Goal: Task Accomplishment & Management: Manage account settings

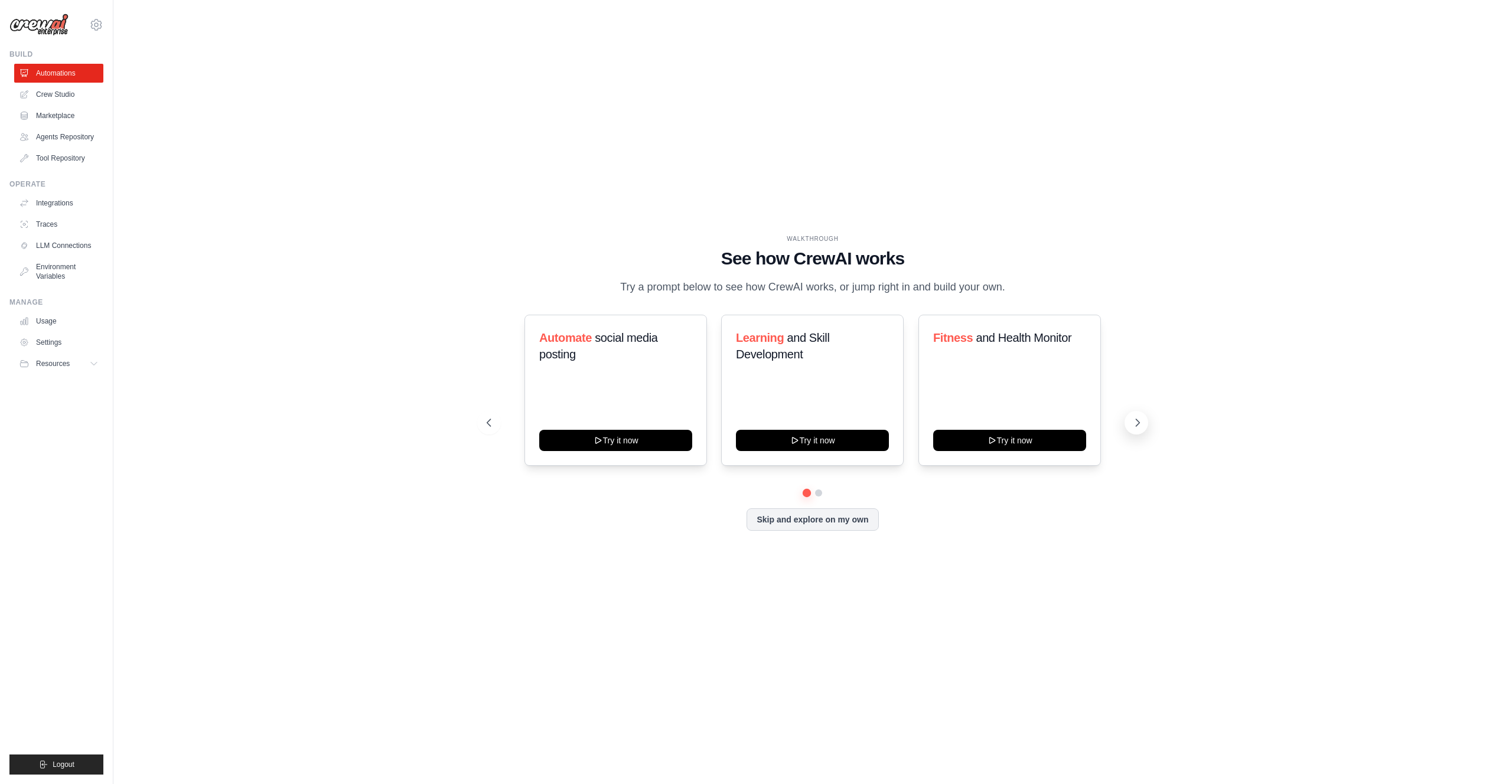
click at [1139, 429] on icon at bounding box center [1137, 422] width 12 height 12
click at [1139, 429] on icon at bounding box center [1137, 422] width 12 height 12
click at [46, 95] on link "Crew Studio" at bounding box center [60, 94] width 89 height 19
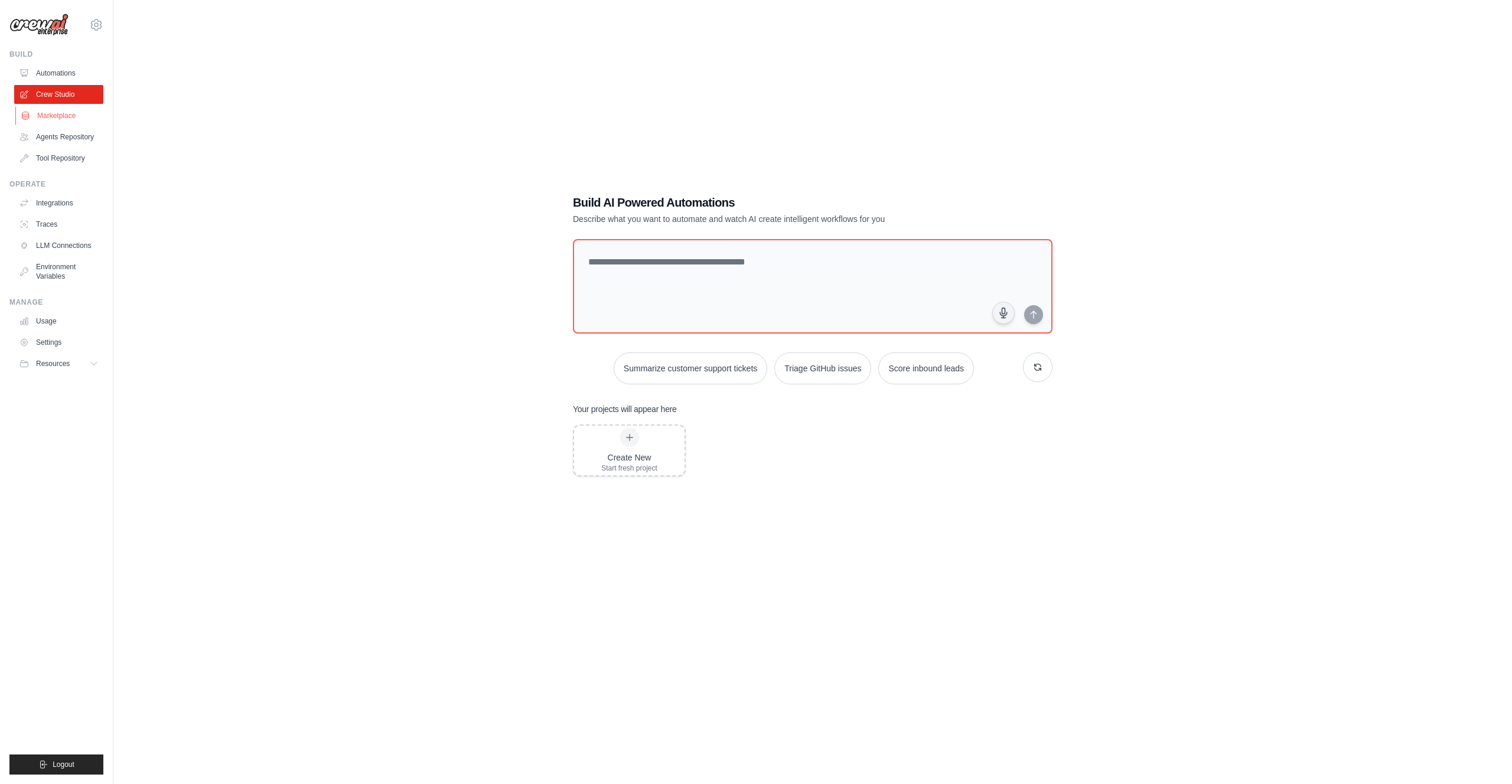
click at [48, 117] on link "Marketplace" at bounding box center [60, 116] width 89 height 19
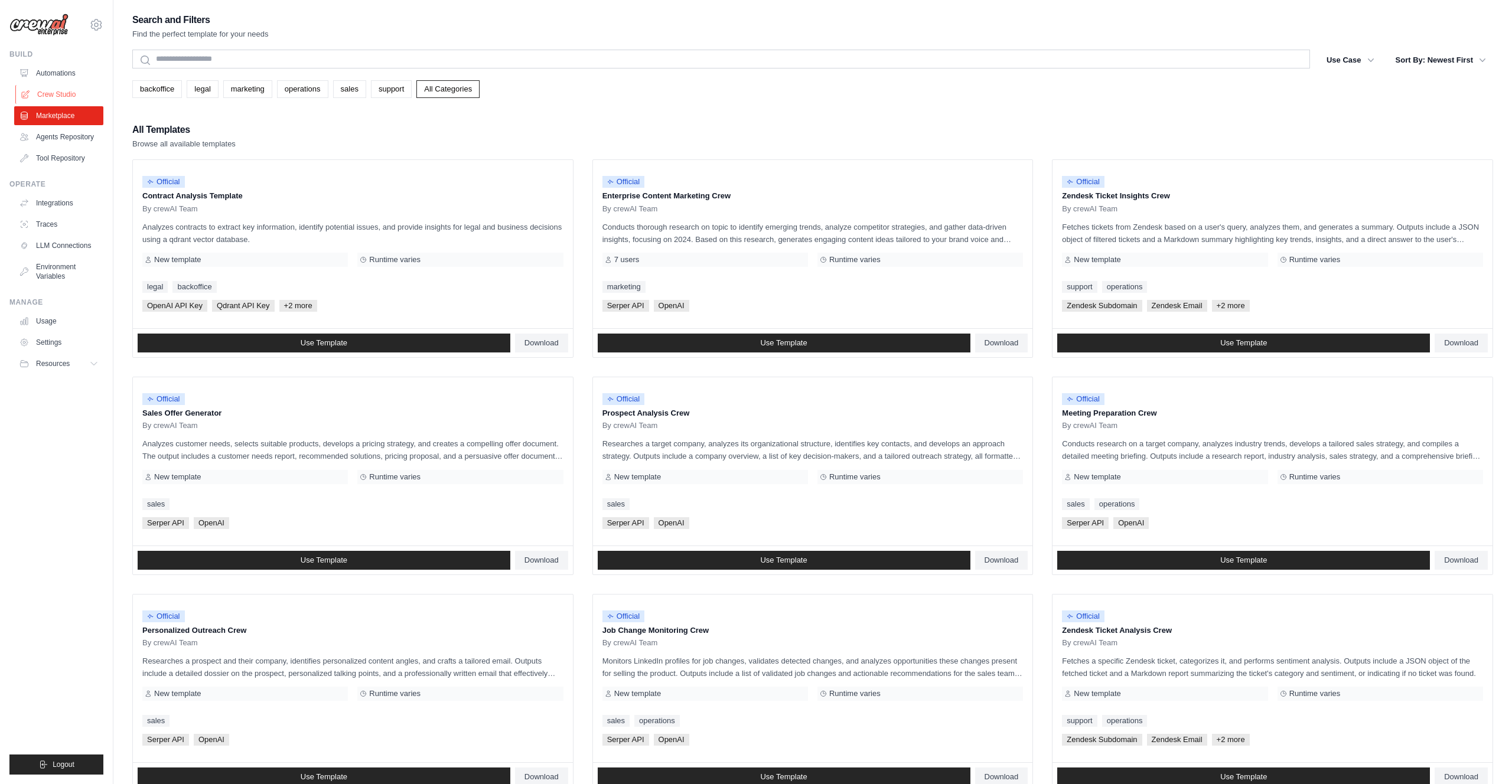
click at [54, 94] on link "Crew Studio" at bounding box center [60, 94] width 89 height 19
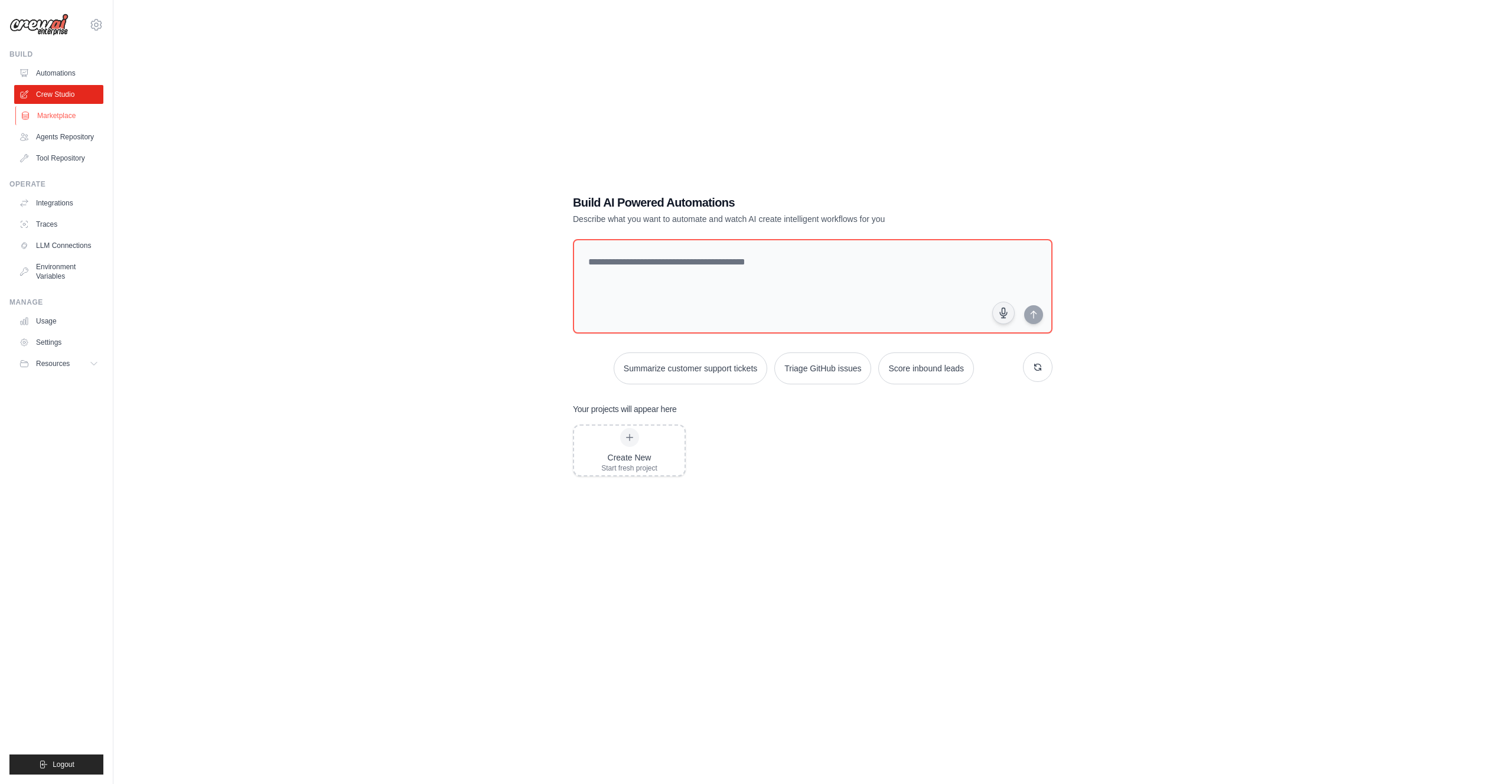
click at [49, 117] on link "Marketplace" at bounding box center [60, 116] width 89 height 19
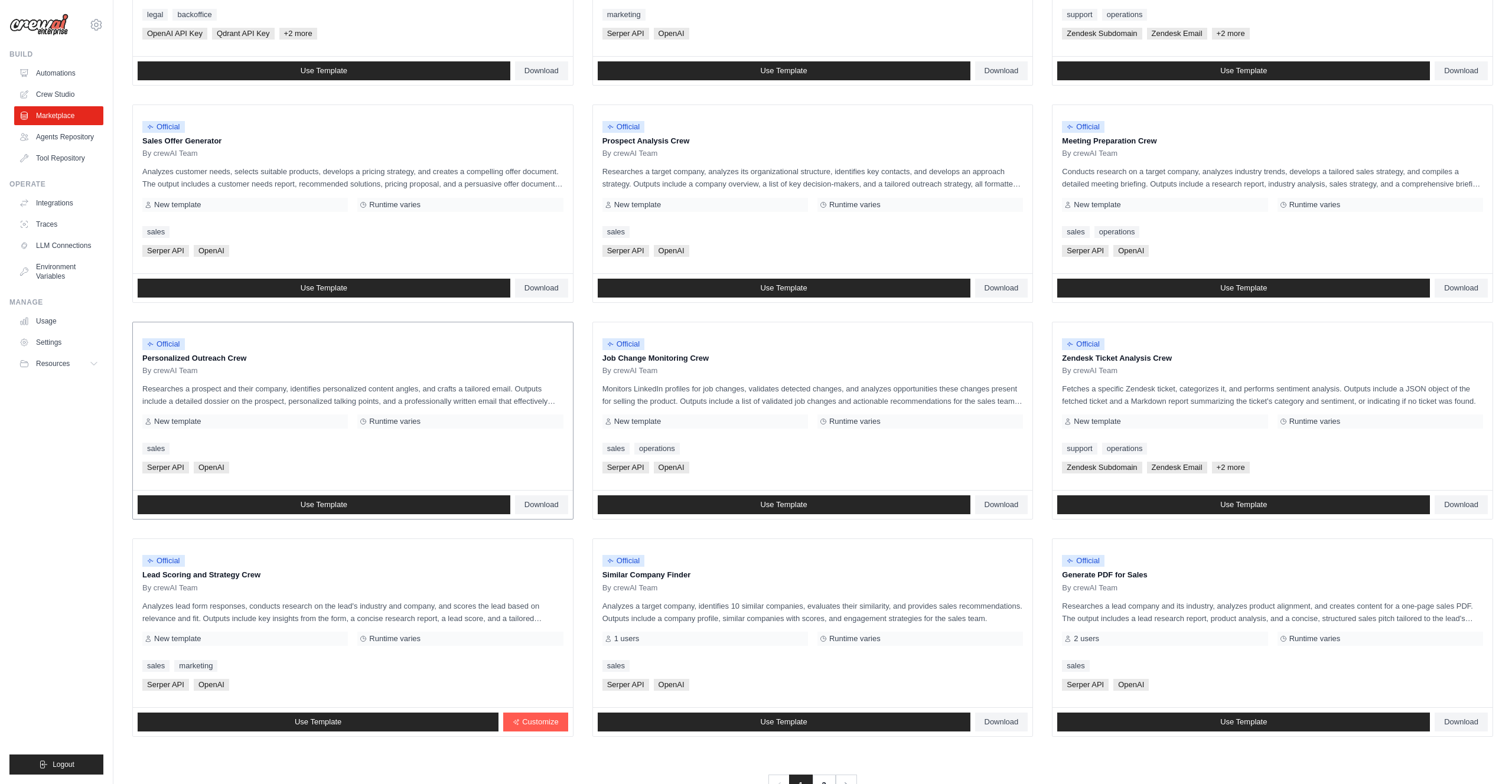
scroll to position [310, 0]
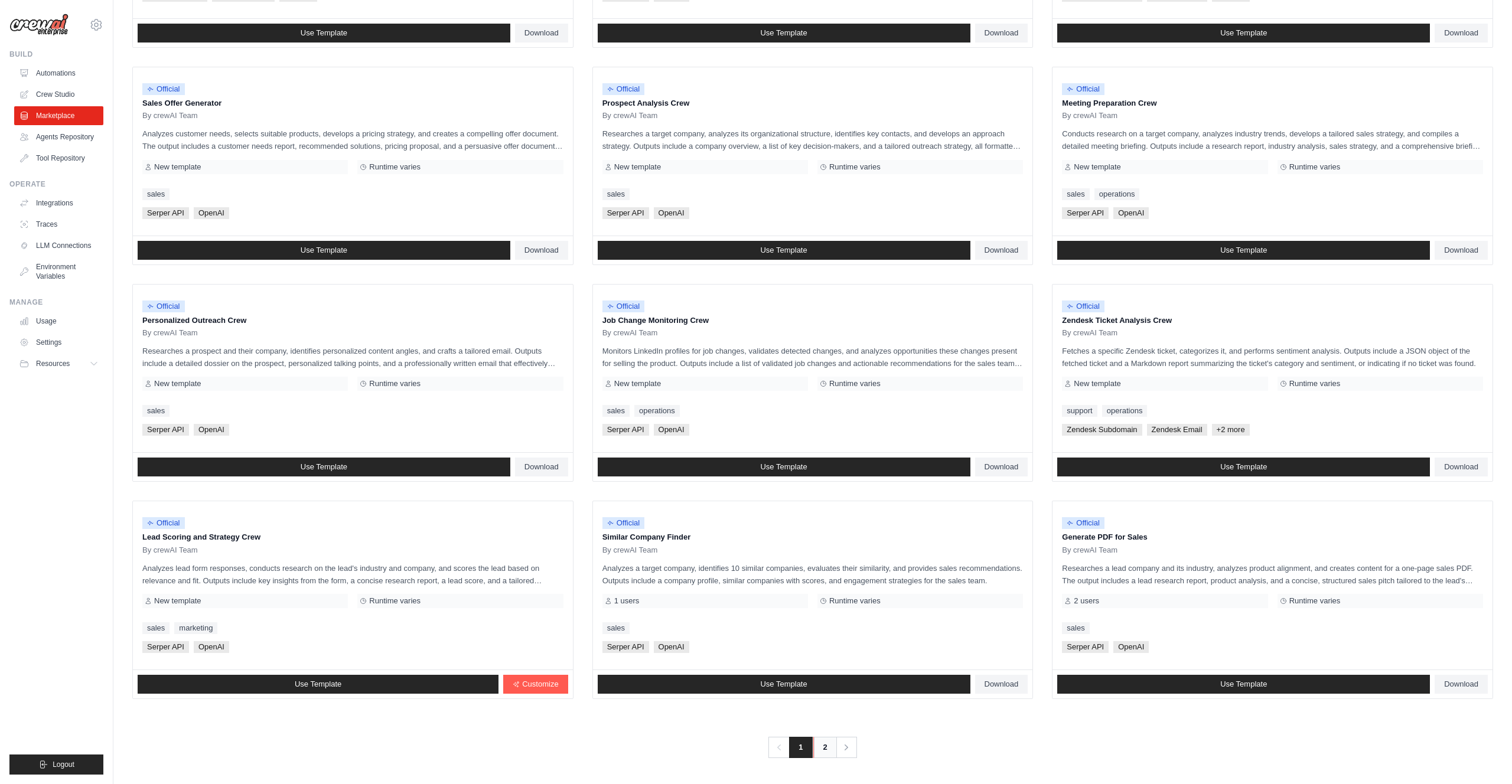
click at [821, 747] on link "2" at bounding box center [825, 747] width 24 height 21
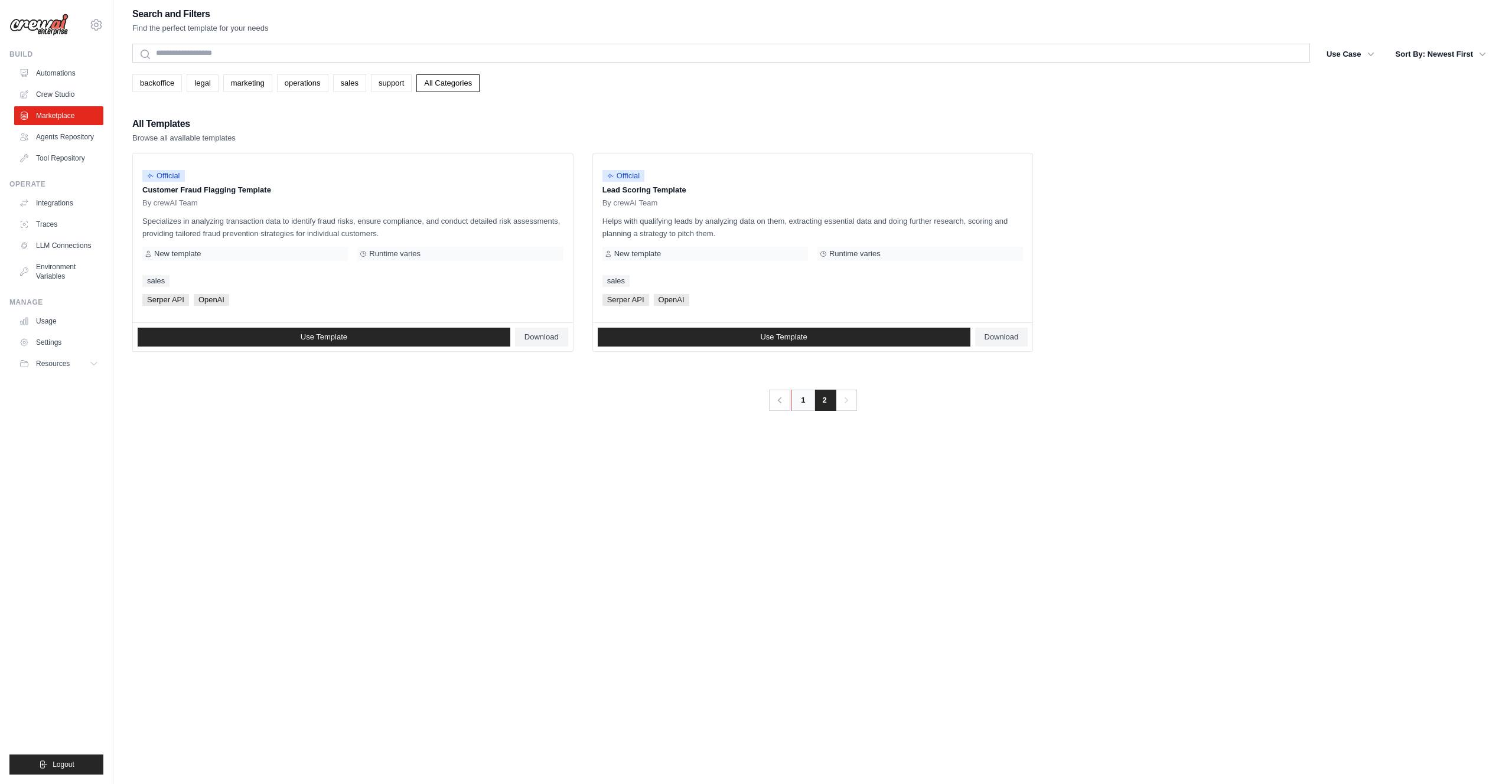
scroll to position [7, 0]
click at [799, 407] on link "1" at bounding box center [803, 399] width 24 height 21
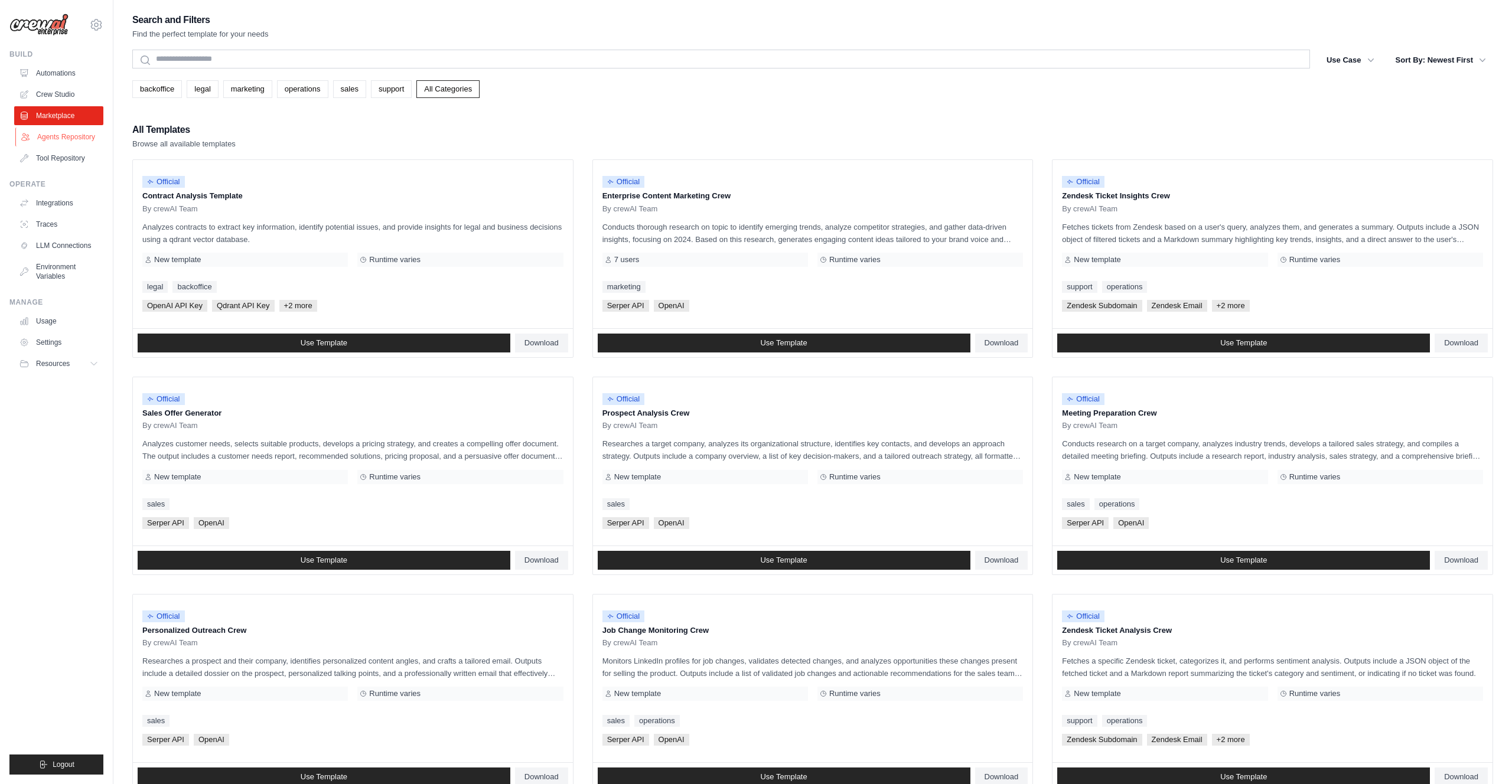
click at [58, 133] on link "Agents Repository" at bounding box center [60, 136] width 89 height 19
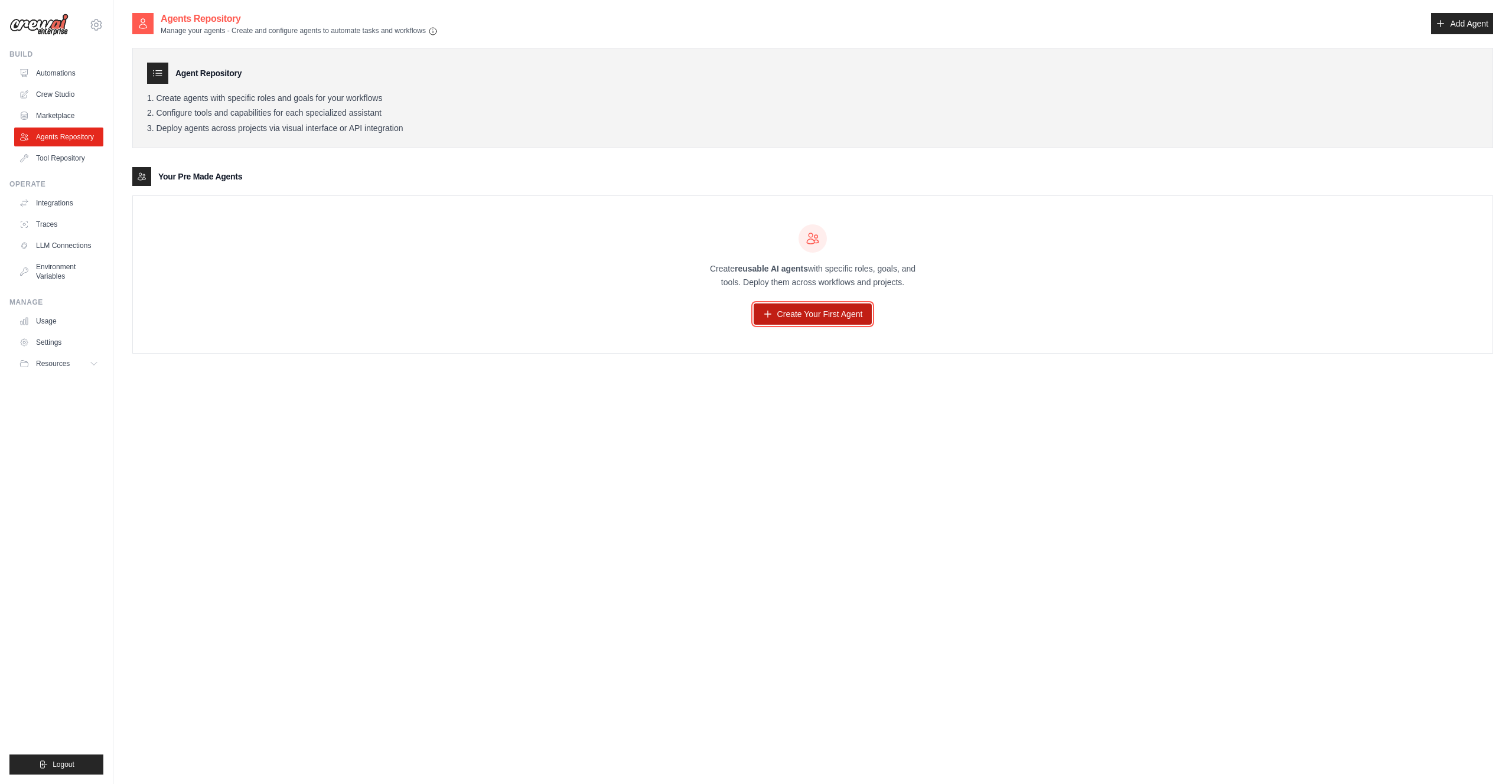
click at [796, 319] on link "Create Your First Agent" at bounding box center [812, 313] width 119 height 21
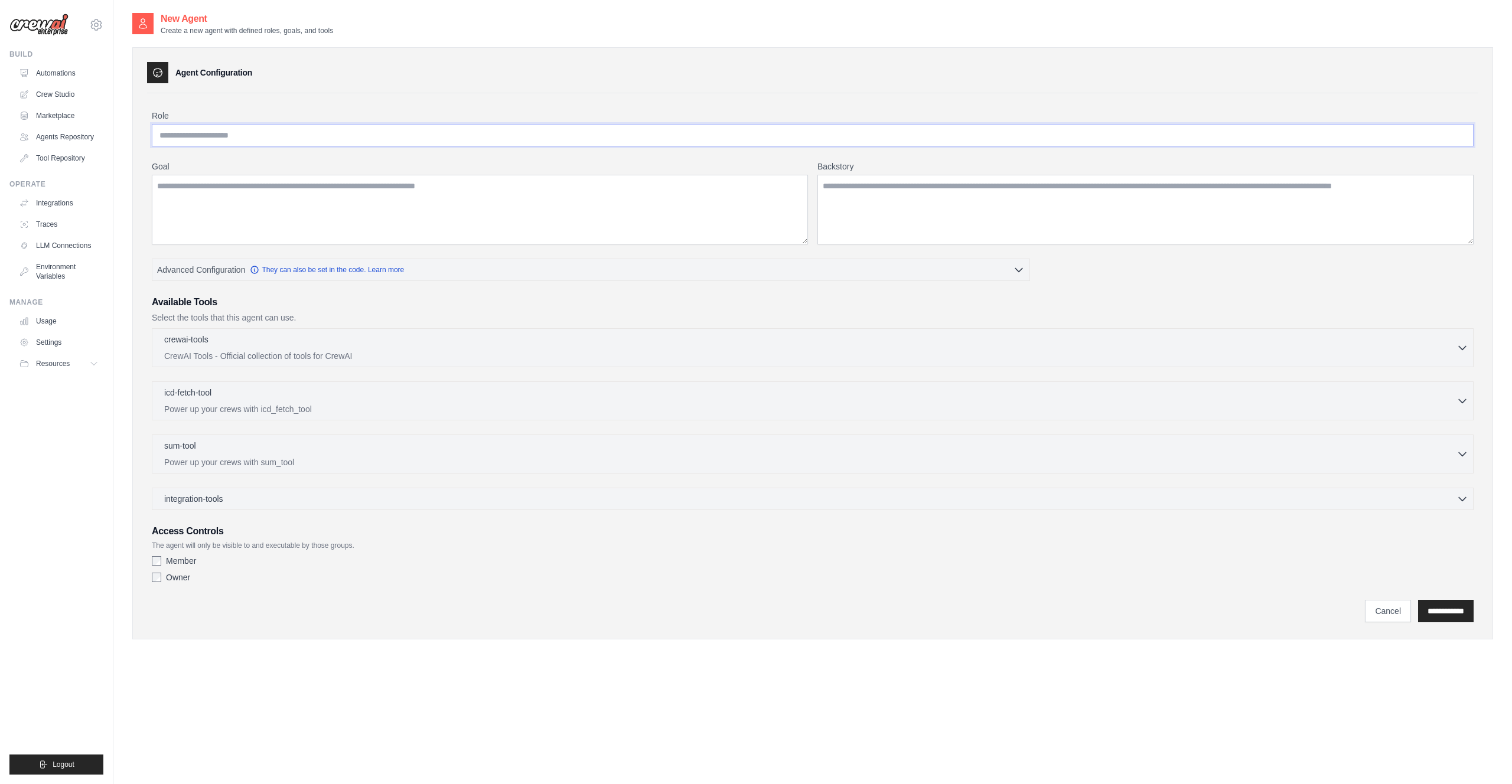
drag, startPoint x: 215, startPoint y: 133, endPoint x: 244, endPoint y: 136, distance: 29.2
click at [224, 131] on input "Role" at bounding box center [812, 135] width 1321 height 23
type input "**"
click at [52, 158] on link "Tool Repository" at bounding box center [60, 158] width 89 height 19
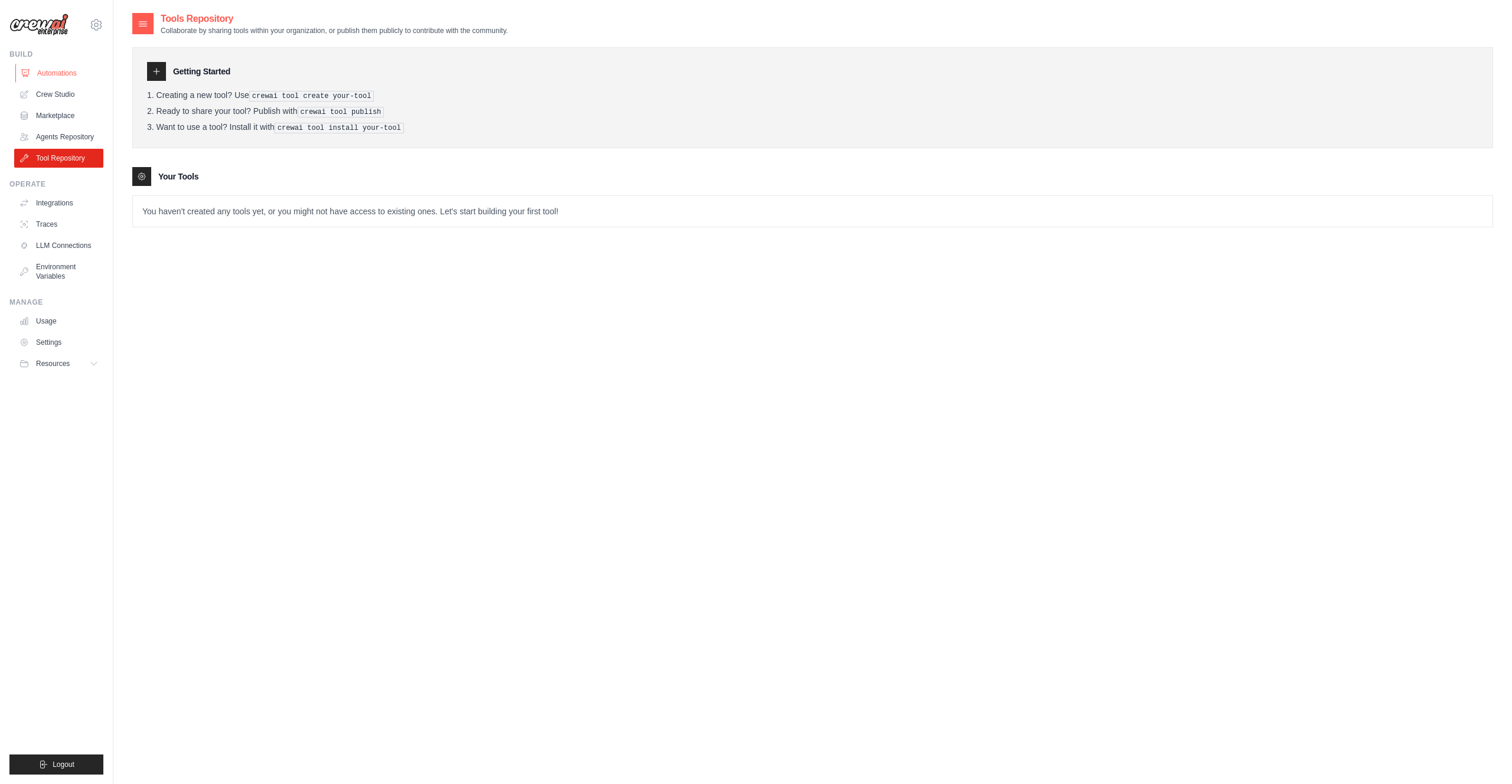
click at [47, 71] on link "Automations" at bounding box center [60, 73] width 89 height 19
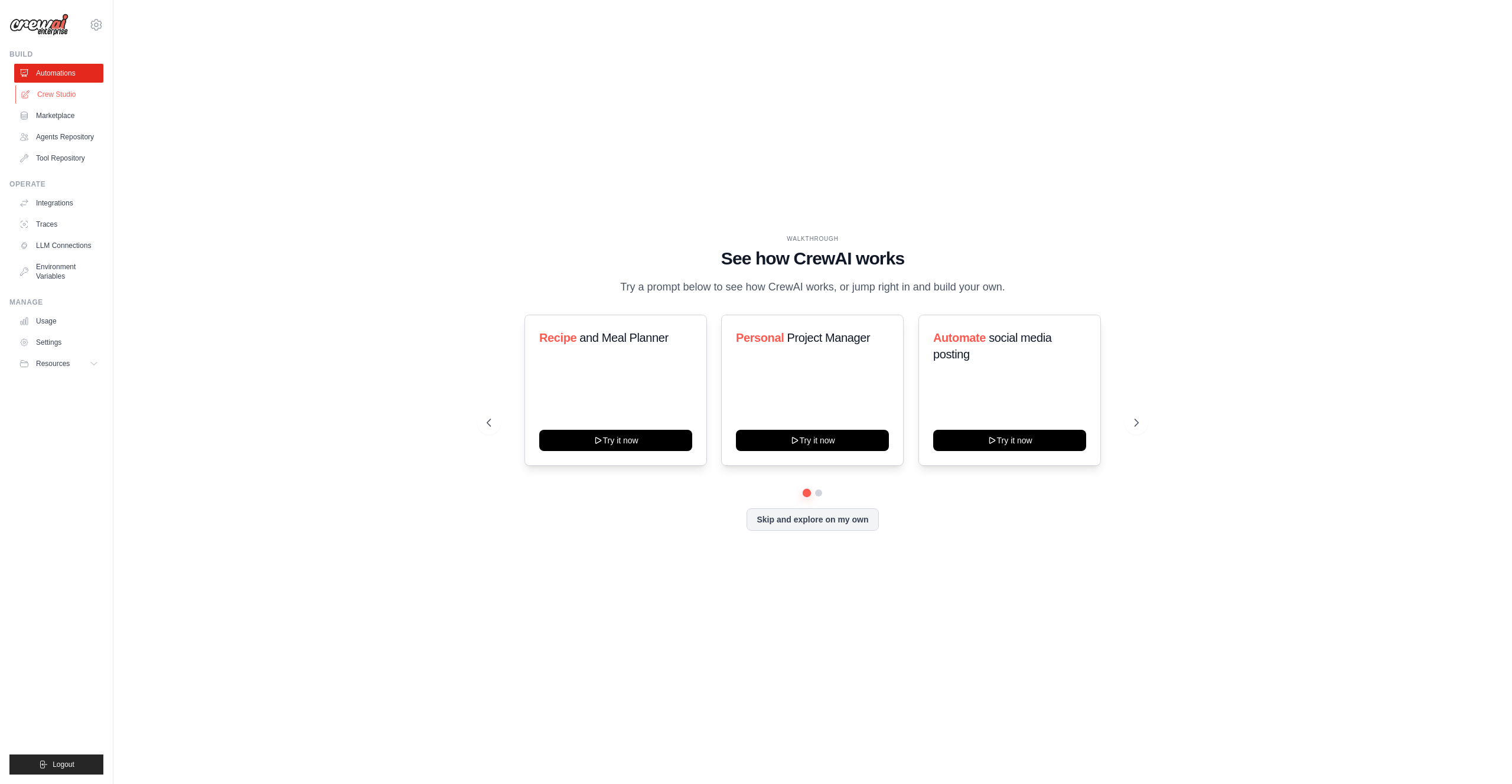
click at [60, 97] on link "Crew Studio" at bounding box center [60, 94] width 89 height 19
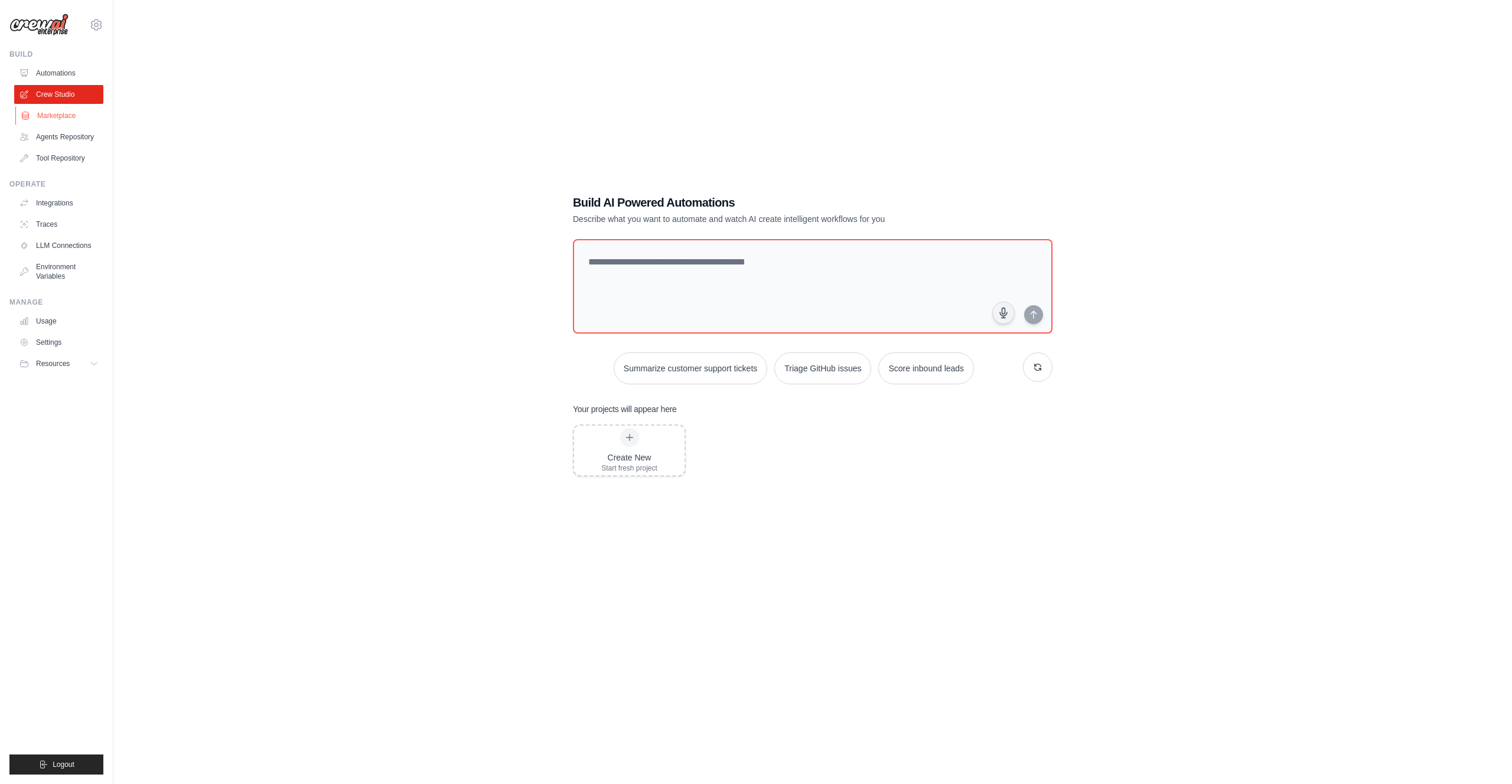
click at [58, 118] on link "Marketplace" at bounding box center [60, 116] width 89 height 19
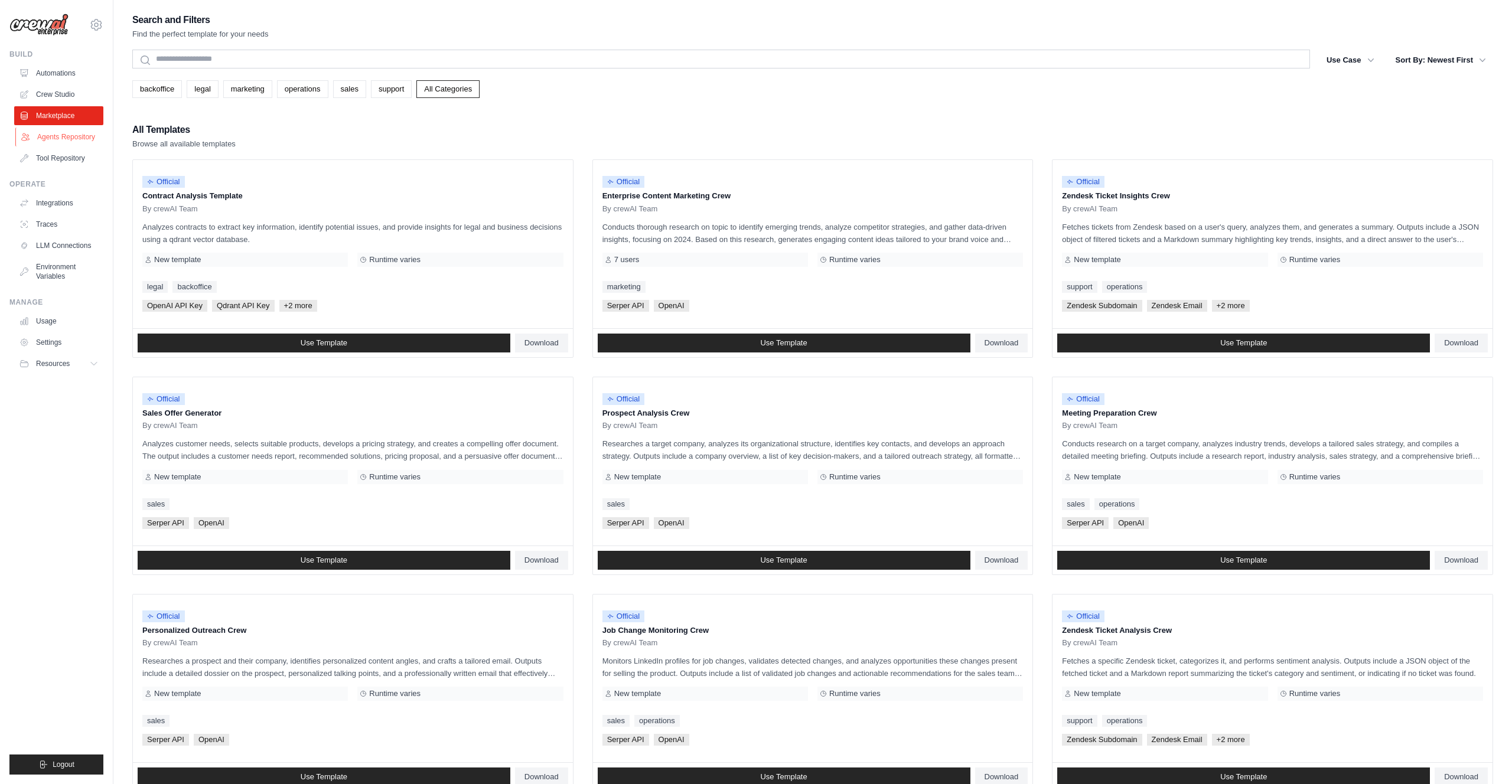
click at [59, 136] on link "Agents Repository" at bounding box center [60, 136] width 89 height 19
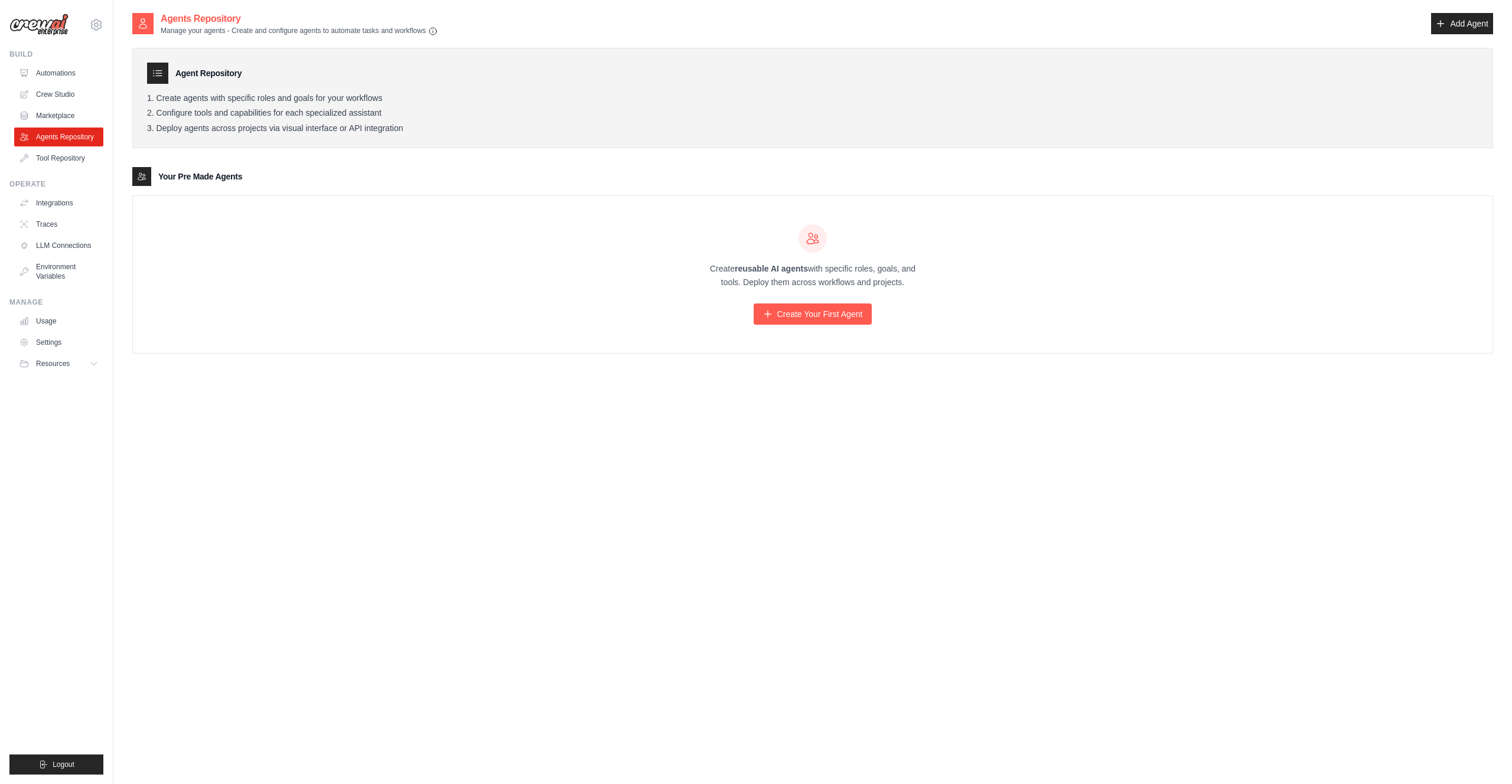
click at [607, 455] on div "Agents Repository Manage your agents - Create and configure agents to automate …" at bounding box center [812, 404] width 1360 height 784
click at [52, 72] on link "Automations" at bounding box center [60, 73] width 89 height 19
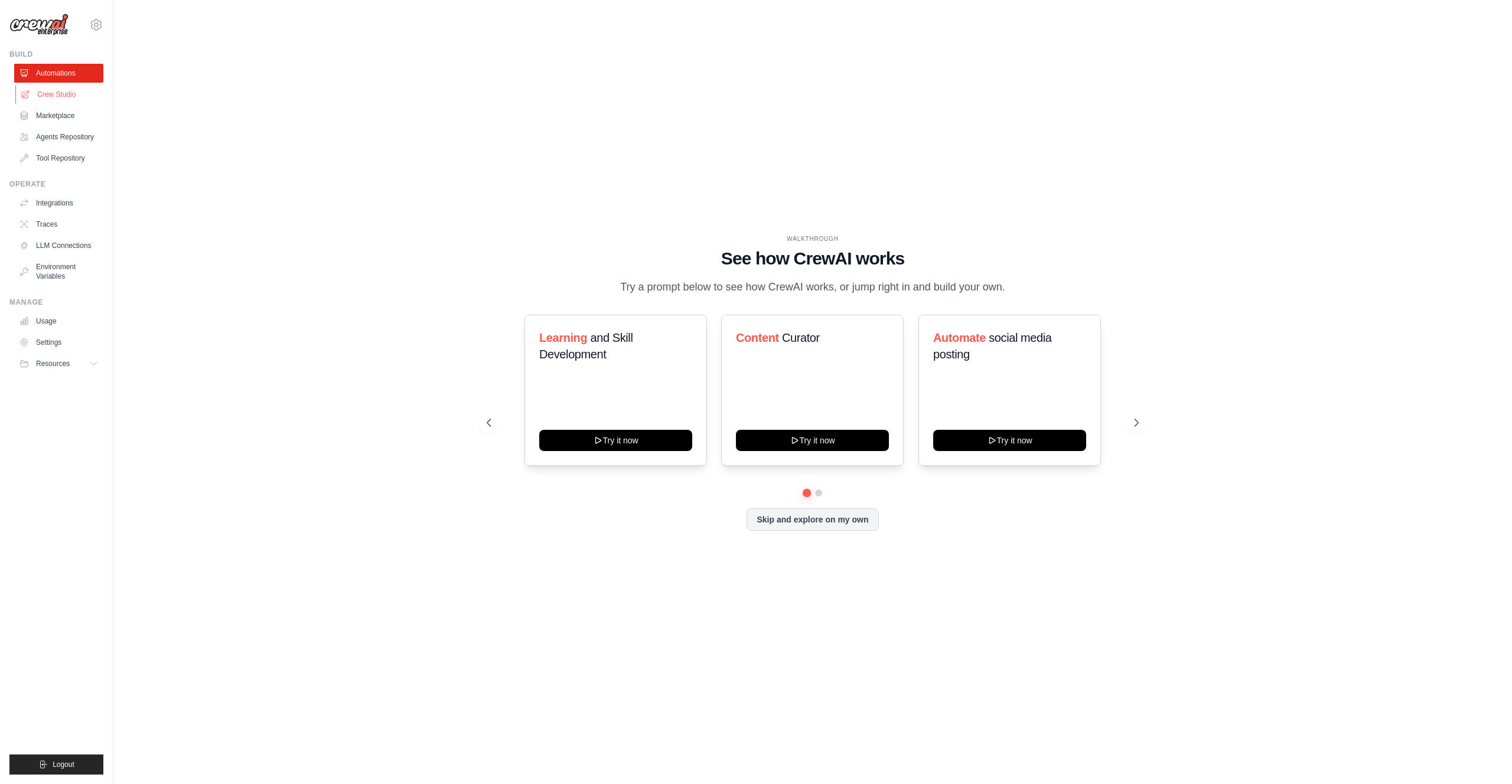
click at [49, 96] on link "Crew Studio" at bounding box center [60, 94] width 89 height 19
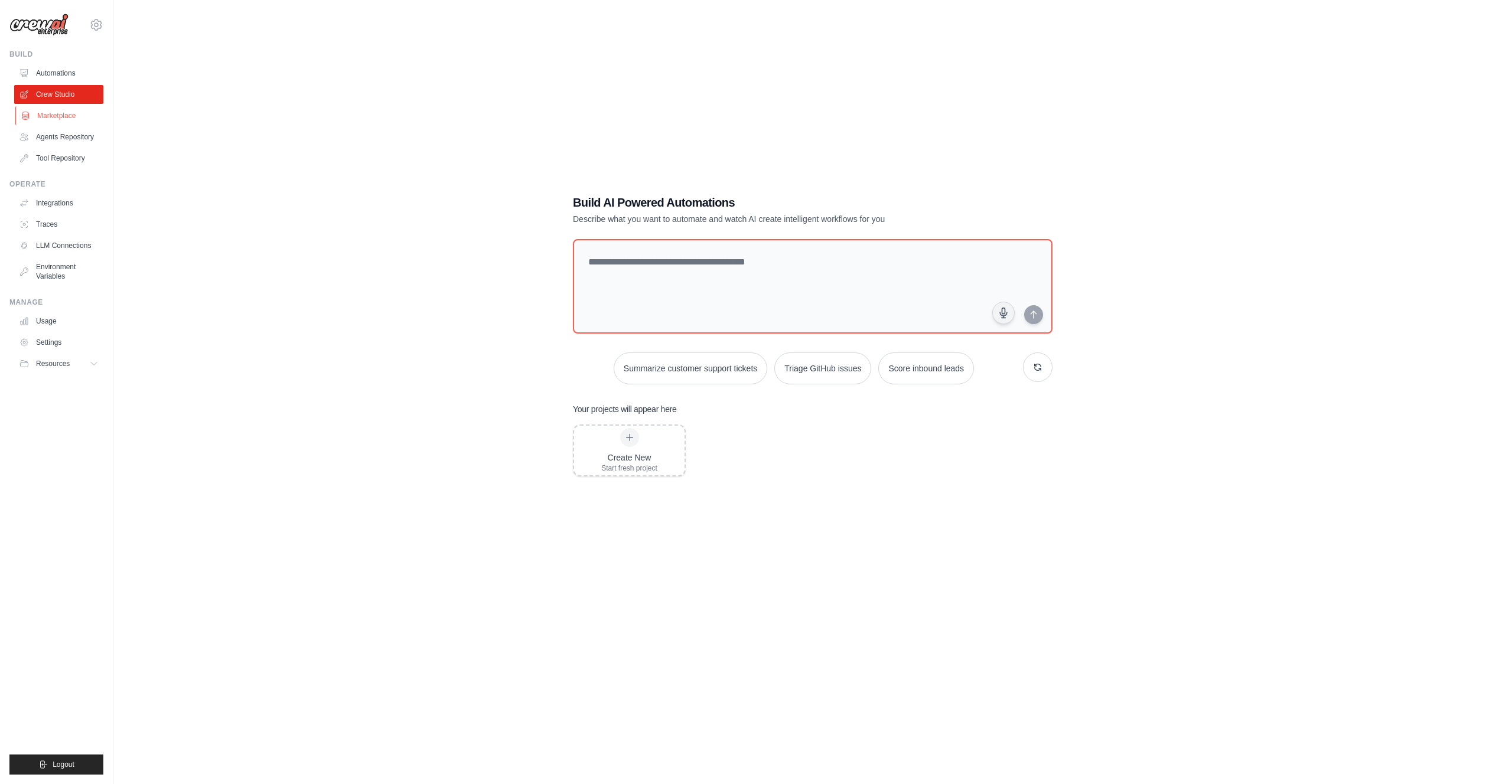
click at [48, 117] on link "Marketplace" at bounding box center [60, 116] width 89 height 19
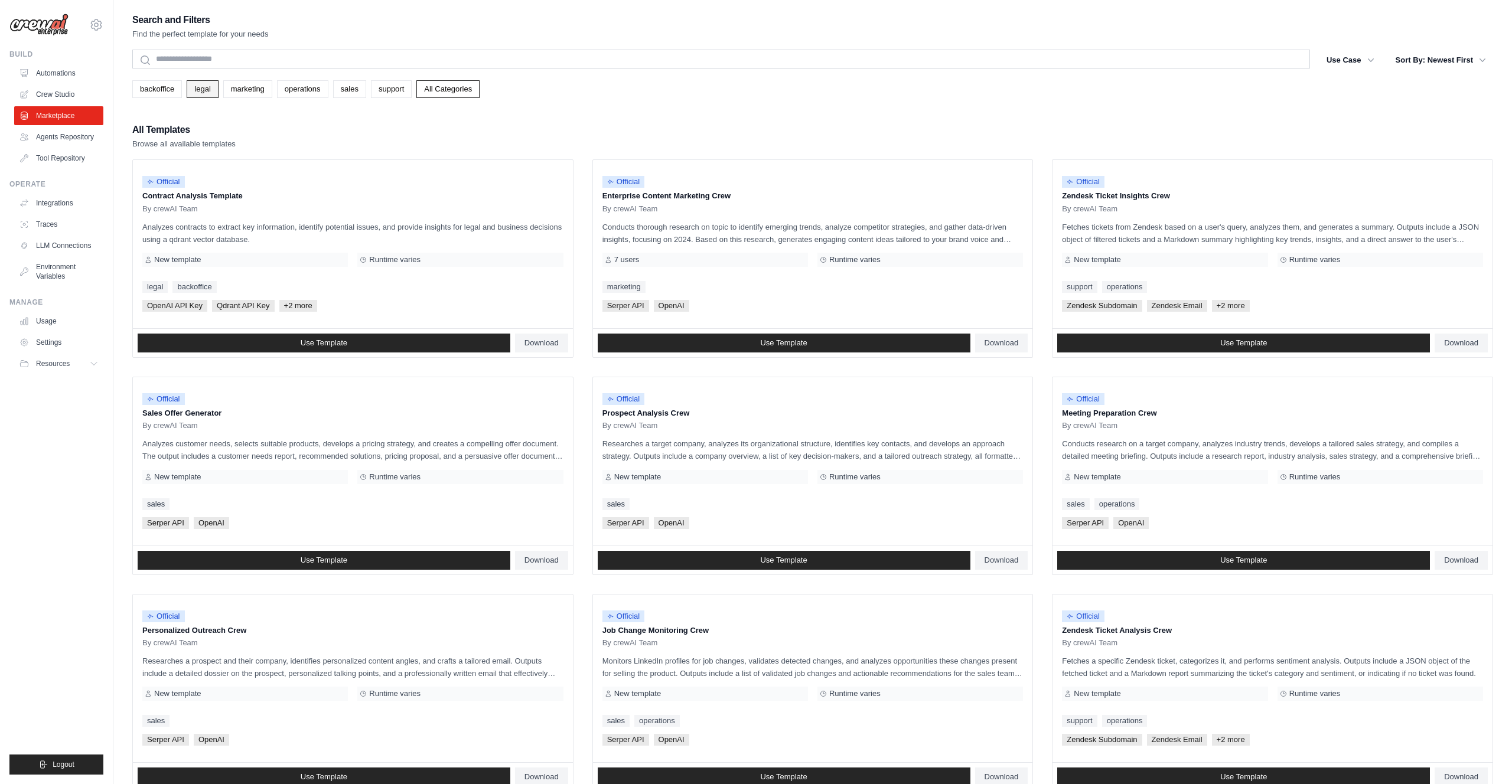
click at [205, 93] on link "legal" at bounding box center [202, 89] width 31 height 18
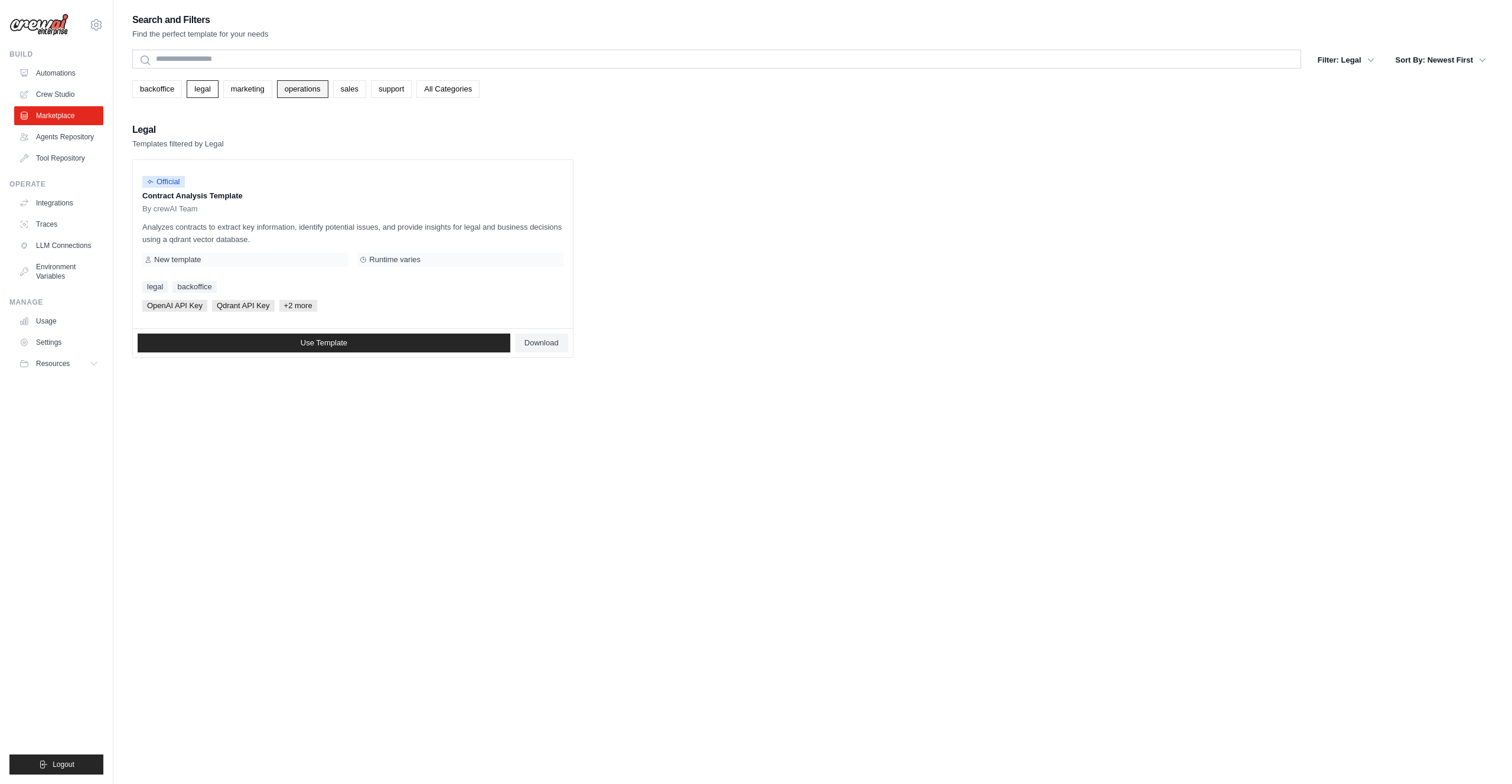
click at [286, 89] on link "operations" at bounding box center [303, 89] width 51 height 18
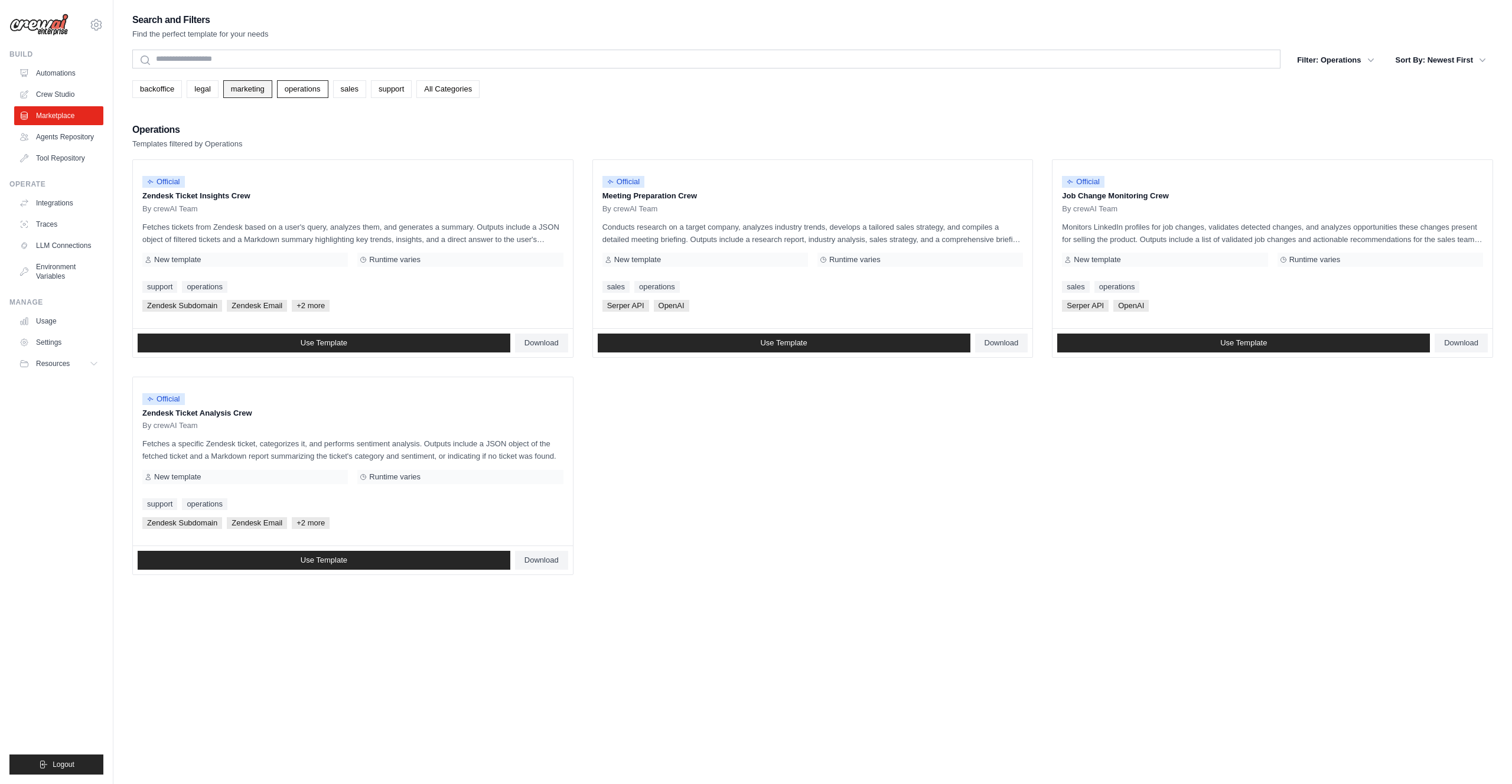
click at [250, 89] on link "marketing" at bounding box center [248, 89] width 49 height 18
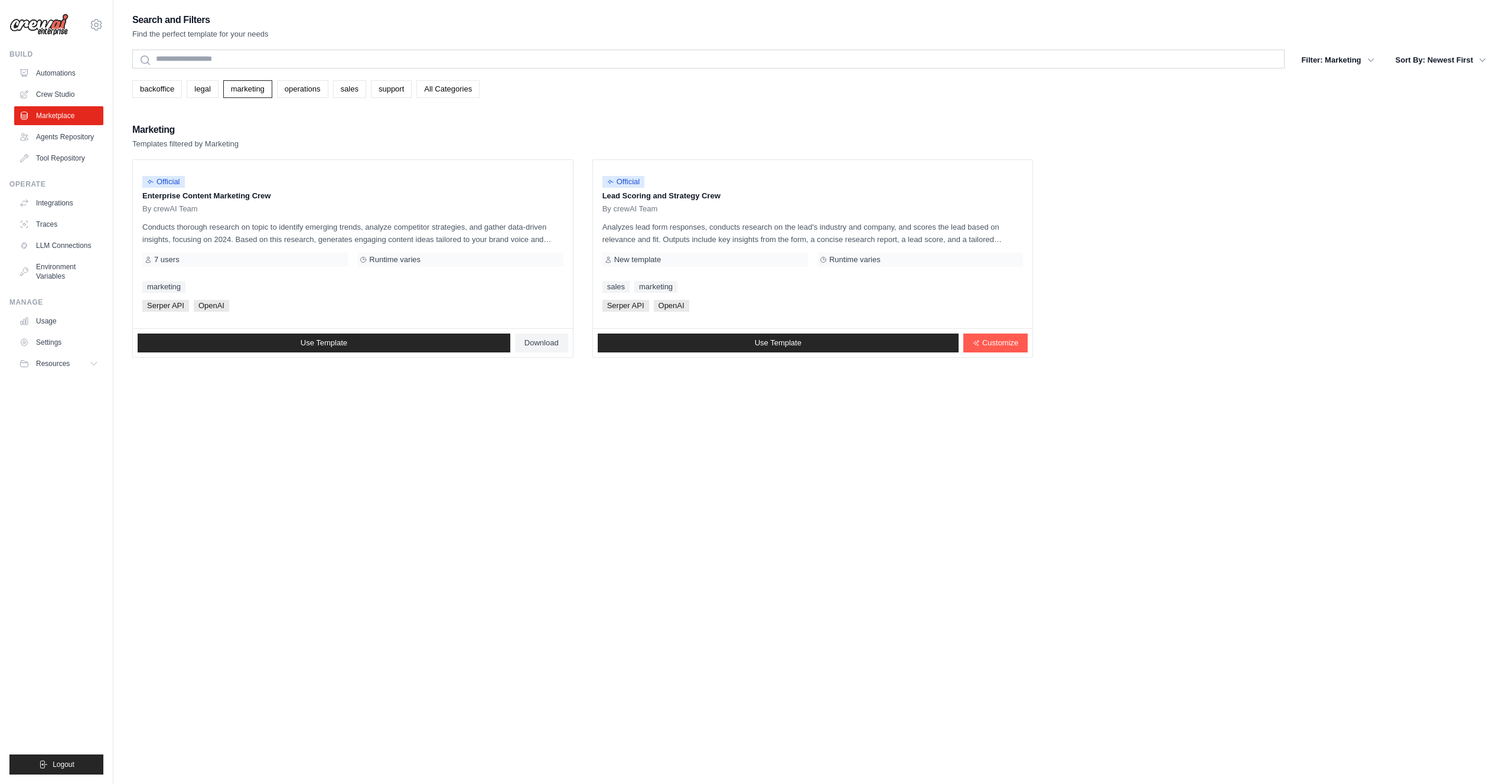
click at [456, 91] on link "All Categories" at bounding box center [448, 89] width 63 height 18
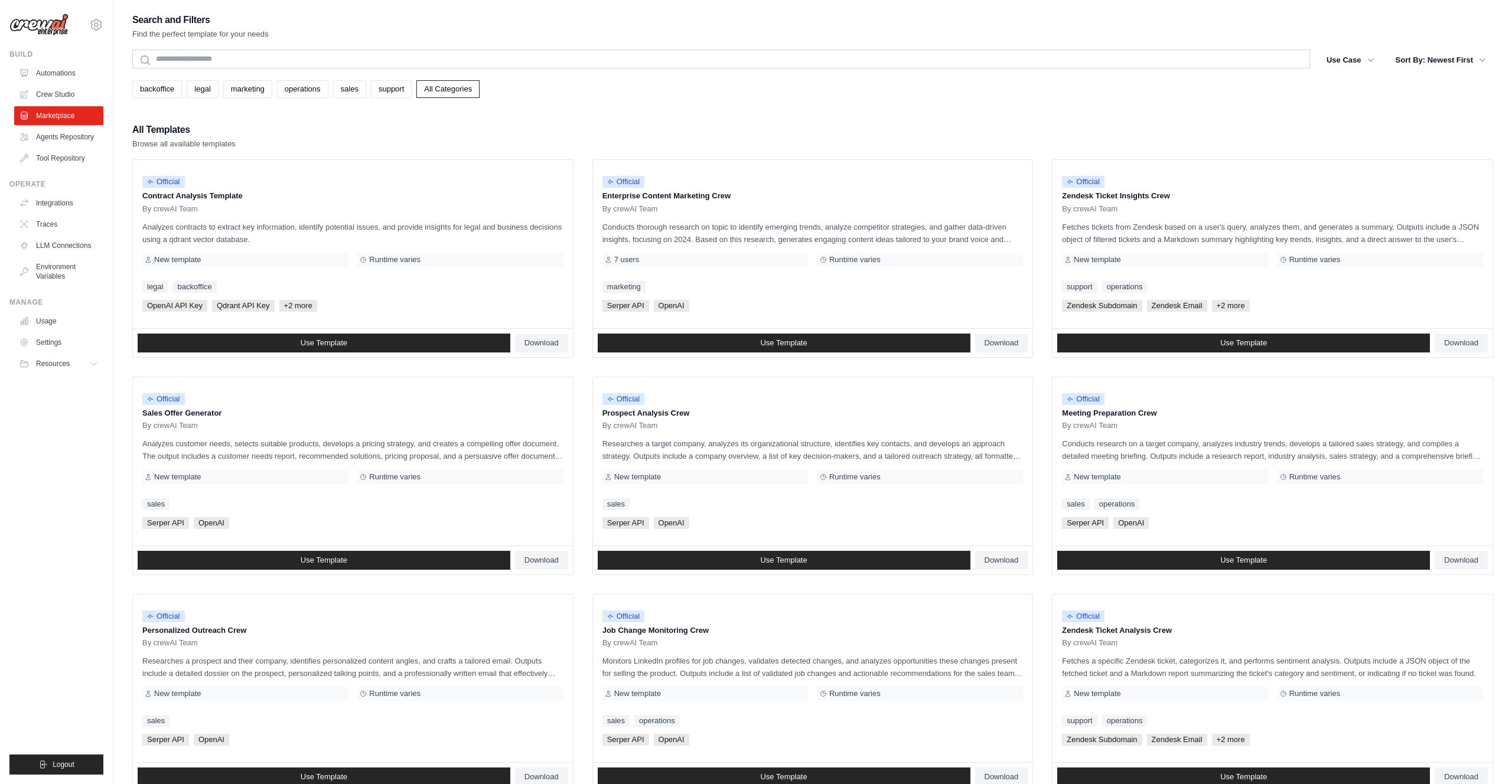
click at [403, 90] on link "support" at bounding box center [391, 89] width 41 height 18
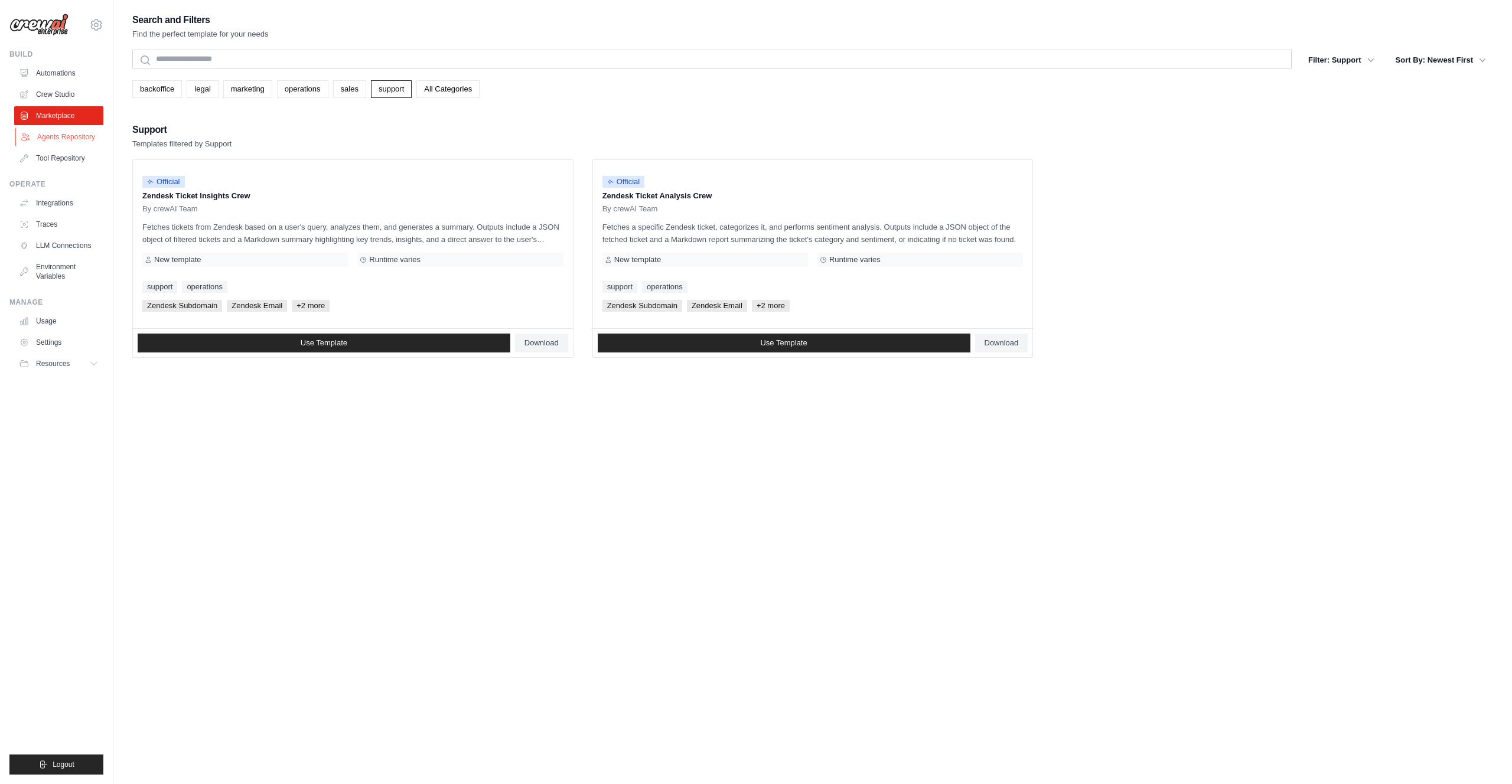
click at [55, 141] on link "Agents Repository" at bounding box center [60, 136] width 89 height 19
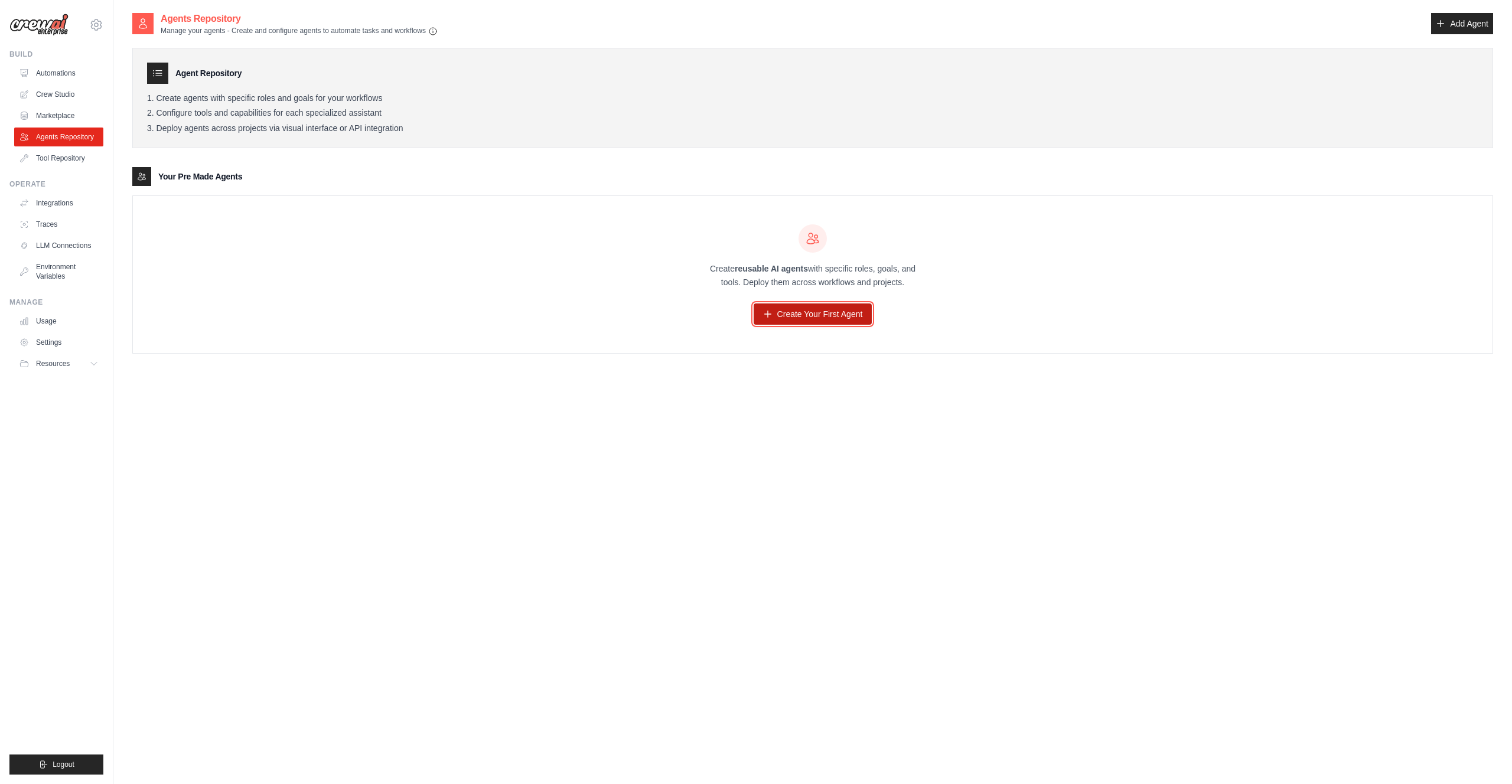
click at [787, 313] on link "Create Your First Agent" at bounding box center [812, 313] width 119 height 21
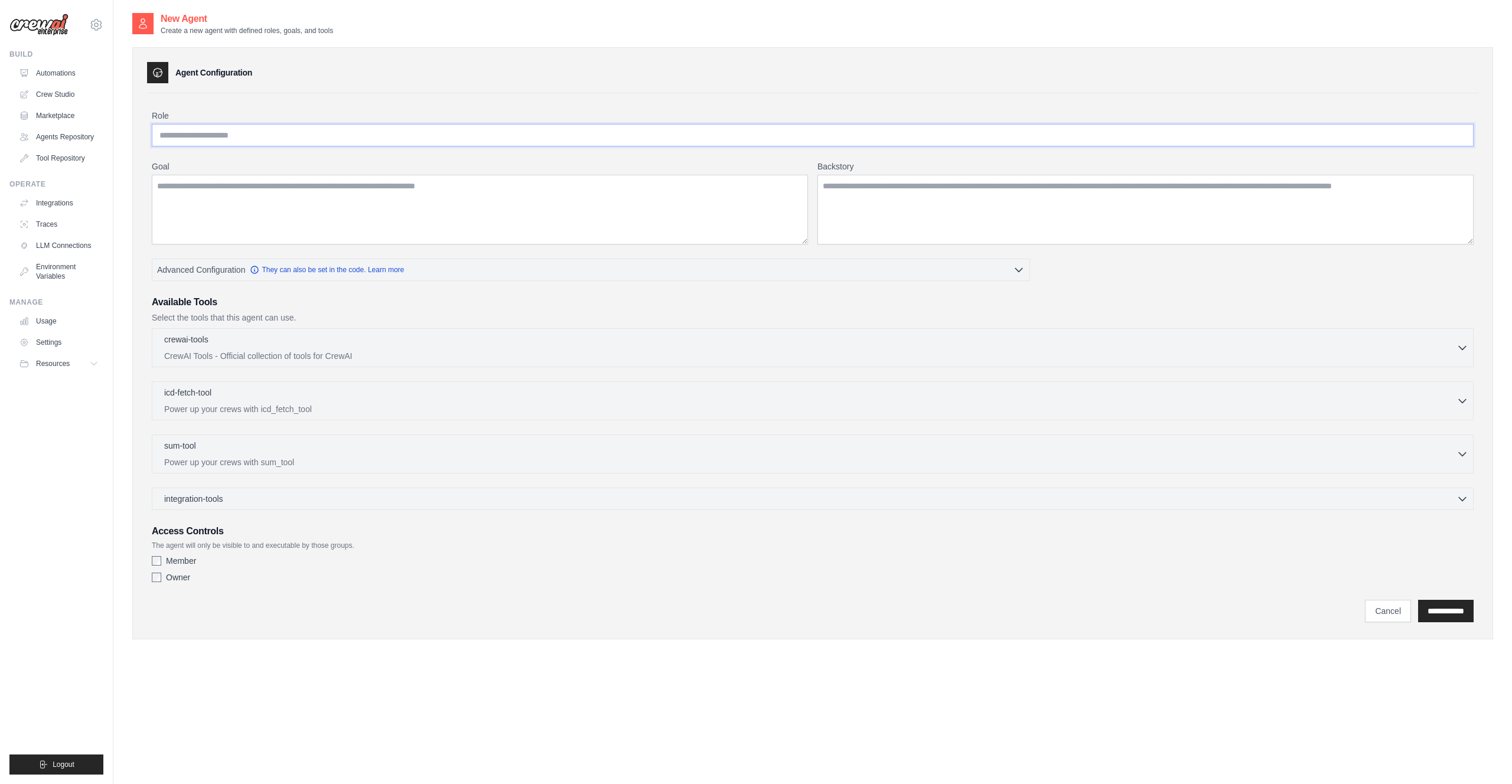
click at [237, 142] on input "Role" at bounding box center [812, 135] width 1321 height 23
click at [884, 204] on textarea "Backstory" at bounding box center [1145, 209] width 656 height 69
click at [547, 214] on textarea "Goal" at bounding box center [479, 209] width 656 height 69
click at [175, 580] on label "Owner" at bounding box center [178, 577] width 24 height 12
drag, startPoint x: 172, startPoint y: 559, endPoint x: 166, endPoint y: 569, distance: 11.7
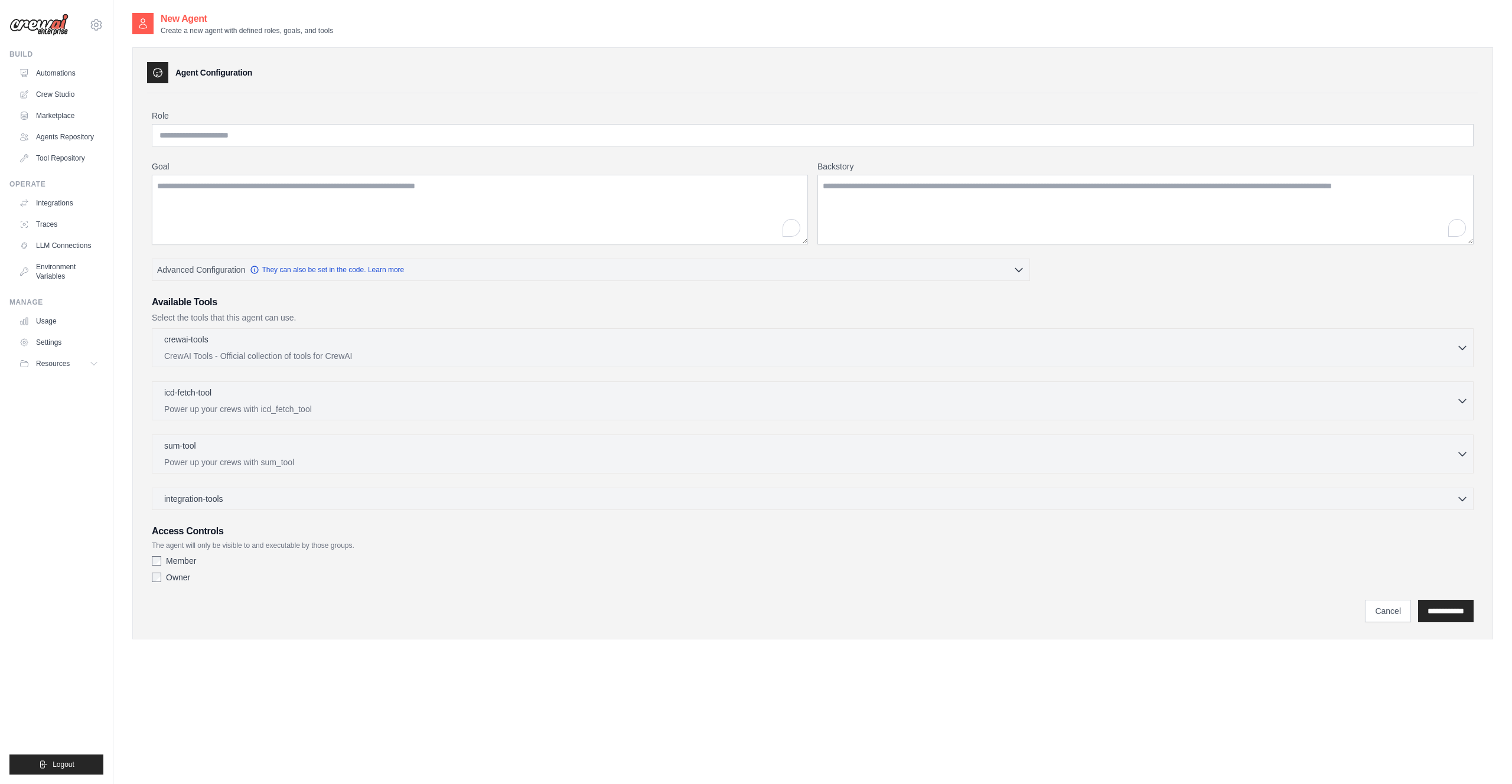
click at [172, 559] on label "Member" at bounding box center [181, 561] width 30 height 12
click at [163, 576] on div "Owner" at bounding box center [812, 577] width 1321 height 12
drag, startPoint x: 152, startPoint y: 555, endPoint x: 155, endPoint y: 570, distance: 15.3
click at [152, 555] on div "Member" at bounding box center [812, 561] width 1321 height 12
click at [153, 555] on div "Access Controls The agent will only be visible to and executable by those group…" at bounding box center [812, 556] width 1321 height 64
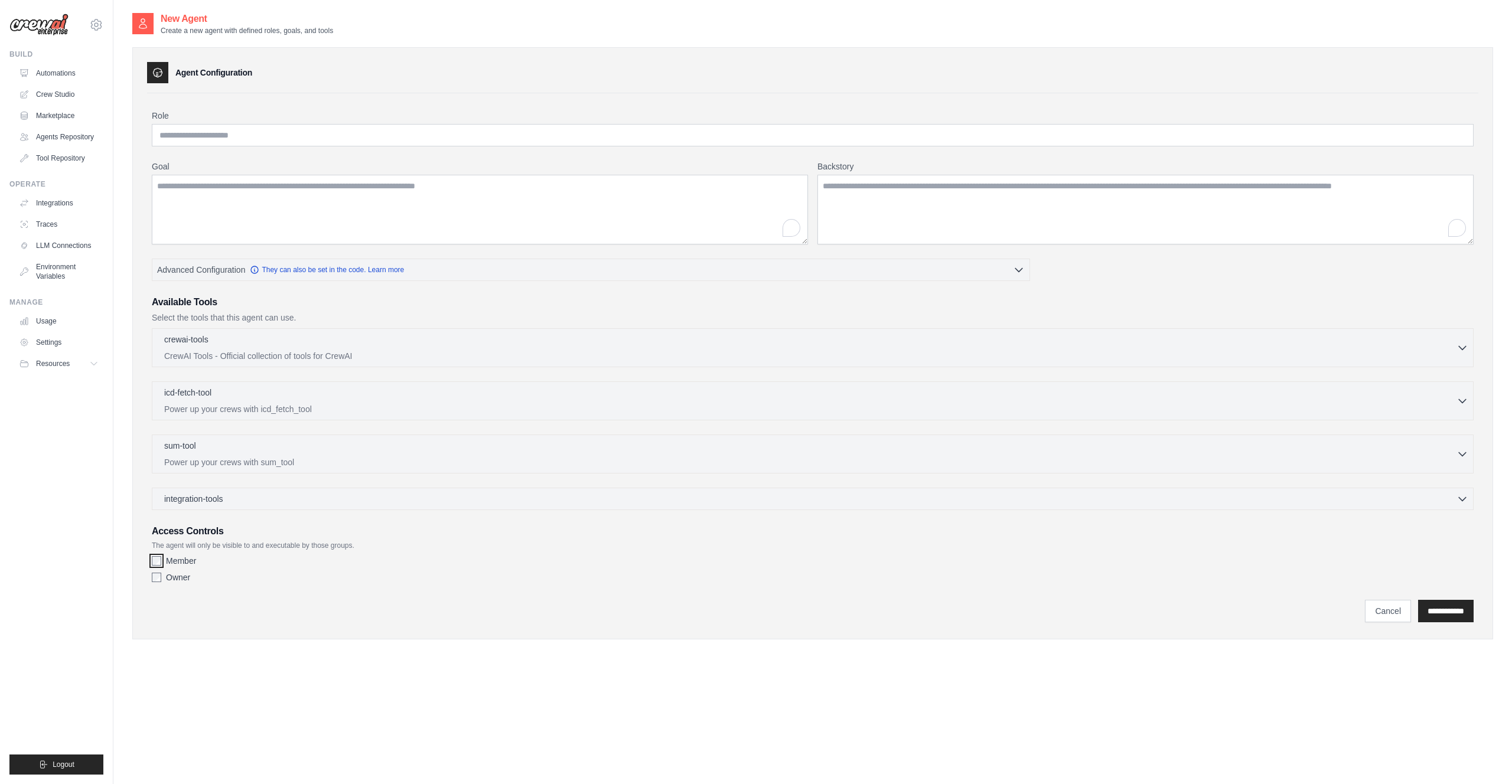
scroll to position [1, 0]
drag, startPoint x: 202, startPoint y: 138, endPoint x: 216, endPoint y: 144, distance: 15.2
click at [202, 138] on input "Role" at bounding box center [812, 135] width 1321 height 23
click at [228, 187] on textarea "Goal" at bounding box center [479, 209] width 656 height 69
drag, startPoint x: 871, startPoint y: 205, endPoint x: 736, endPoint y: 205, distance: 135.0
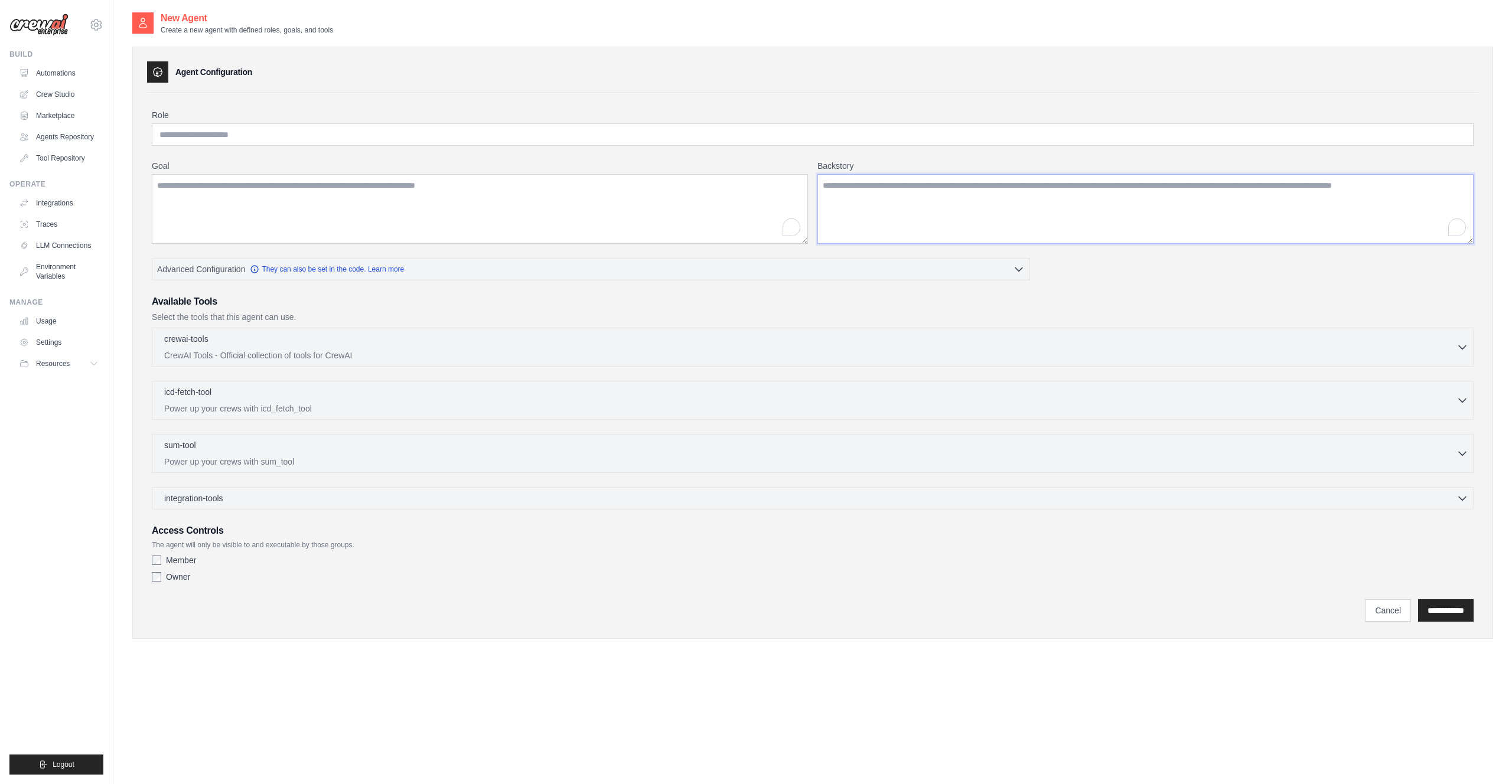
click at [871, 206] on textarea "Backstory" at bounding box center [1145, 209] width 656 height 69
click at [61, 113] on link "Marketplace" at bounding box center [60, 116] width 89 height 19
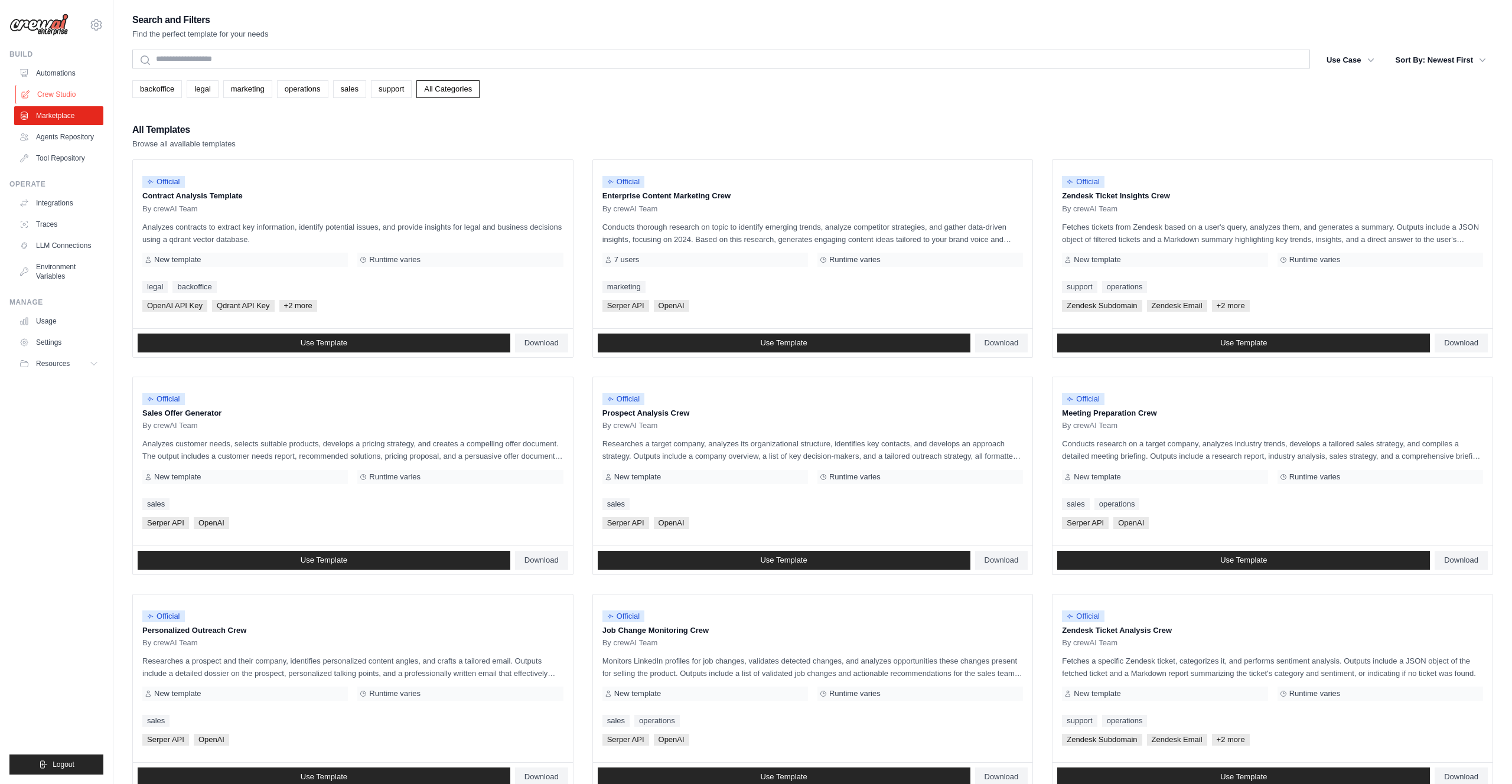
click at [55, 93] on link "Crew Studio" at bounding box center [60, 94] width 89 height 19
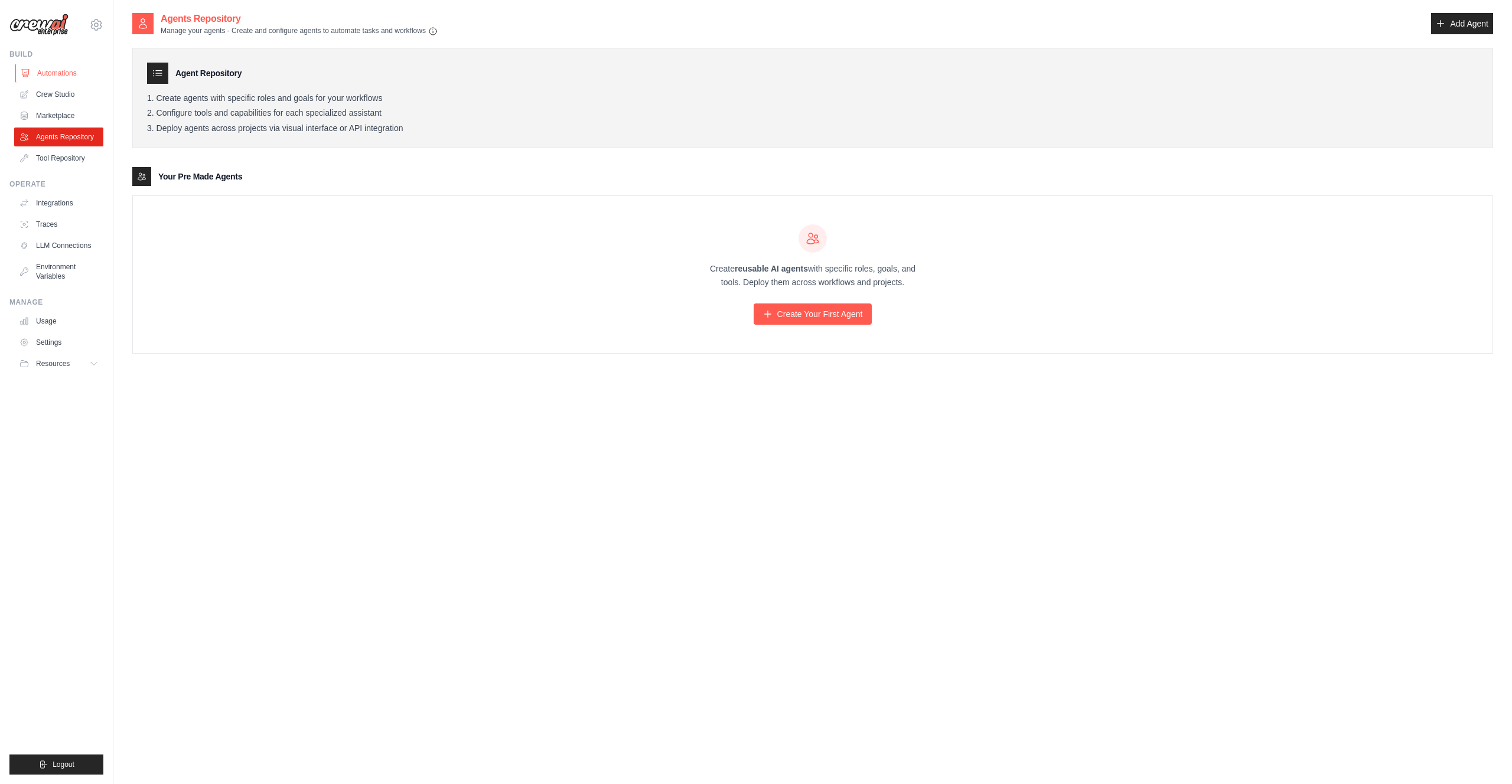
click at [60, 72] on link "Automations" at bounding box center [60, 73] width 89 height 19
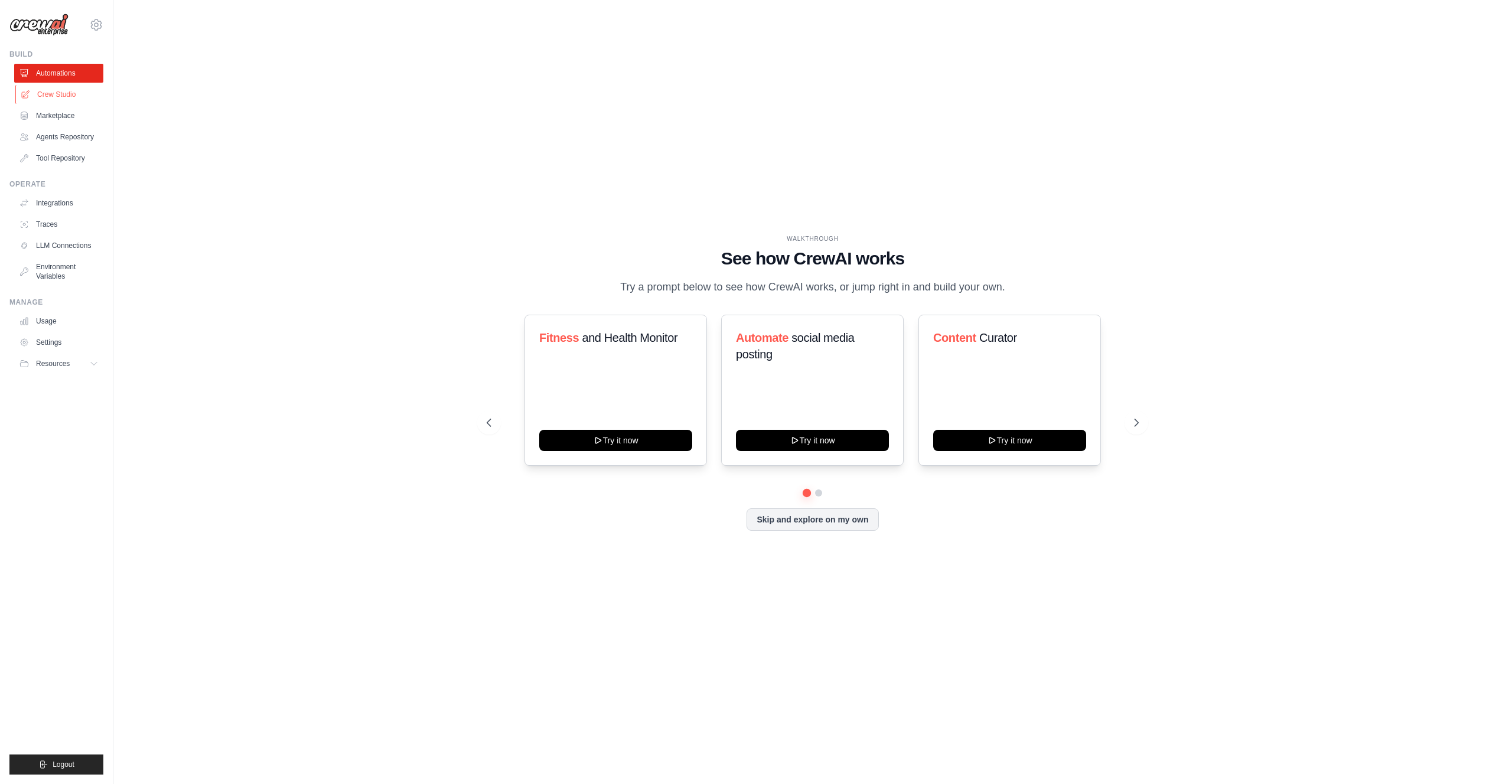
click at [55, 91] on link "Crew Studio" at bounding box center [60, 94] width 89 height 19
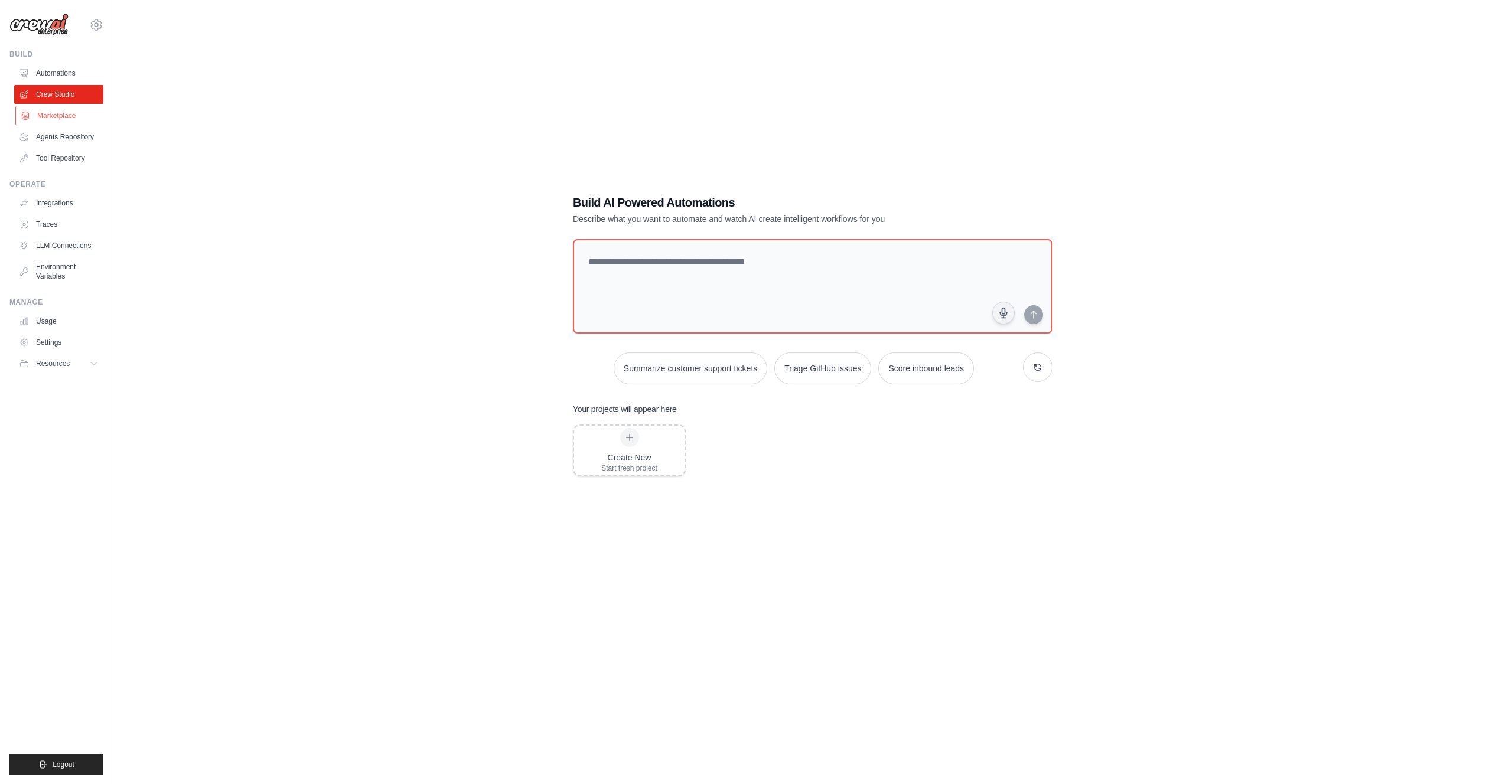
click at [58, 116] on link "Marketplace" at bounding box center [60, 116] width 89 height 19
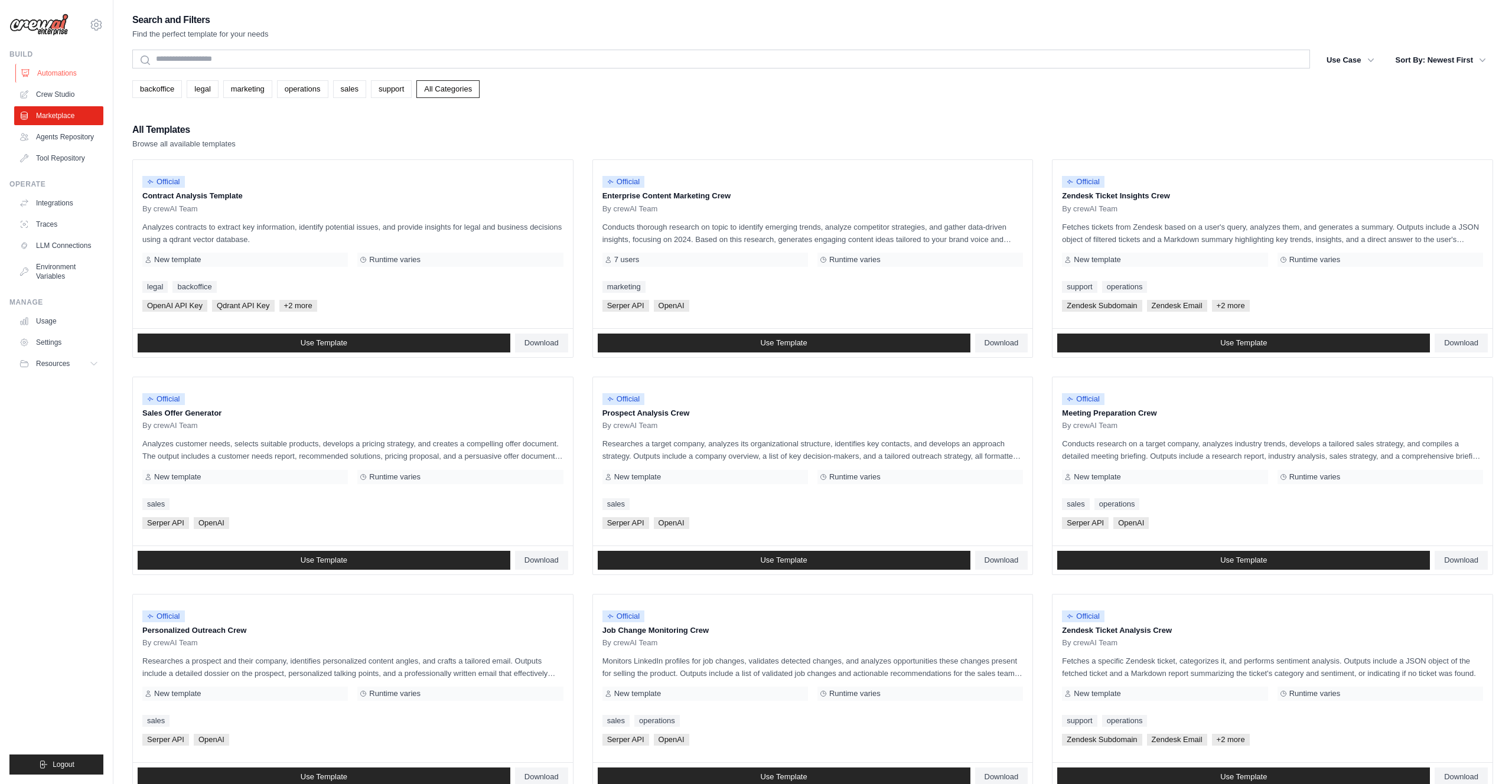
click at [51, 73] on link "Automations" at bounding box center [60, 73] width 89 height 19
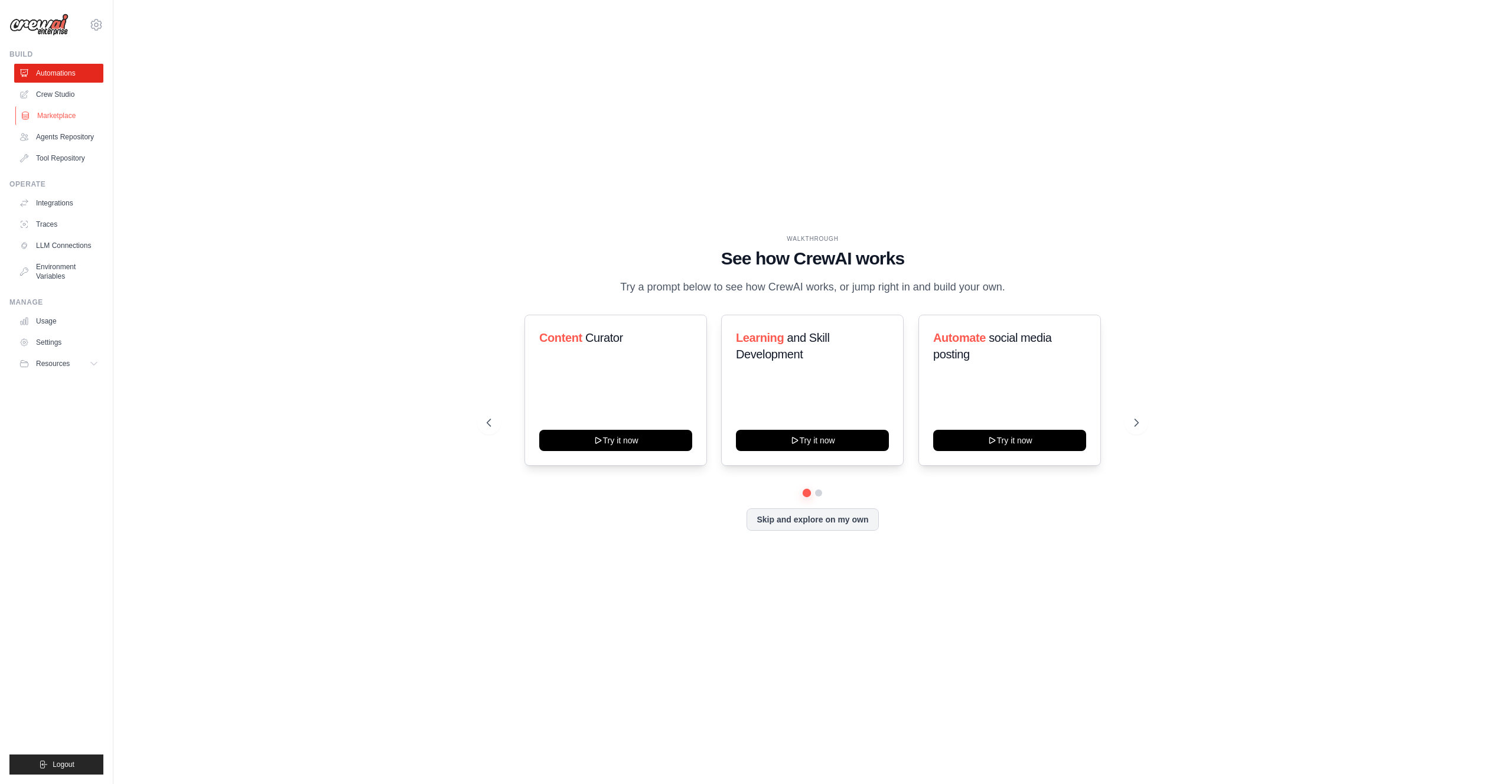
click at [59, 116] on link "Marketplace" at bounding box center [60, 116] width 89 height 19
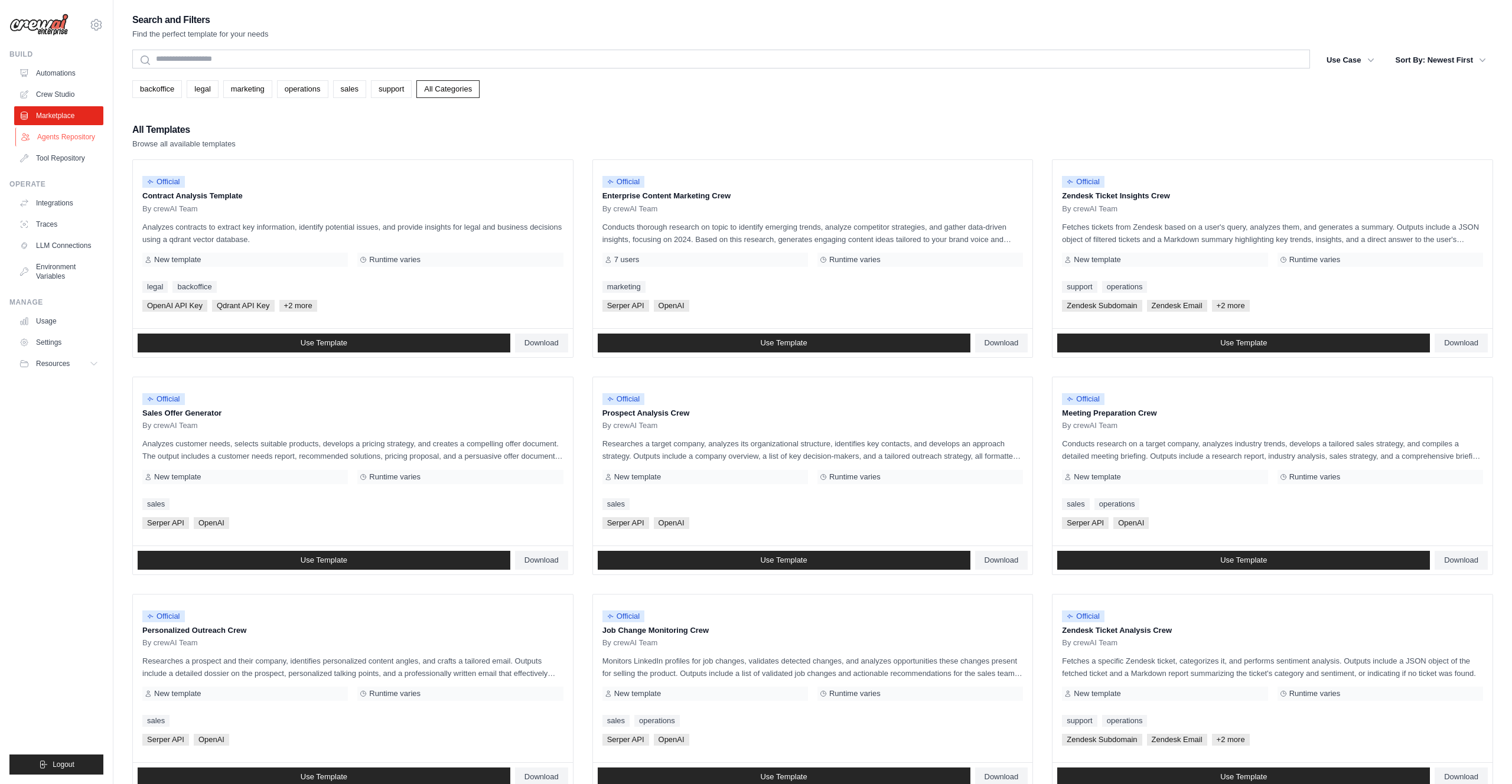
click at [55, 137] on link "Agents Repository" at bounding box center [60, 136] width 89 height 19
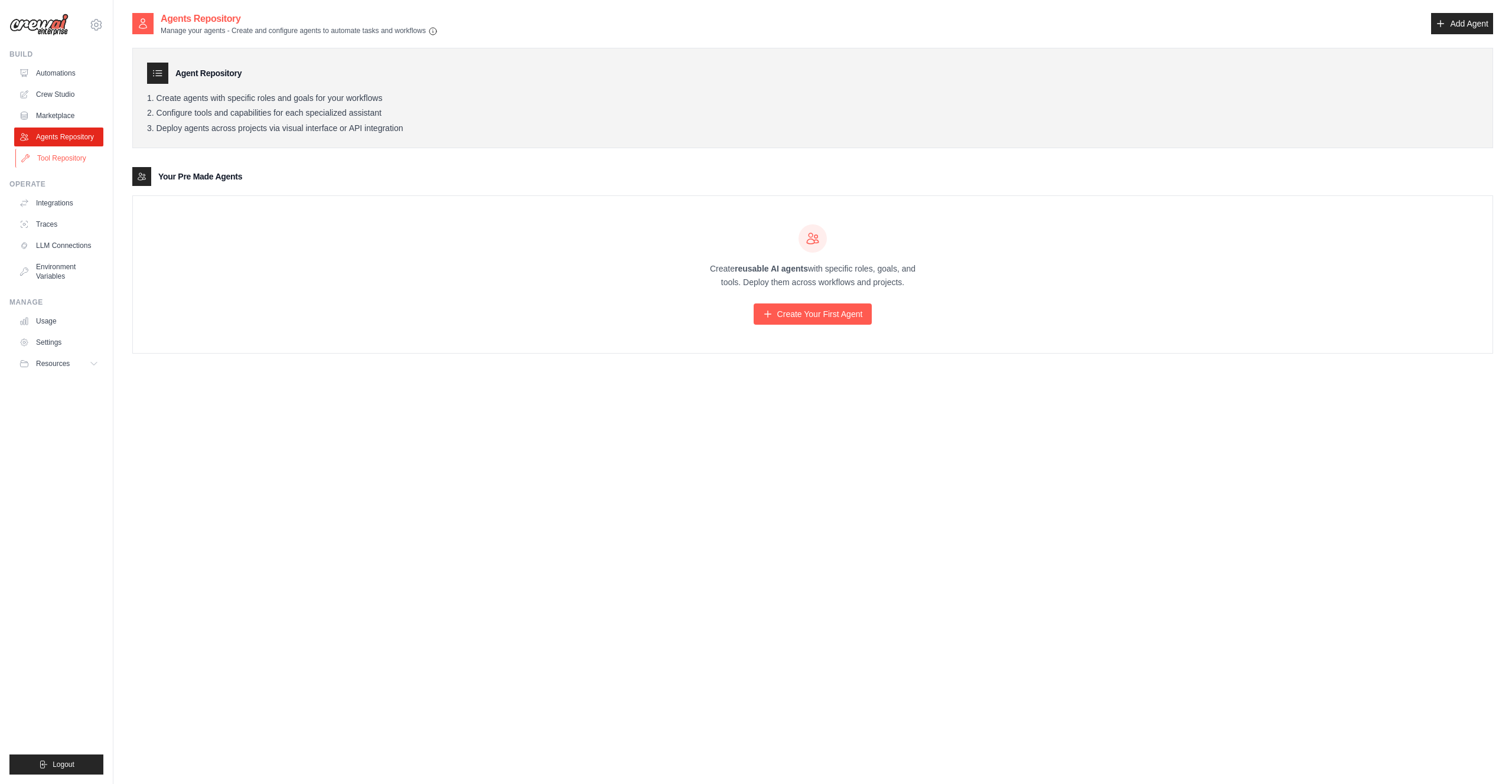
click at [68, 156] on link "Tool Repository" at bounding box center [60, 158] width 89 height 19
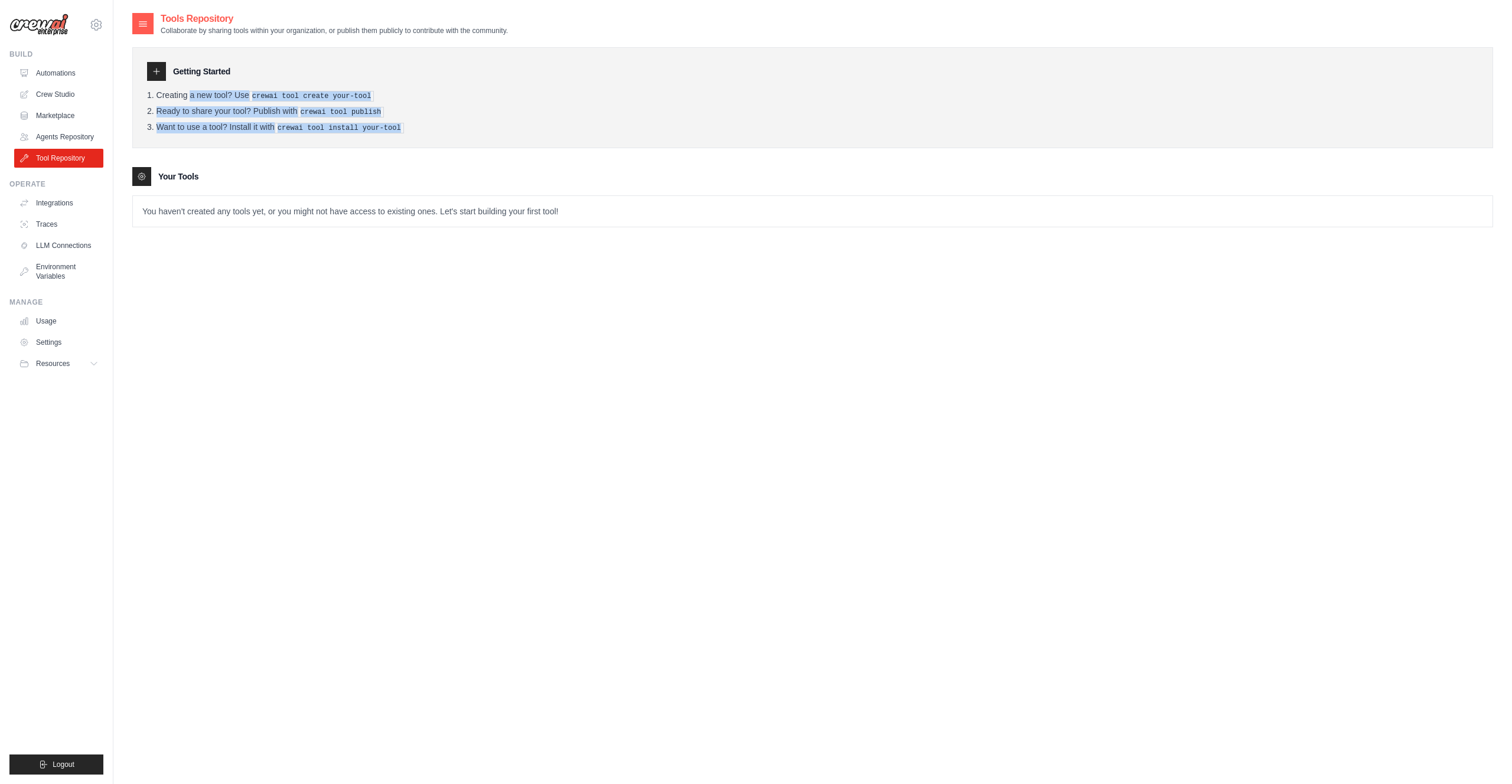
drag, startPoint x: 135, startPoint y: 97, endPoint x: 443, endPoint y: 143, distance: 311.4
click at [437, 138] on div "Getting Started Creating a new tool? Use crewai tool create your-tool Ready to …" at bounding box center [812, 98] width 1360 height 101
drag, startPoint x: 442, startPoint y: 143, endPoint x: 409, endPoint y: 166, distance: 40.2
click at [442, 144] on div "Getting Started Creating a new tool? Use crewai tool create your-tool Ready to …" at bounding box center [812, 98] width 1360 height 101
click at [63, 135] on link "Agents Repository" at bounding box center [60, 136] width 89 height 19
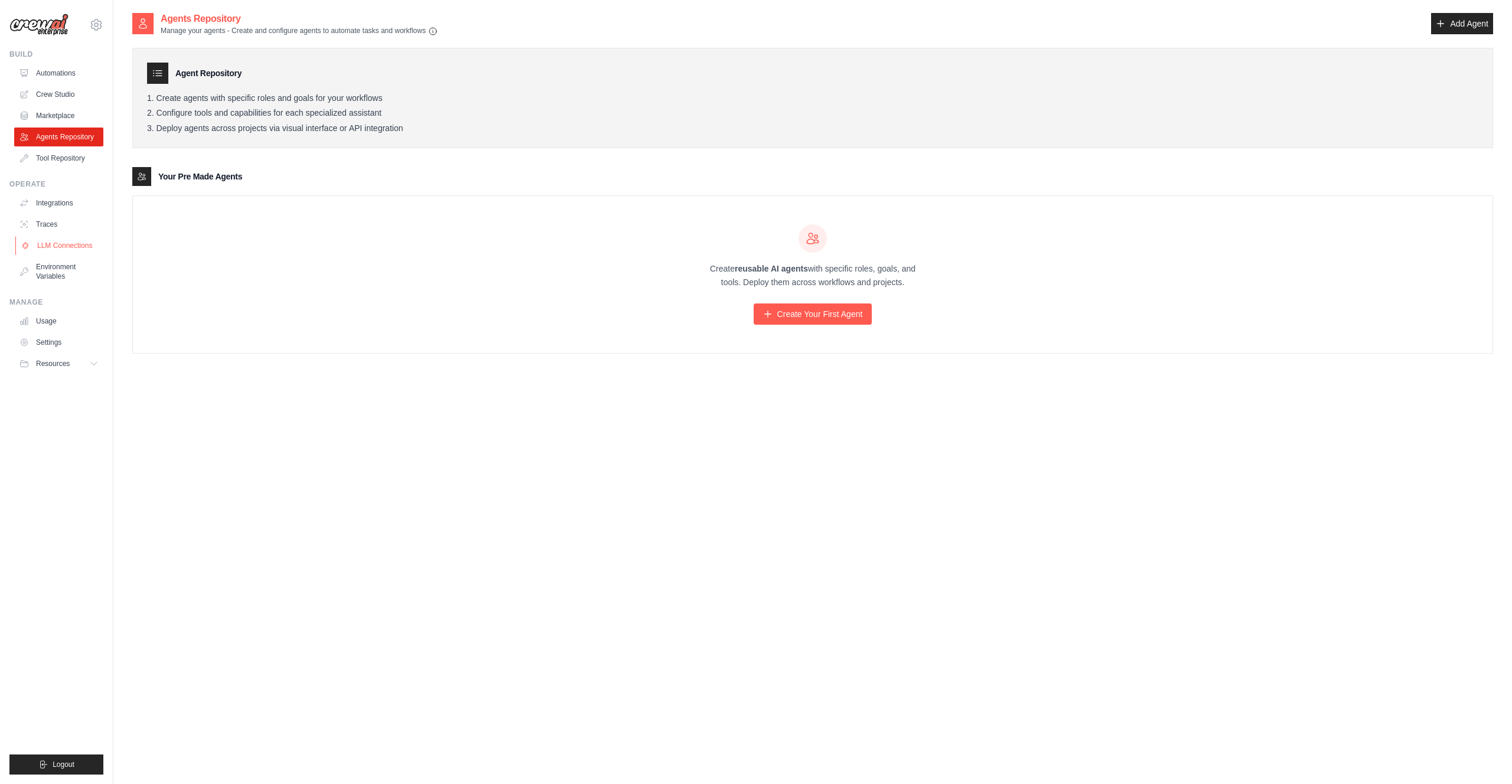
click at [50, 245] on link "LLM Connections" at bounding box center [60, 245] width 89 height 19
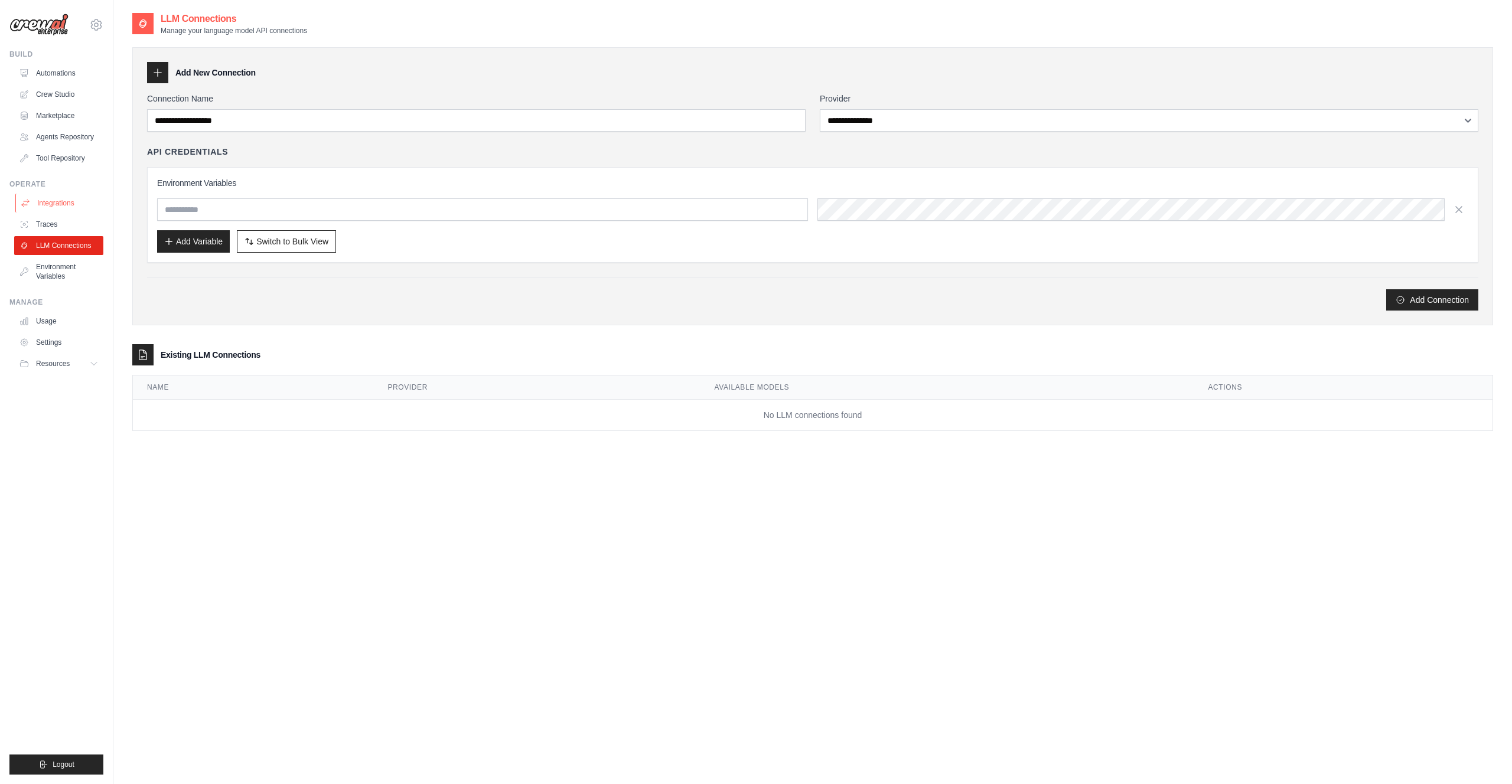
click at [42, 203] on link "Integrations" at bounding box center [60, 203] width 89 height 19
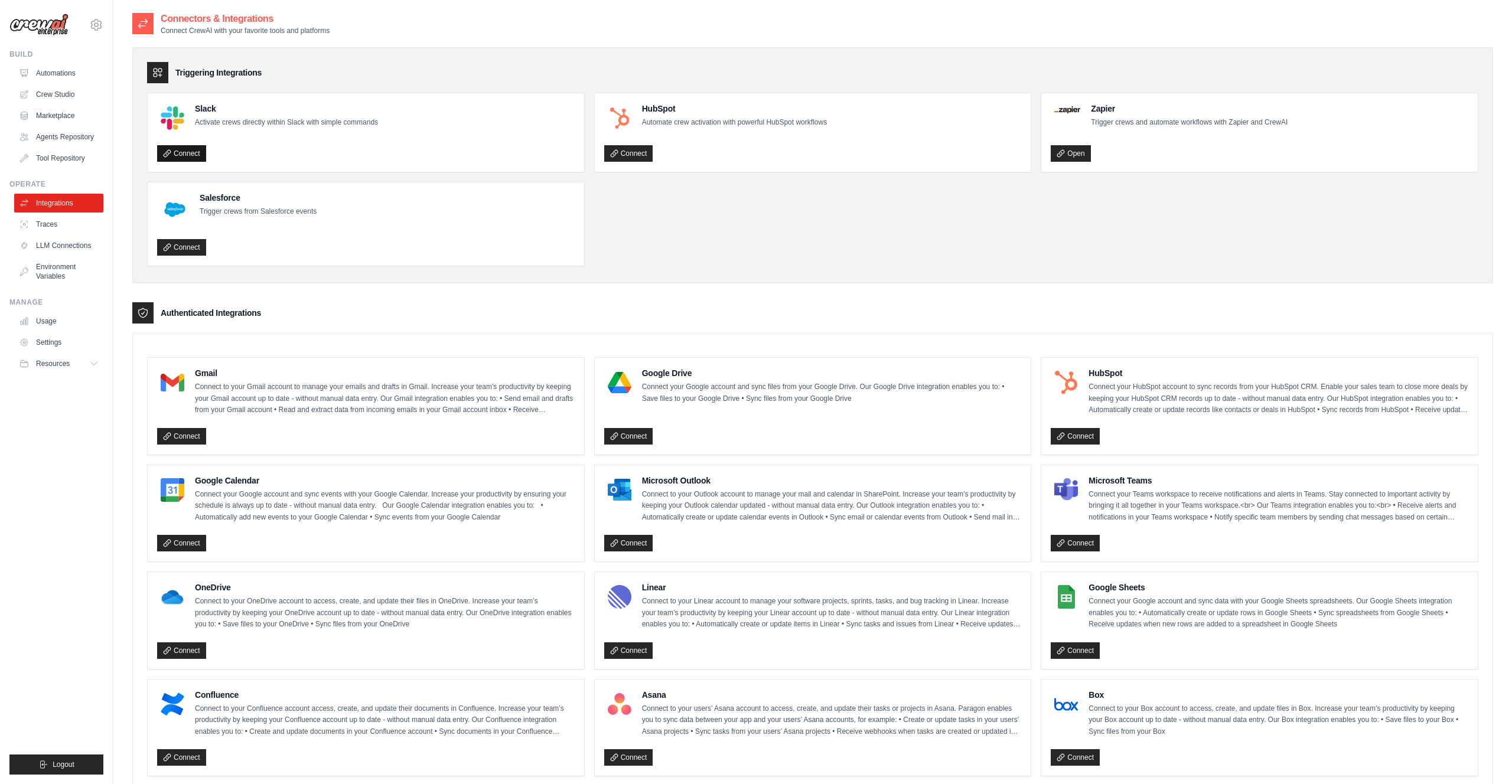
click at [187, 152] on link "Connect" at bounding box center [181, 153] width 49 height 16
click at [54, 245] on link "LLM Connections" at bounding box center [60, 245] width 89 height 19
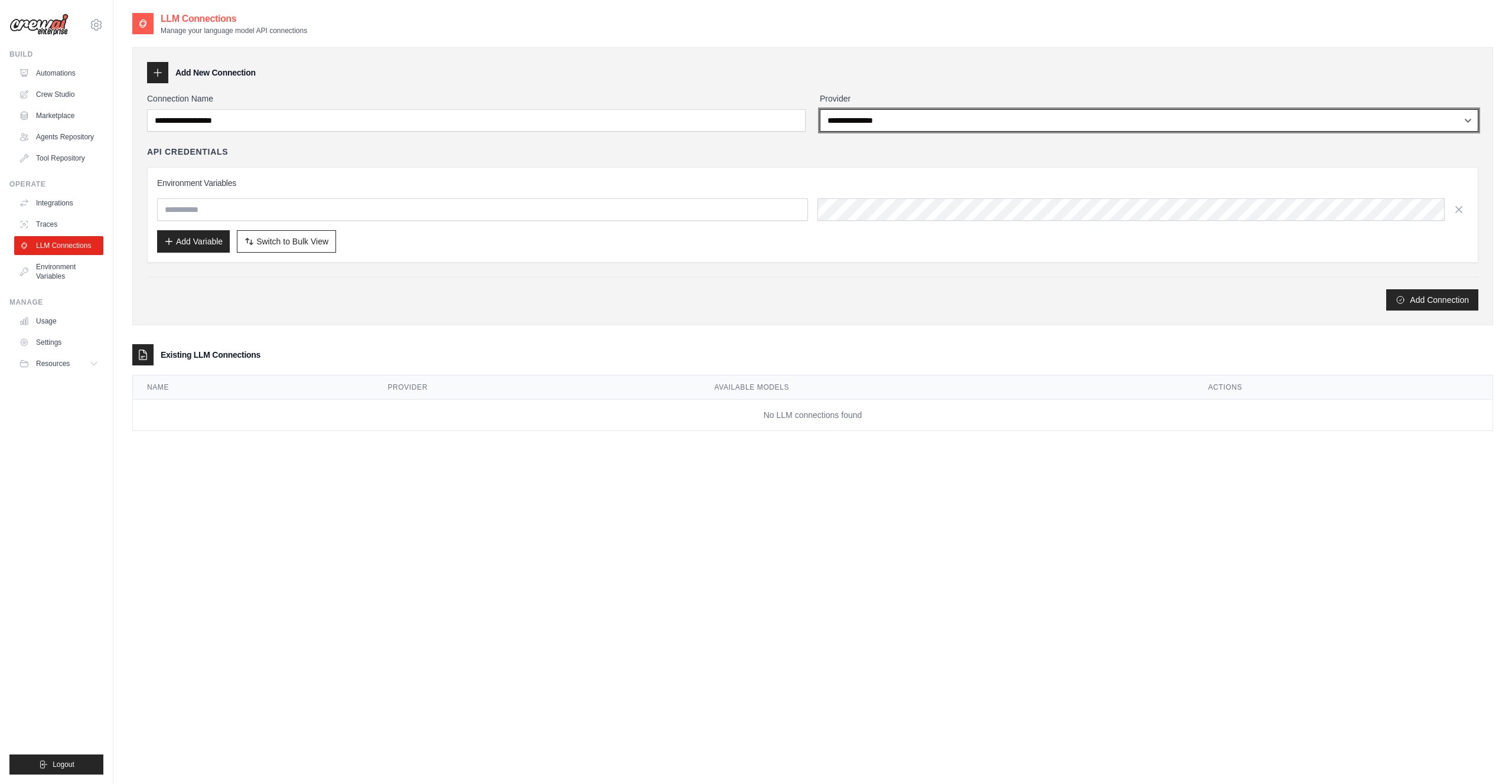
click at [863, 109] on select "**********" at bounding box center [1148, 120] width 658 height 23
select select "******"
click at [820, 109] on select "**********" at bounding box center [1148, 120] width 658 height 23
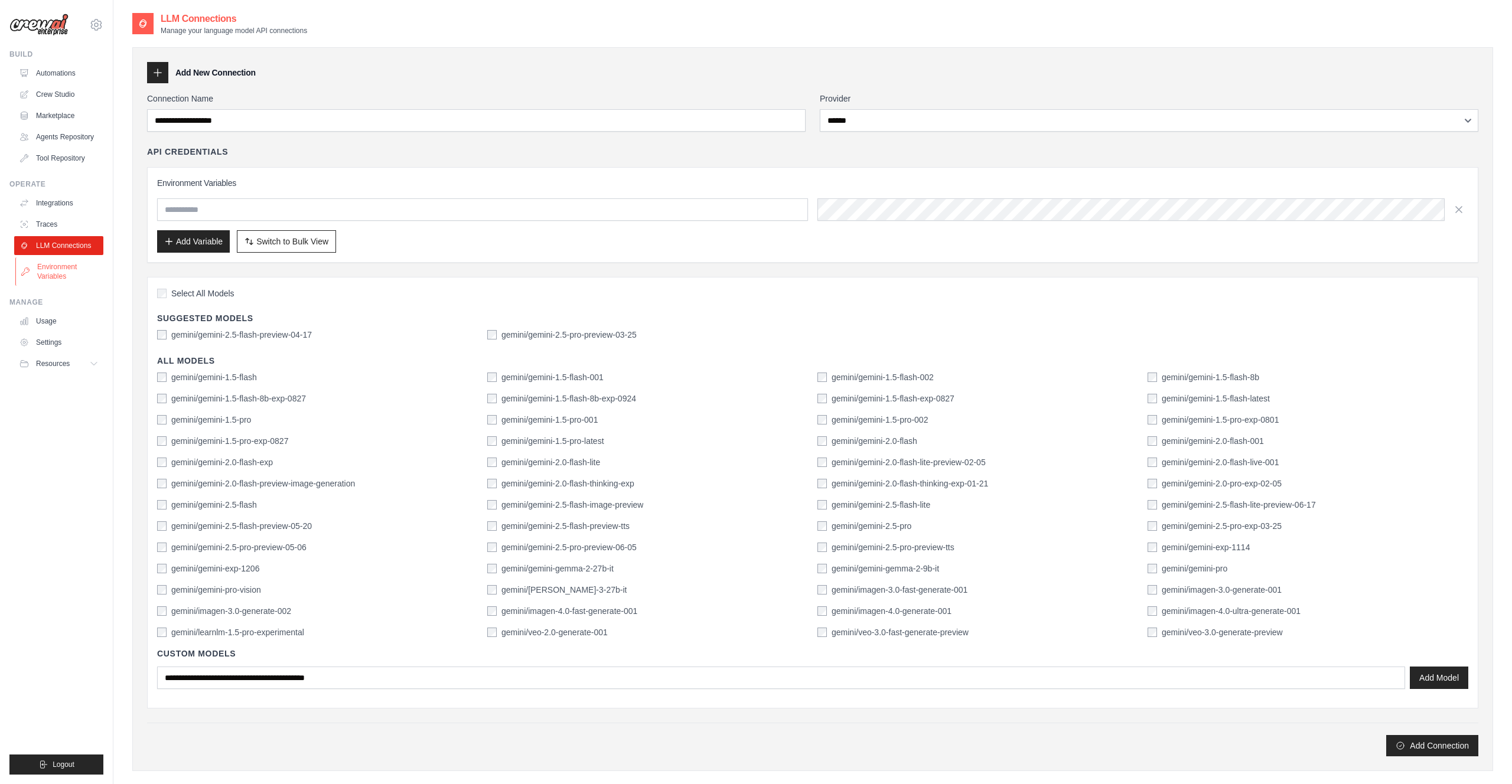
click at [45, 270] on link "Environment Variables" at bounding box center [60, 271] width 89 height 29
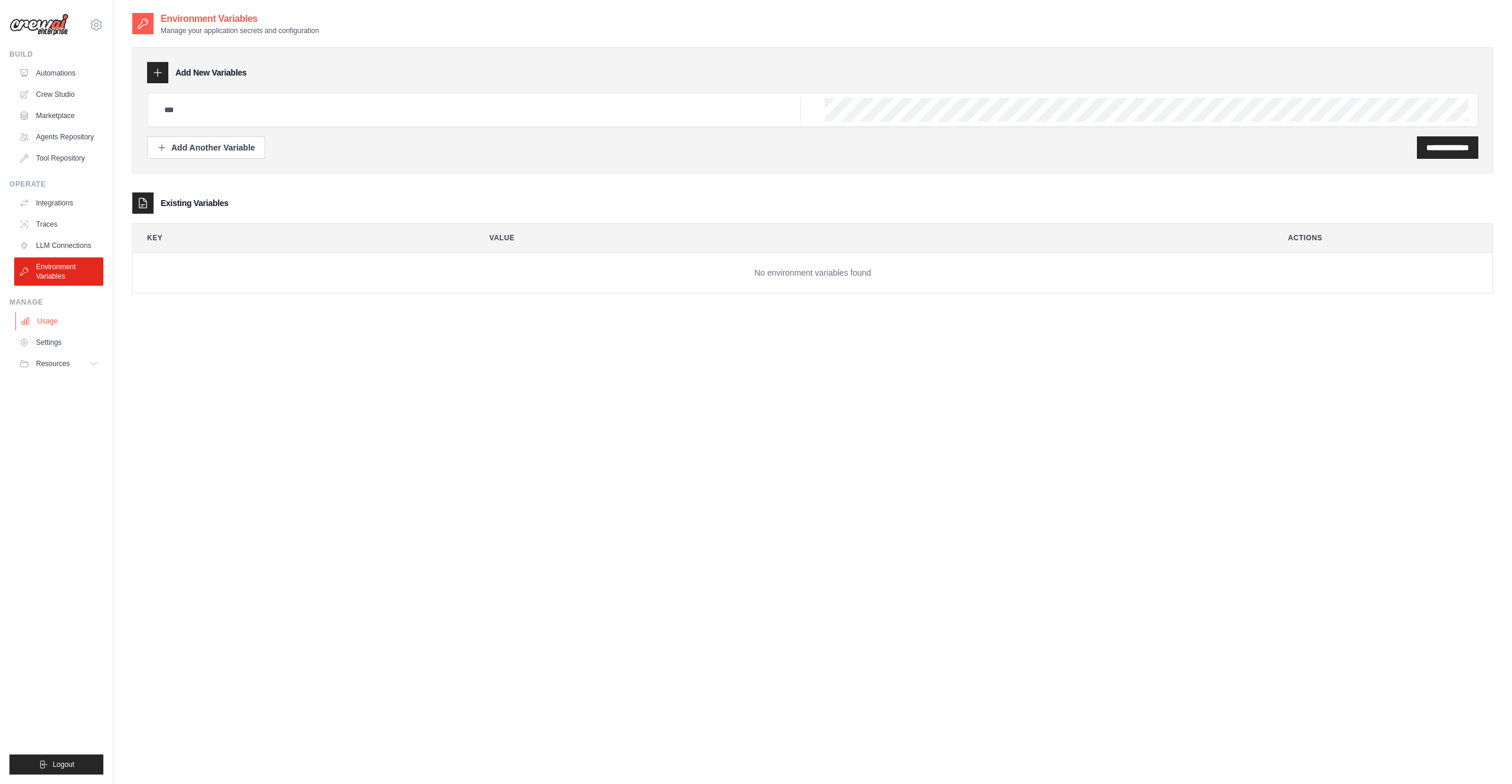
click at [47, 323] on link "Usage" at bounding box center [60, 321] width 89 height 19
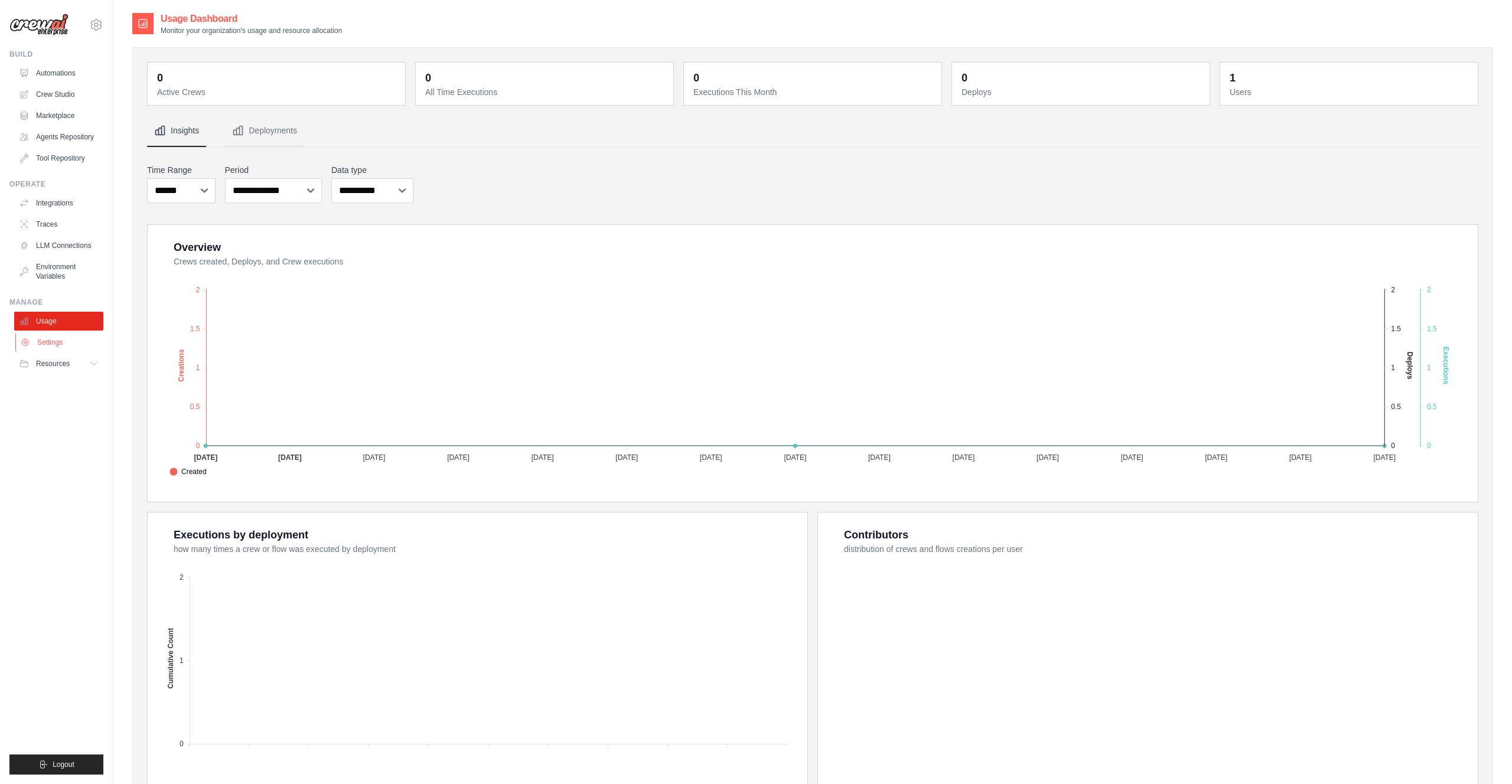
click at [43, 341] on link "Settings" at bounding box center [60, 342] width 89 height 19
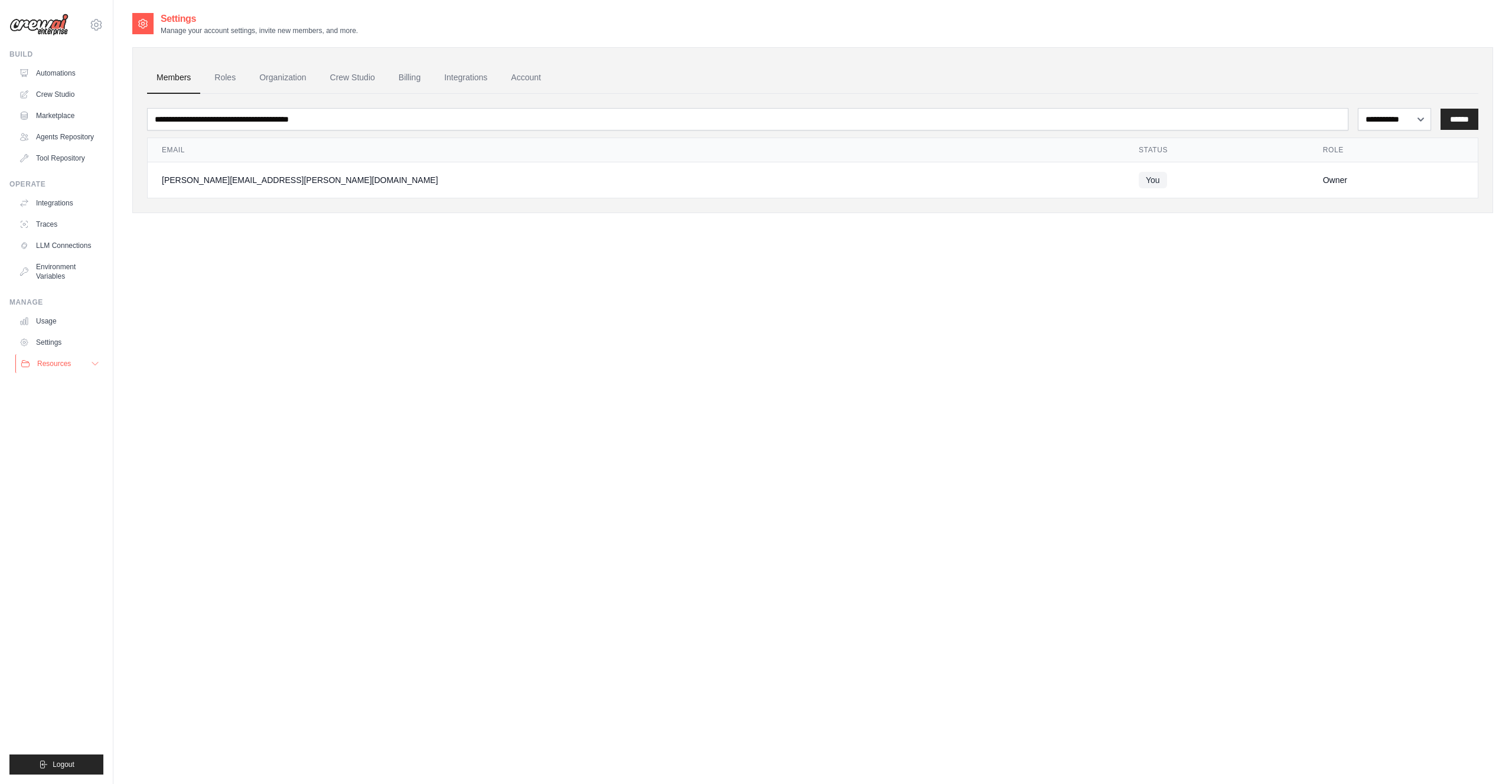
click at [52, 366] on span "Resources" at bounding box center [54, 364] width 33 height 10
click at [53, 340] on link "Settings" at bounding box center [60, 342] width 89 height 19
click at [233, 77] on link "Roles" at bounding box center [225, 78] width 40 height 32
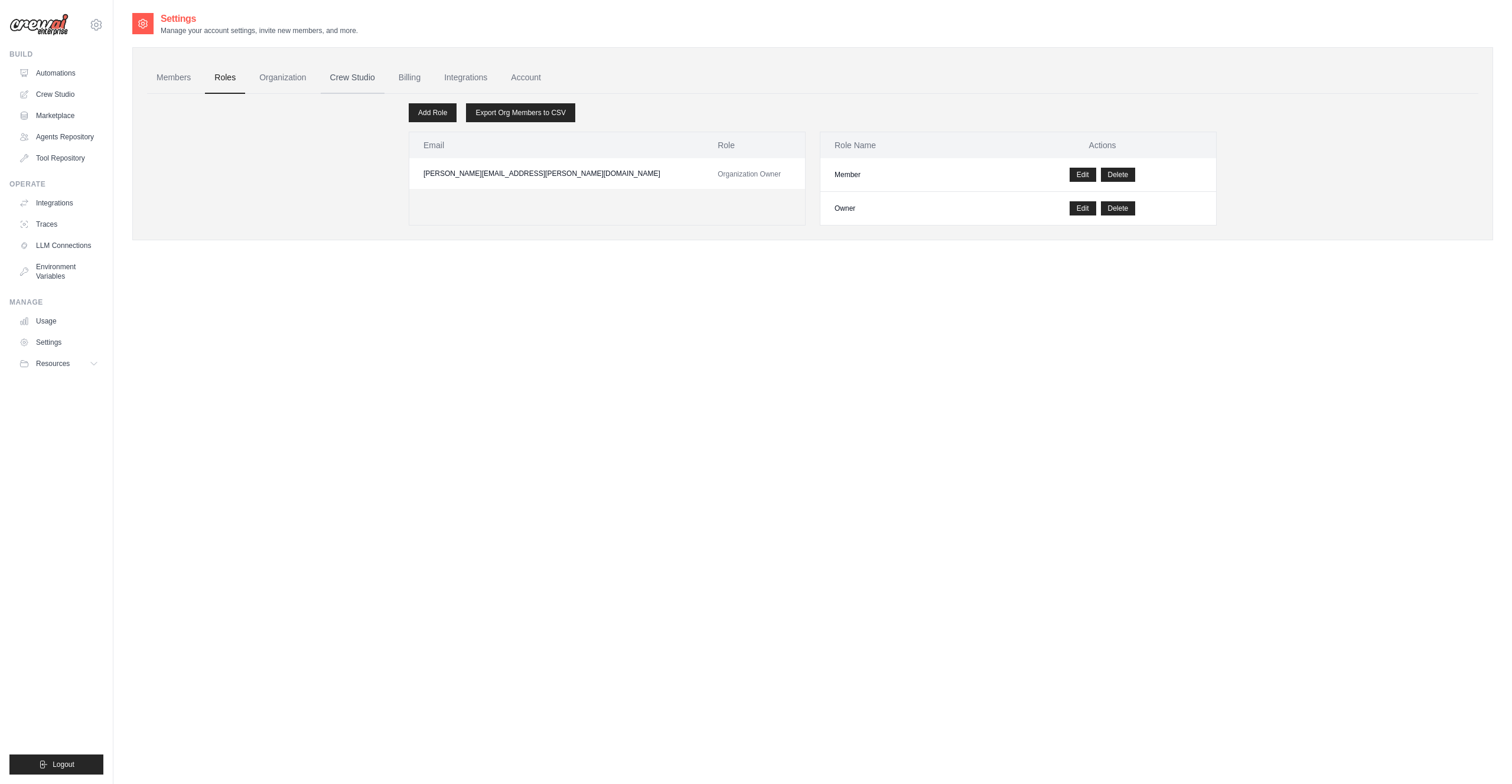
click at [365, 74] on link "Crew Studio" at bounding box center [353, 78] width 64 height 32
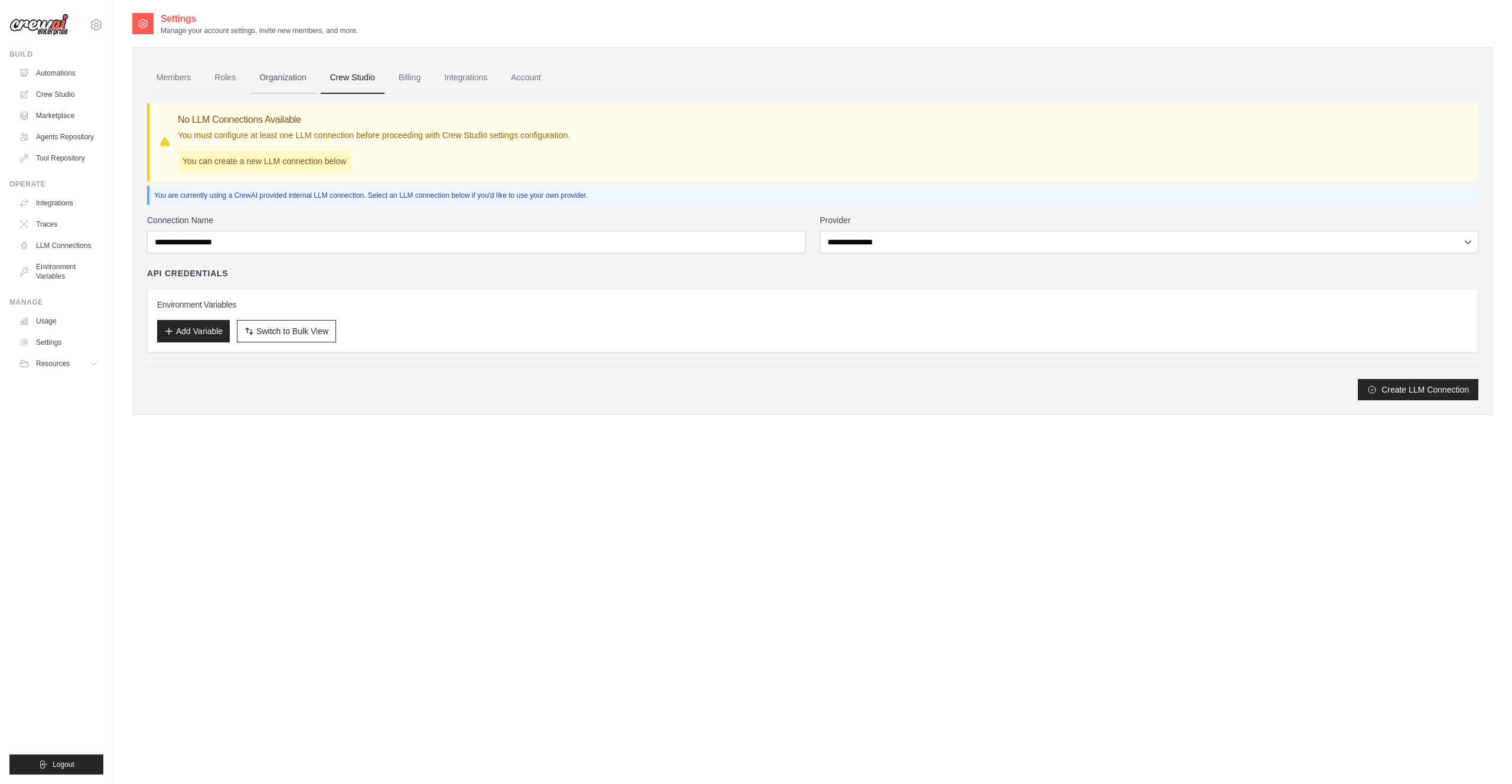
click at [281, 80] on link "Organization" at bounding box center [283, 78] width 66 height 32
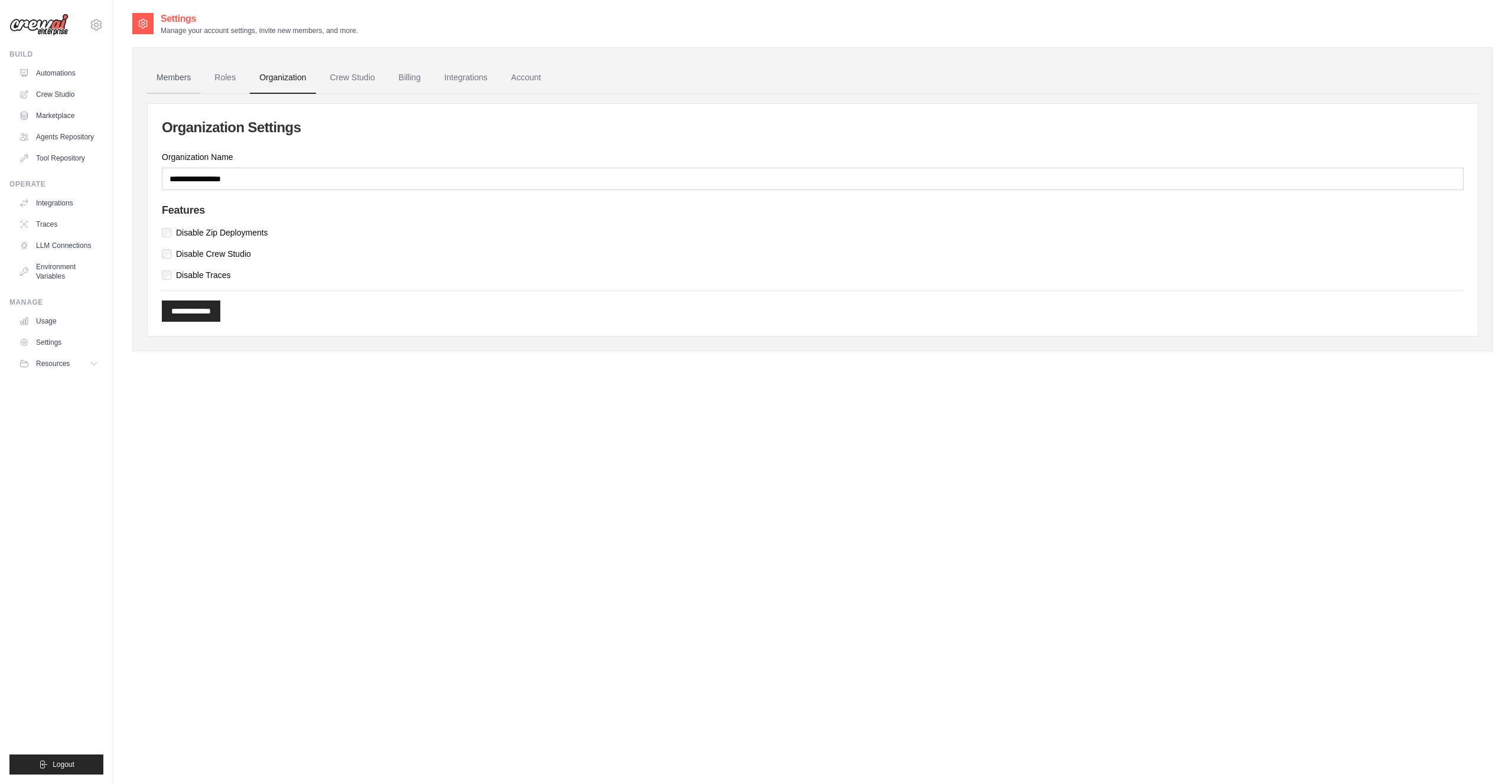
click at [166, 72] on link "Members" at bounding box center [173, 78] width 53 height 32
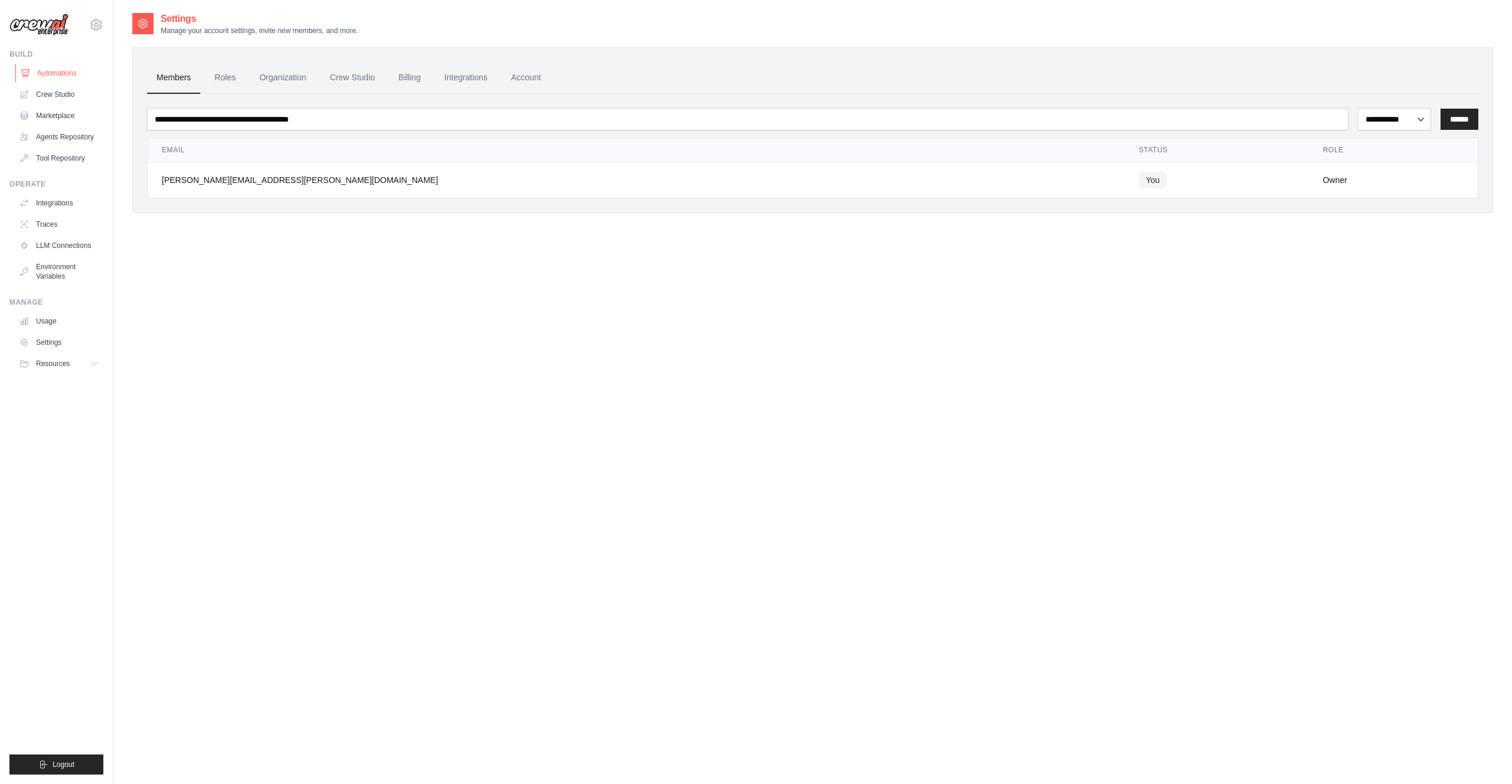
click at [52, 68] on link "Automations" at bounding box center [60, 73] width 89 height 19
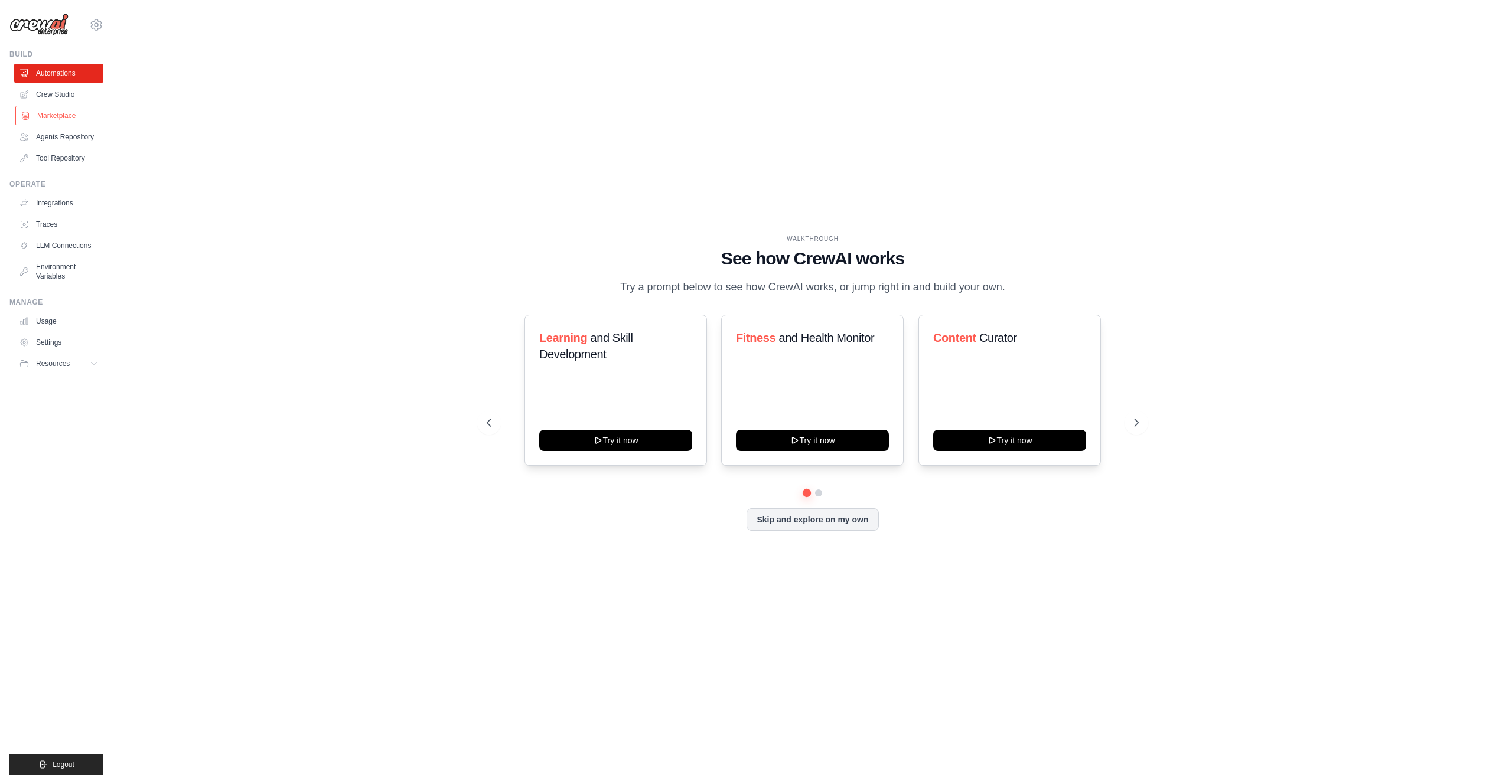
click at [54, 113] on link "Marketplace" at bounding box center [60, 116] width 89 height 19
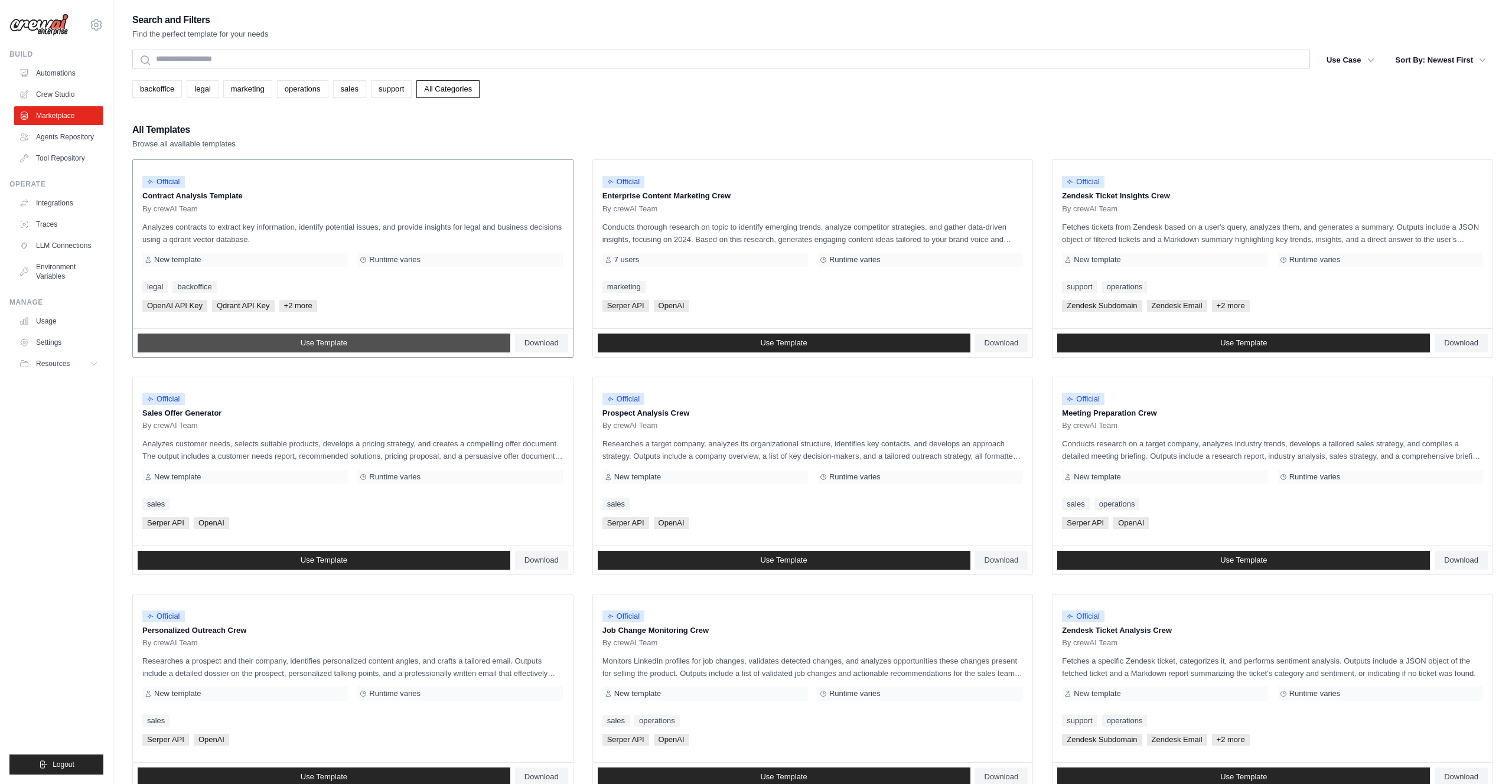
click at [319, 341] on span "Use Template" at bounding box center [324, 343] width 47 height 10
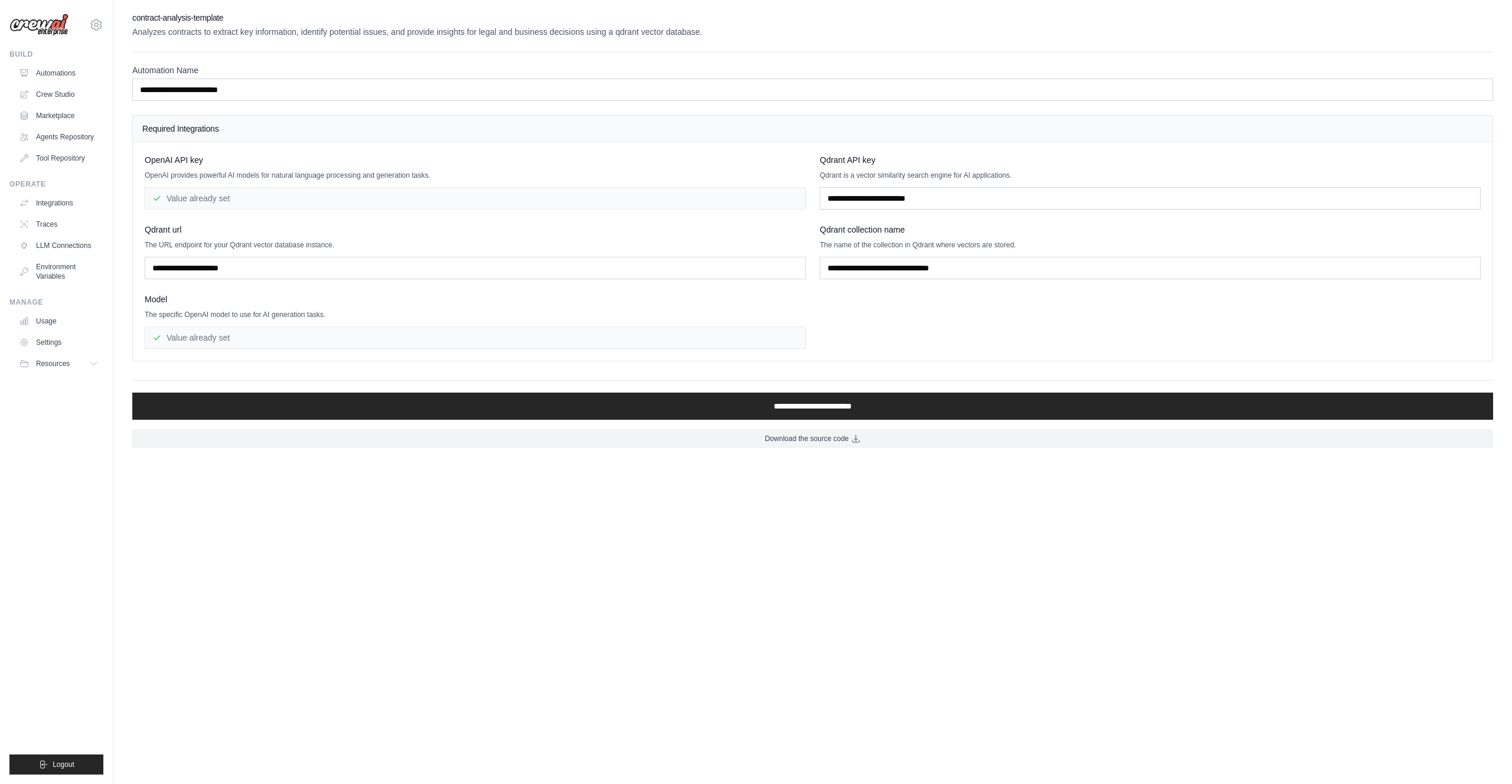
drag, startPoint x: 219, startPoint y: 121, endPoint x: 236, endPoint y: 93, distance: 32.8
click at [219, 121] on div "Required Integrations" at bounding box center [812, 129] width 1359 height 27
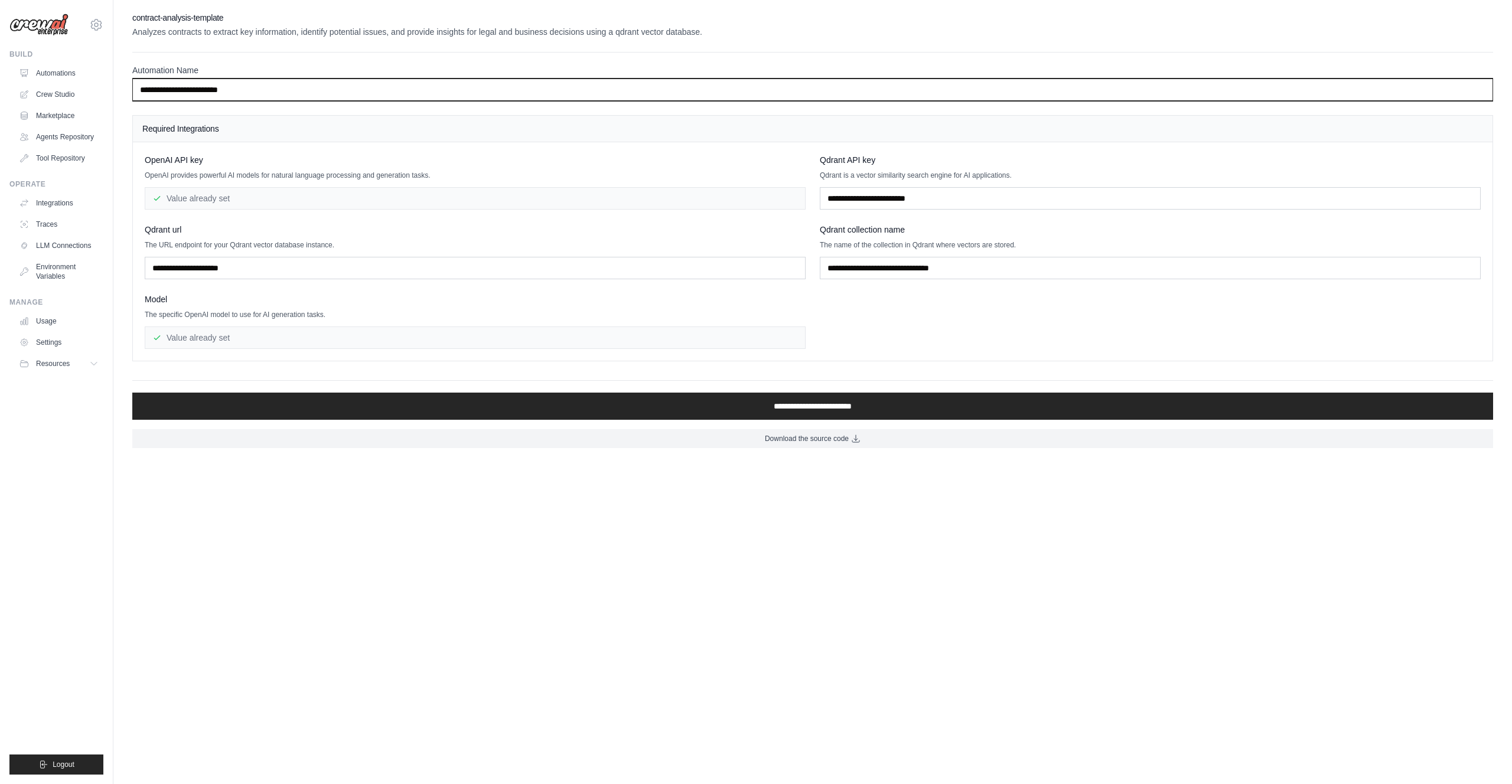
click at [236, 91] on input "**********" at bounding box center [812, 89] width 1360 height 23
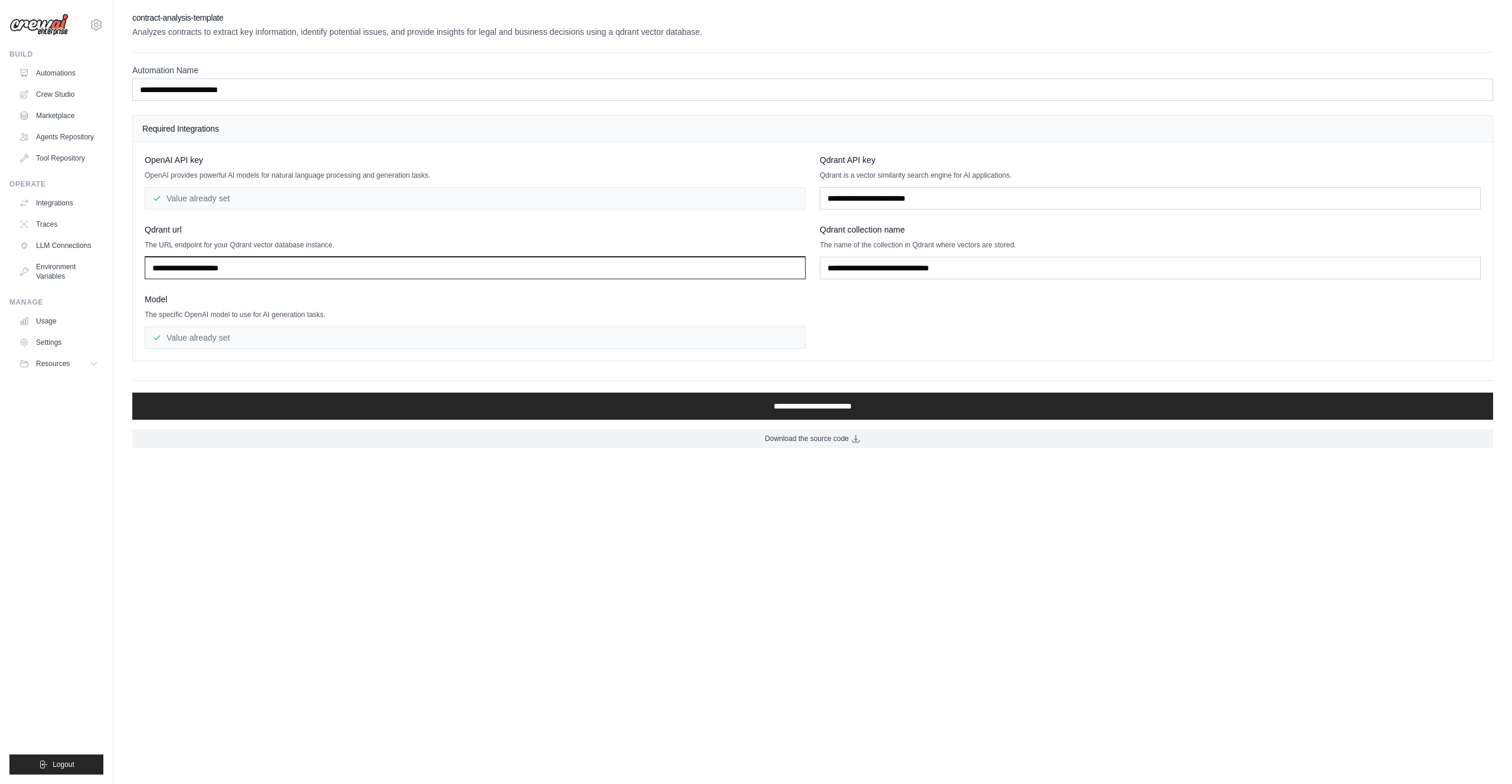
click at [276, 262] on input "text" at bounding box center [475, 268] width 661 height 23
click at [905, 194] on input "text" at bounding box center [1150, 198] width 661 height 23
click at [345, 537] on body "[PERSON_NAME][EMAIL_ADDRESS][PERSON_NAME][DOMAIN_NAME] Settings Build Automatio…" at bounding box center [756, 392] width 1512 height 784
click at [62, 267] on link "Environment Variables" at bounding box center [60, 271] width 89 height 29
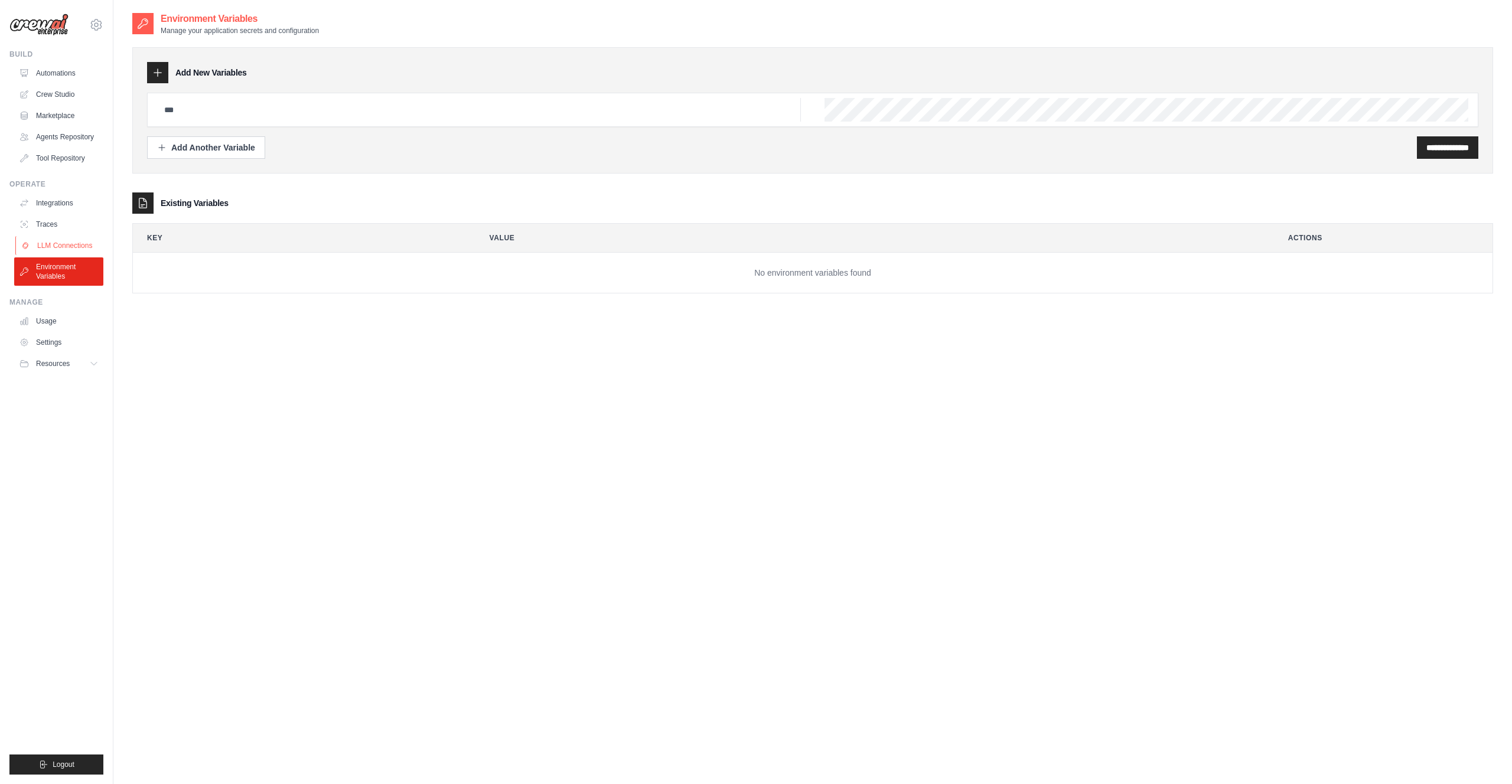
click at [43, 247] on link "LLM Connections" at bounding box center [60, 245] width 89 height 19
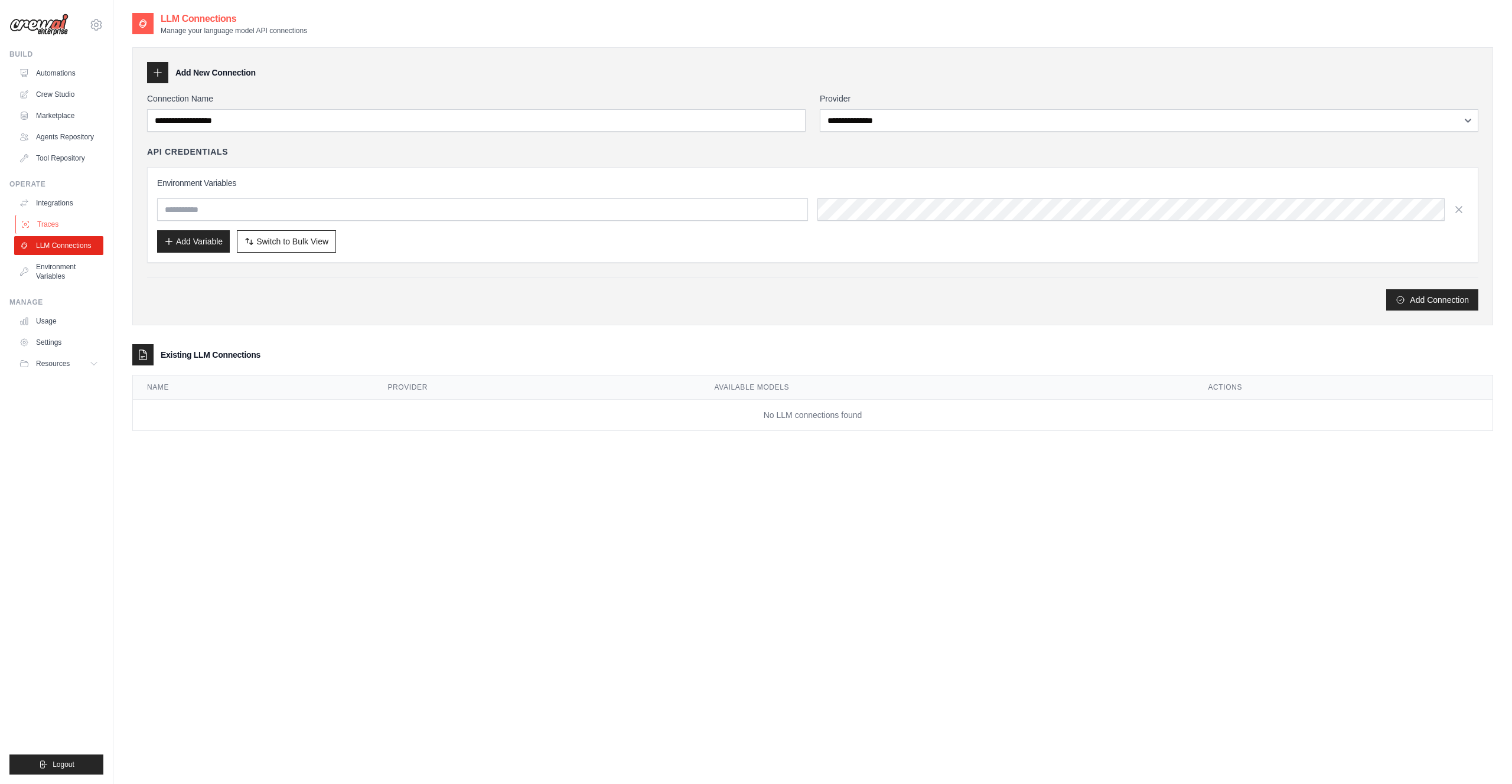
click at [55, 225] on link "Traces" at bounding box center [60, 224] width 89 height 19
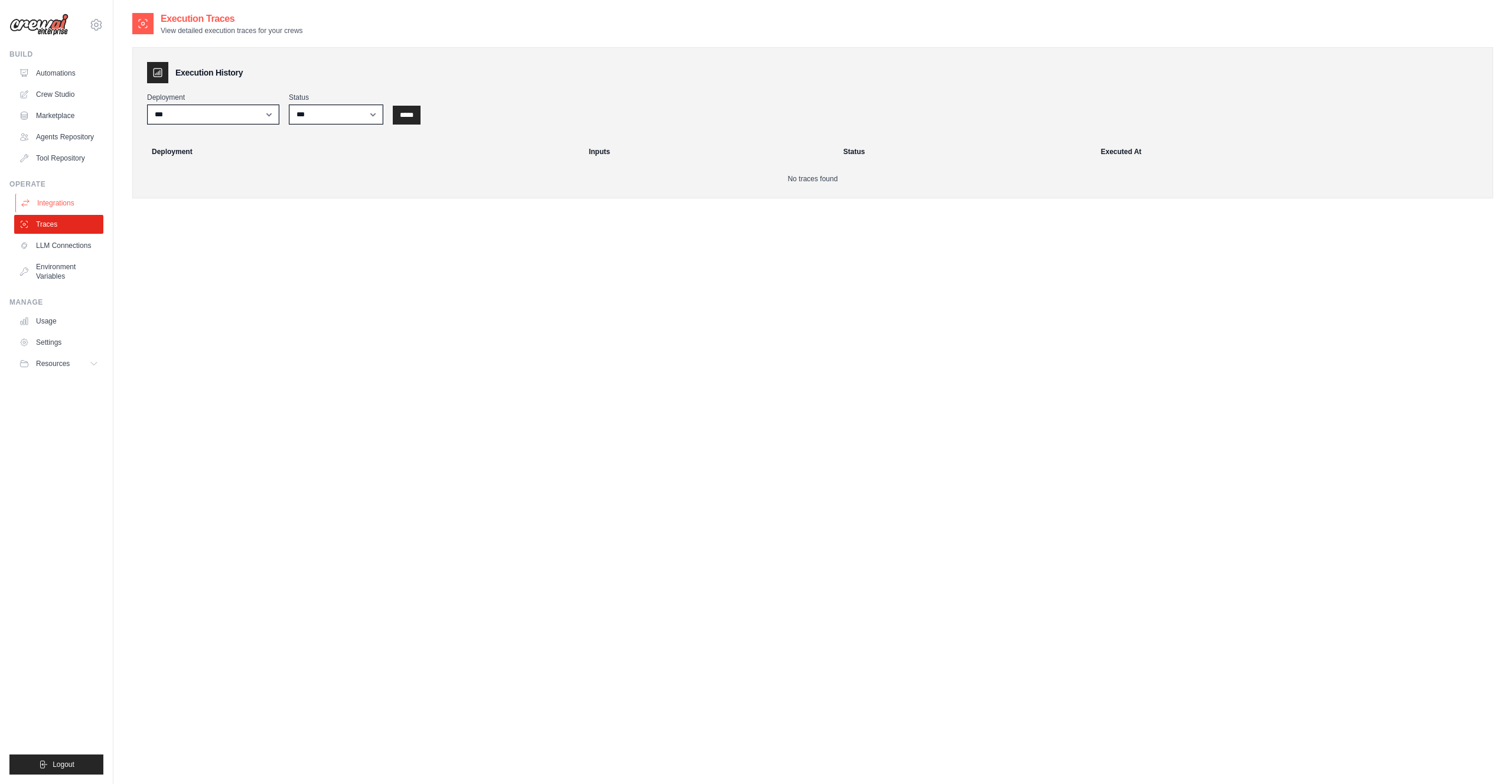
click at [64, 206] on link "Integrations" at bounding box center [60, 203] width 89 height 19
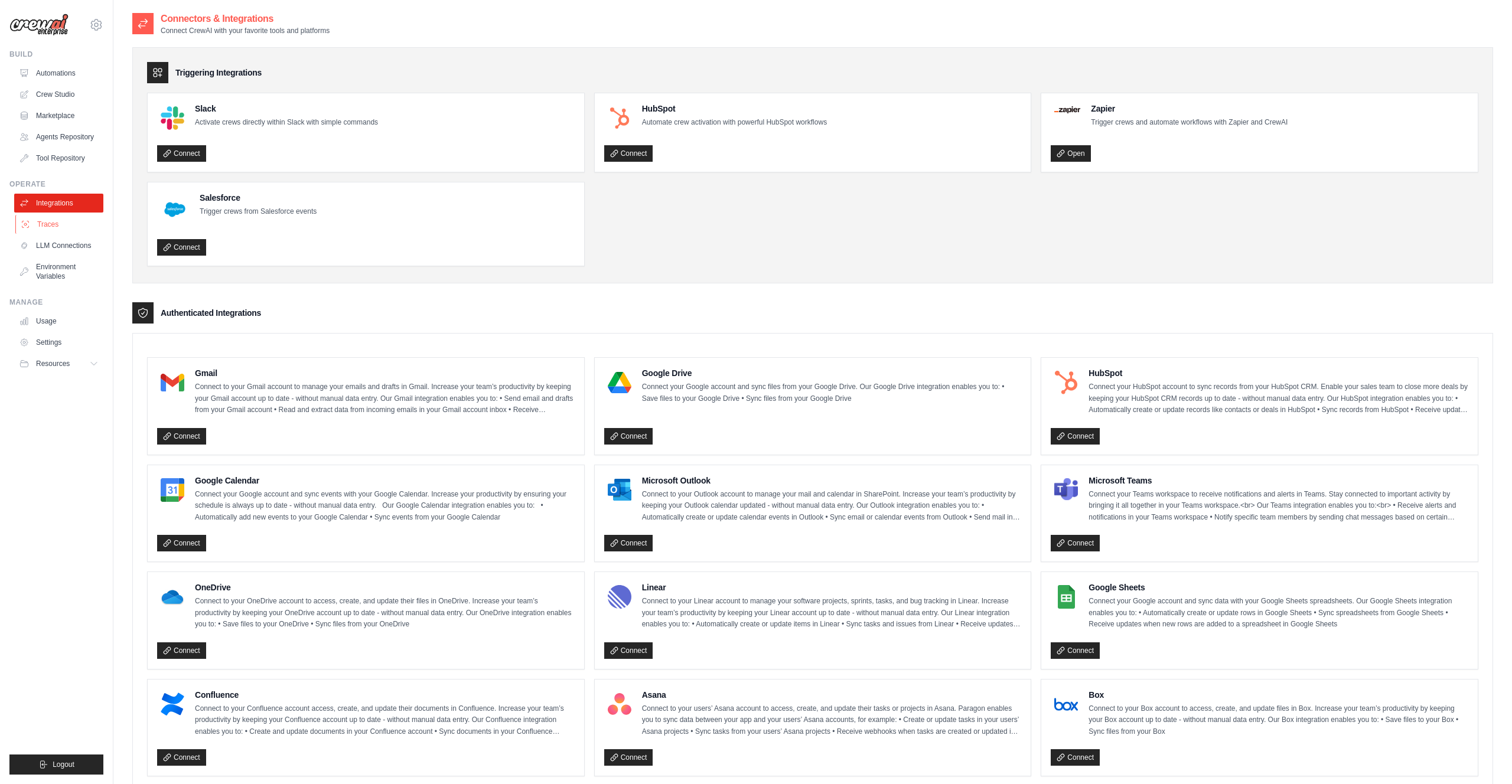
click at [46, 228] on link "Traces" at bounding box center [60, 224] width 89 height 19
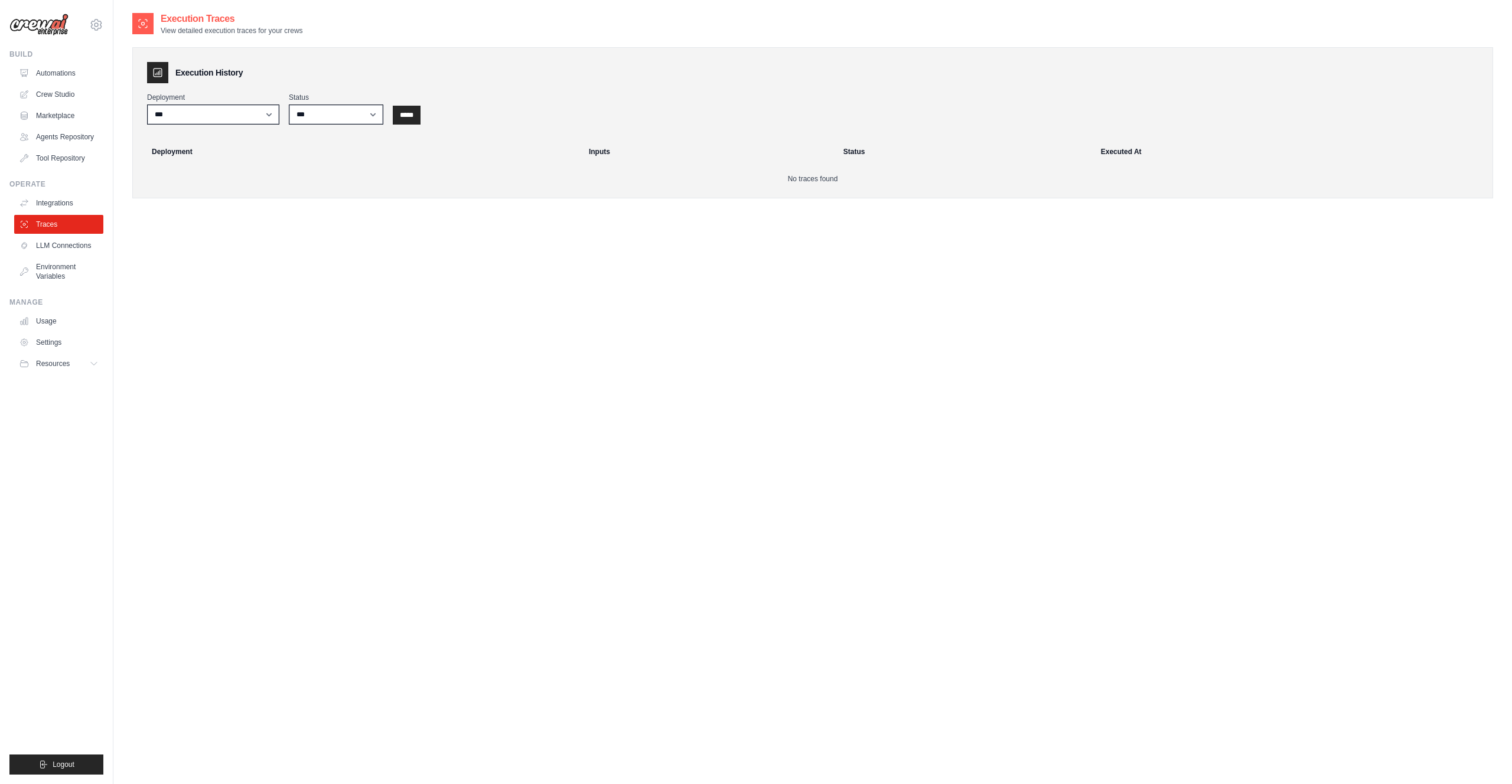
click at [194, 104] on div "Deployment ***" at bounding box center [213, 108] width 132 height 32
click at [189, 110] on select "***" at bounding box center [213, 114] width 132 height 20
click at [74, 197] on link "Integrations" at bounding box center [60, 203] width 89 height 19
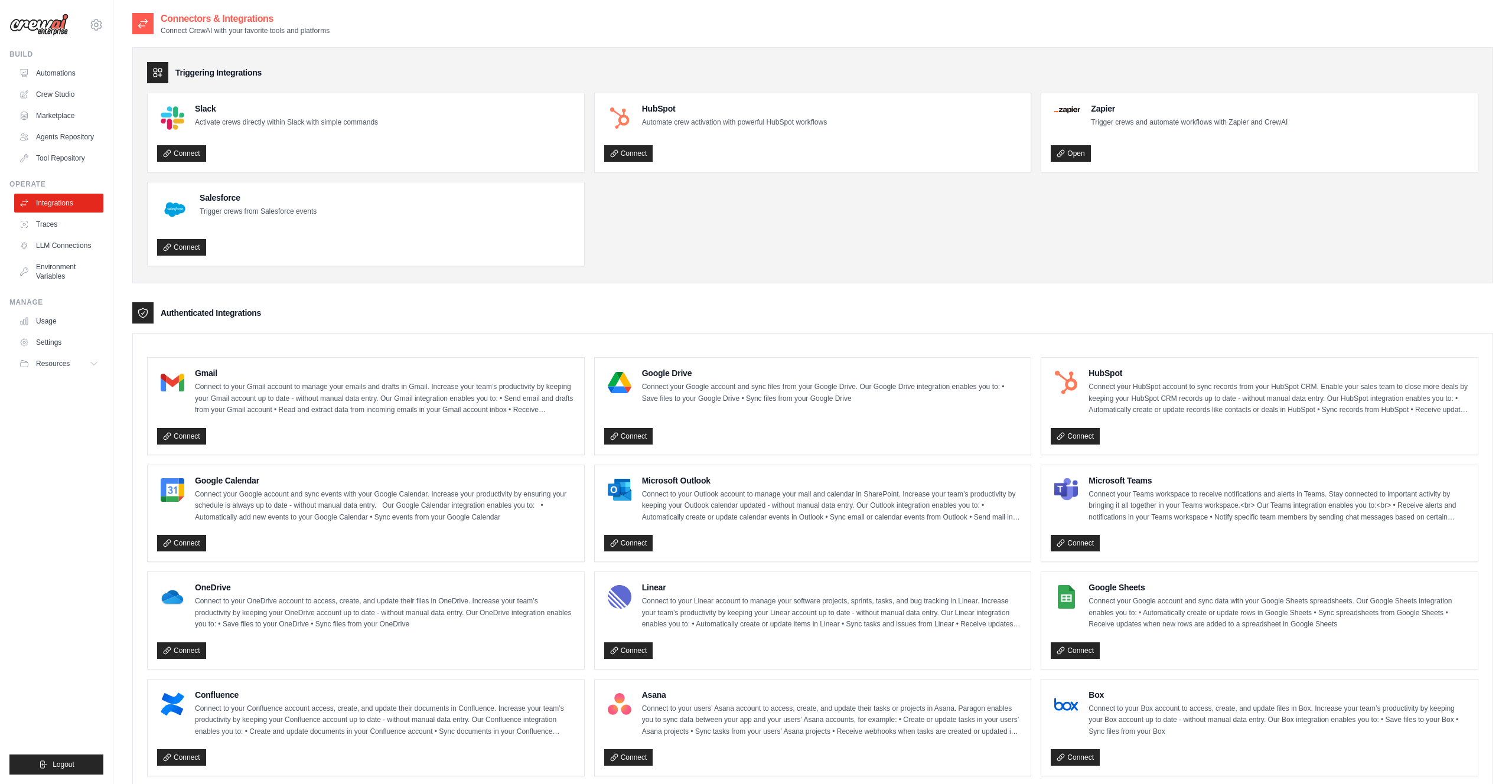
click at [1136, 576] on div "Google Sheets Connect your Google account and sync data with your Google Sheets…" at bounding box center [1259, 620] width 437 height 97
click at [52, 326] on link "Usage" at bounding box center [60, 321] width 89 height 19
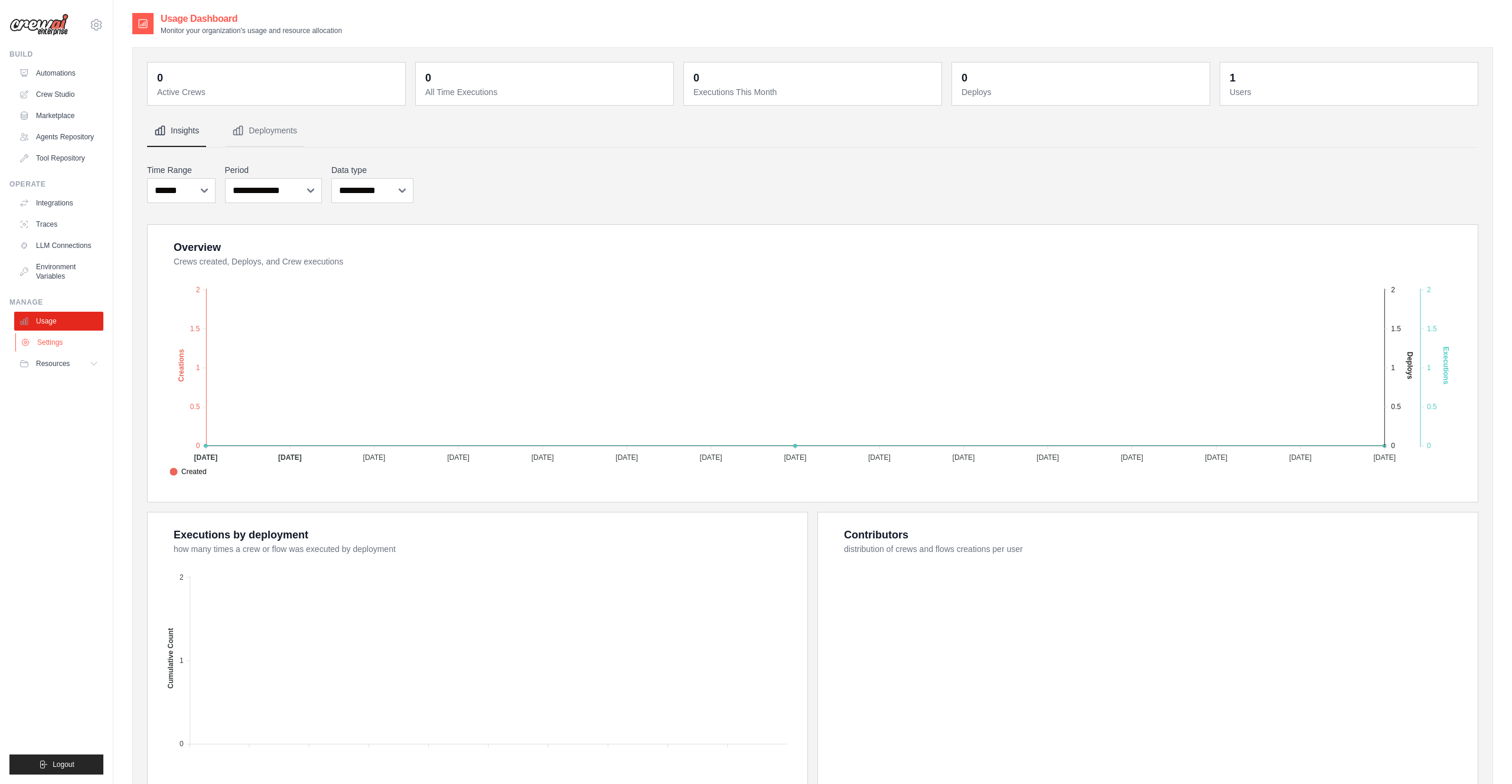
click at [39, 337] on link "Settings" at bounding box center [60, 342] width 89 height 19
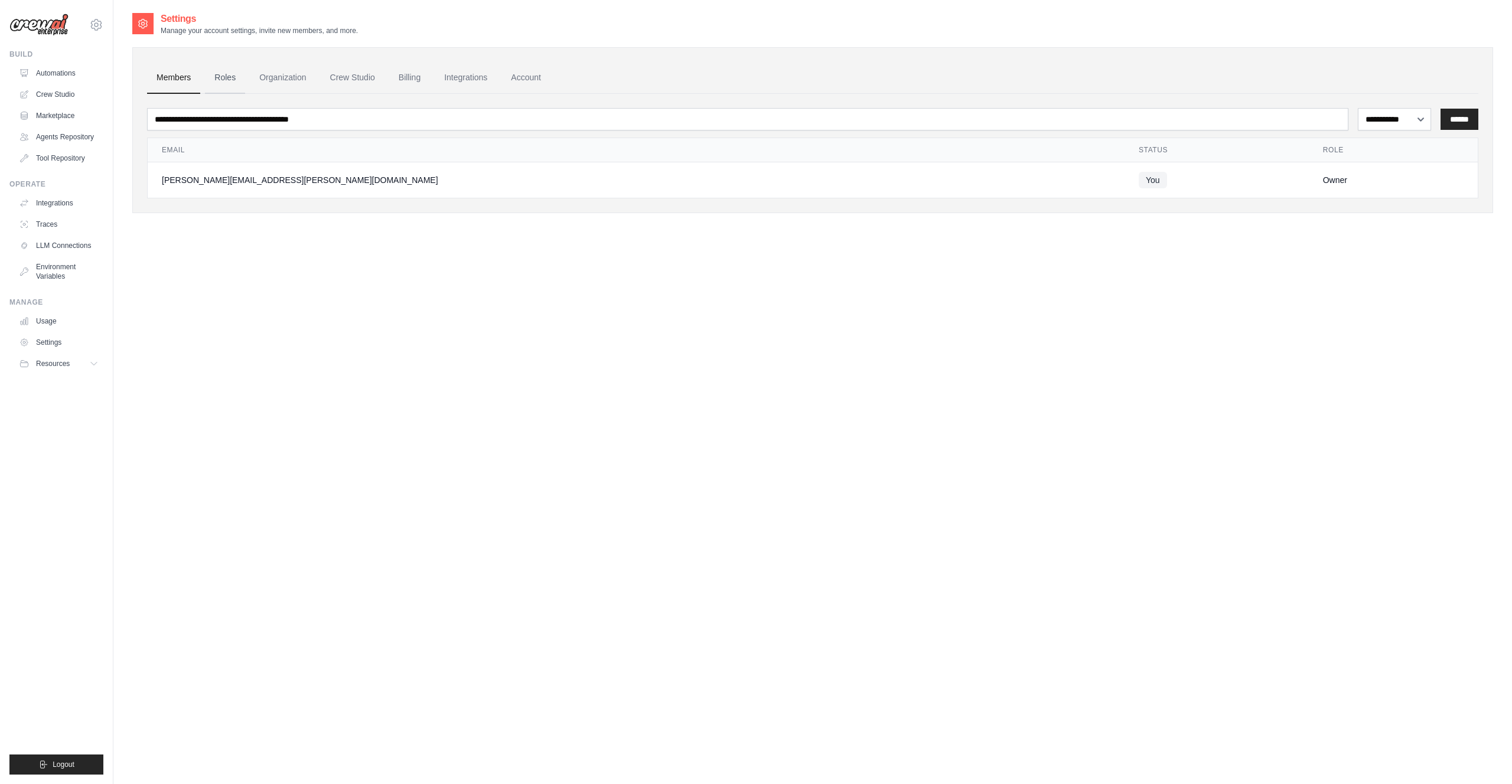
click at [223, 80] on link "Roles" at bounding box center [225, 78] width 40 height 32
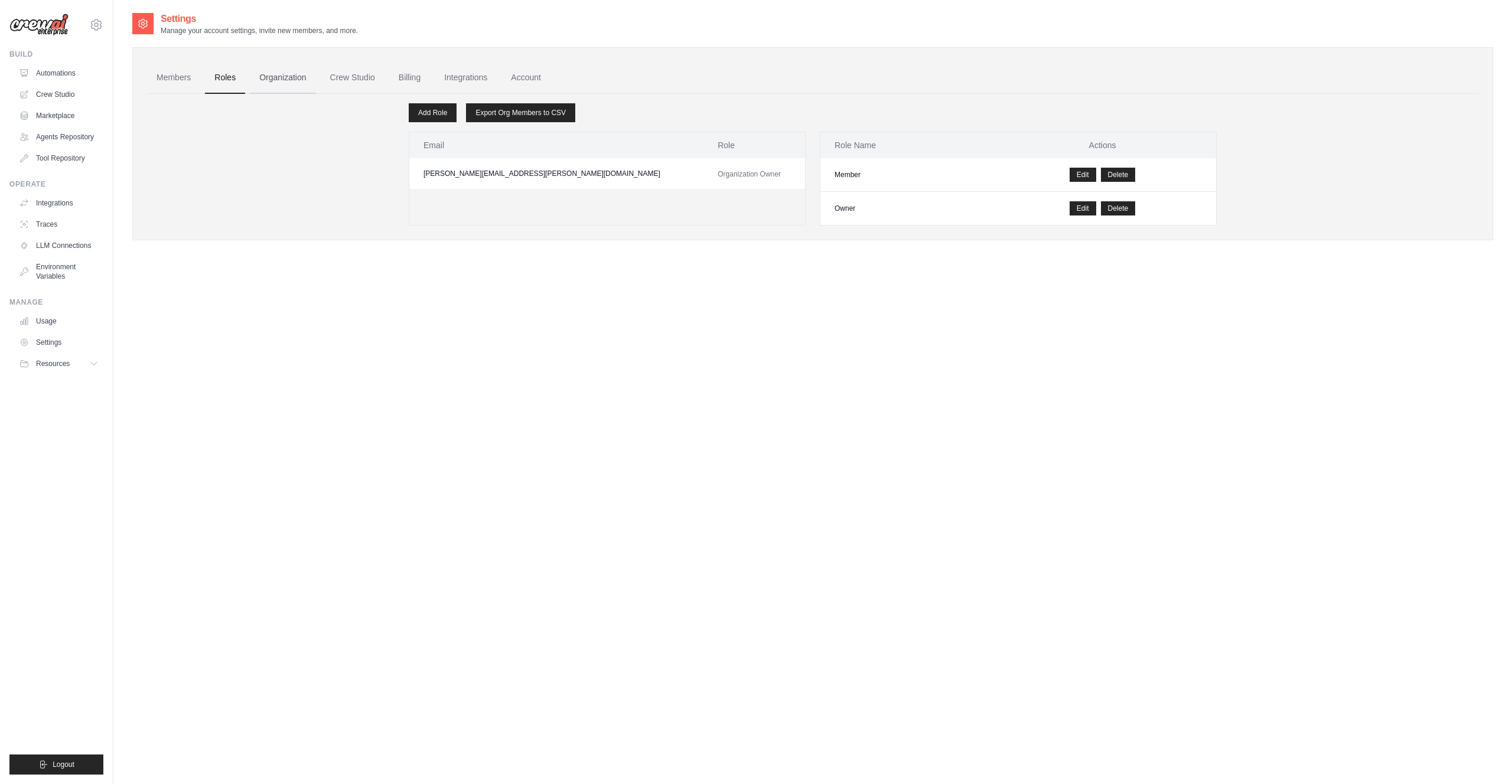
click at [290, 70] on link "Organization" at bounding box center [283, 78] width 66 height 32
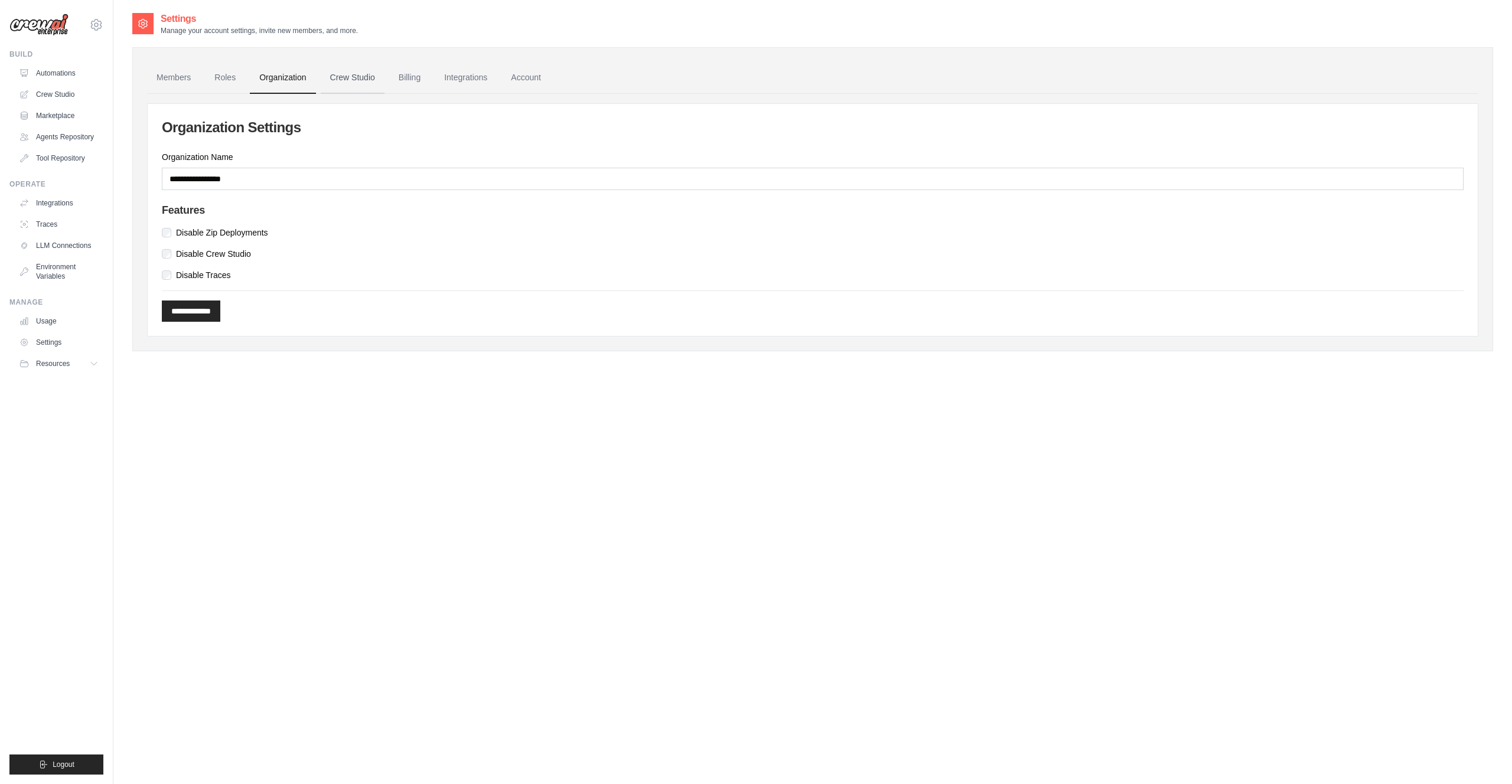
click at [357, 75] on link "Crew Studio" at bounding box center [353, 78] width 64 height 32
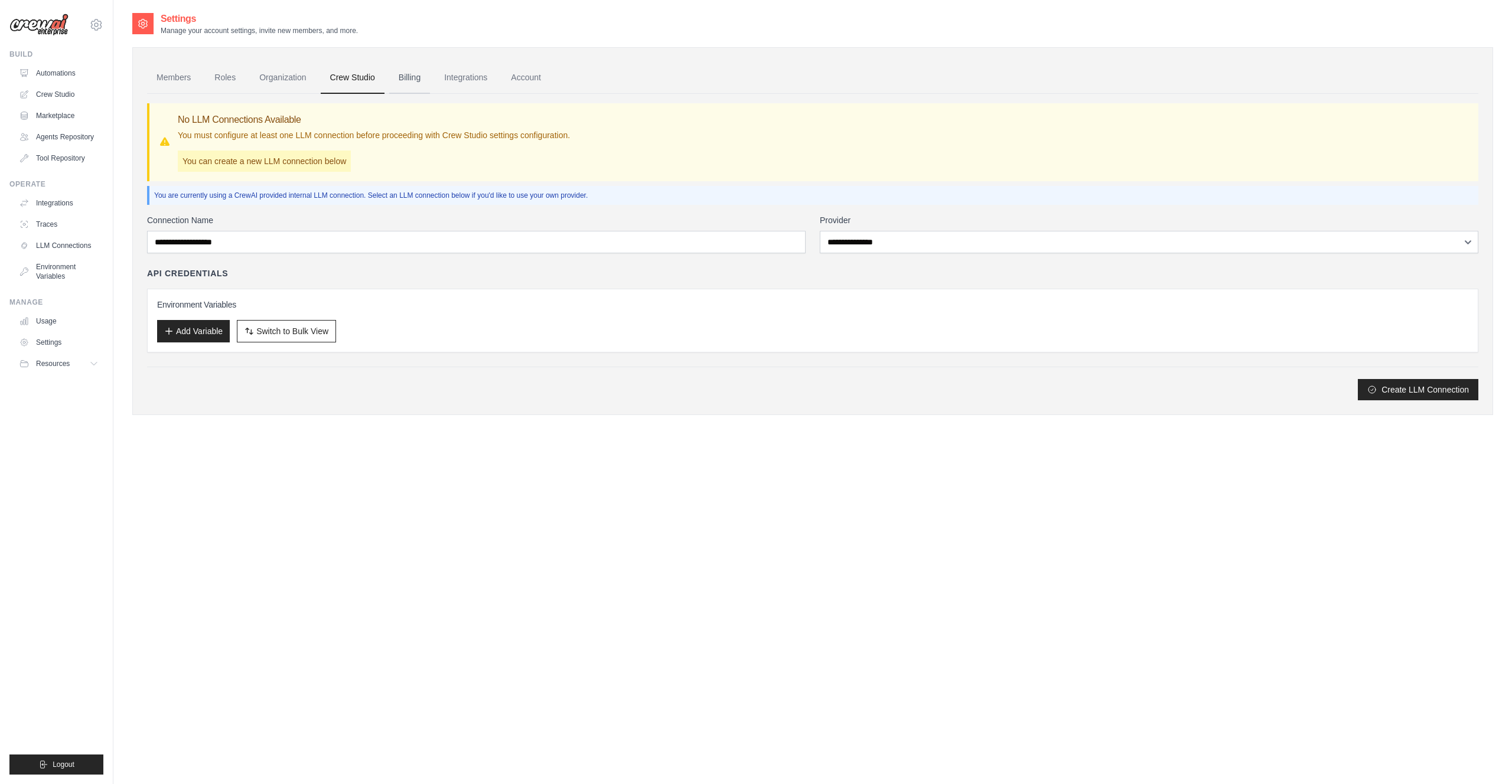
click at [415, 87] on link "Billing" at bounding box center [409, 78] width 41 height 32
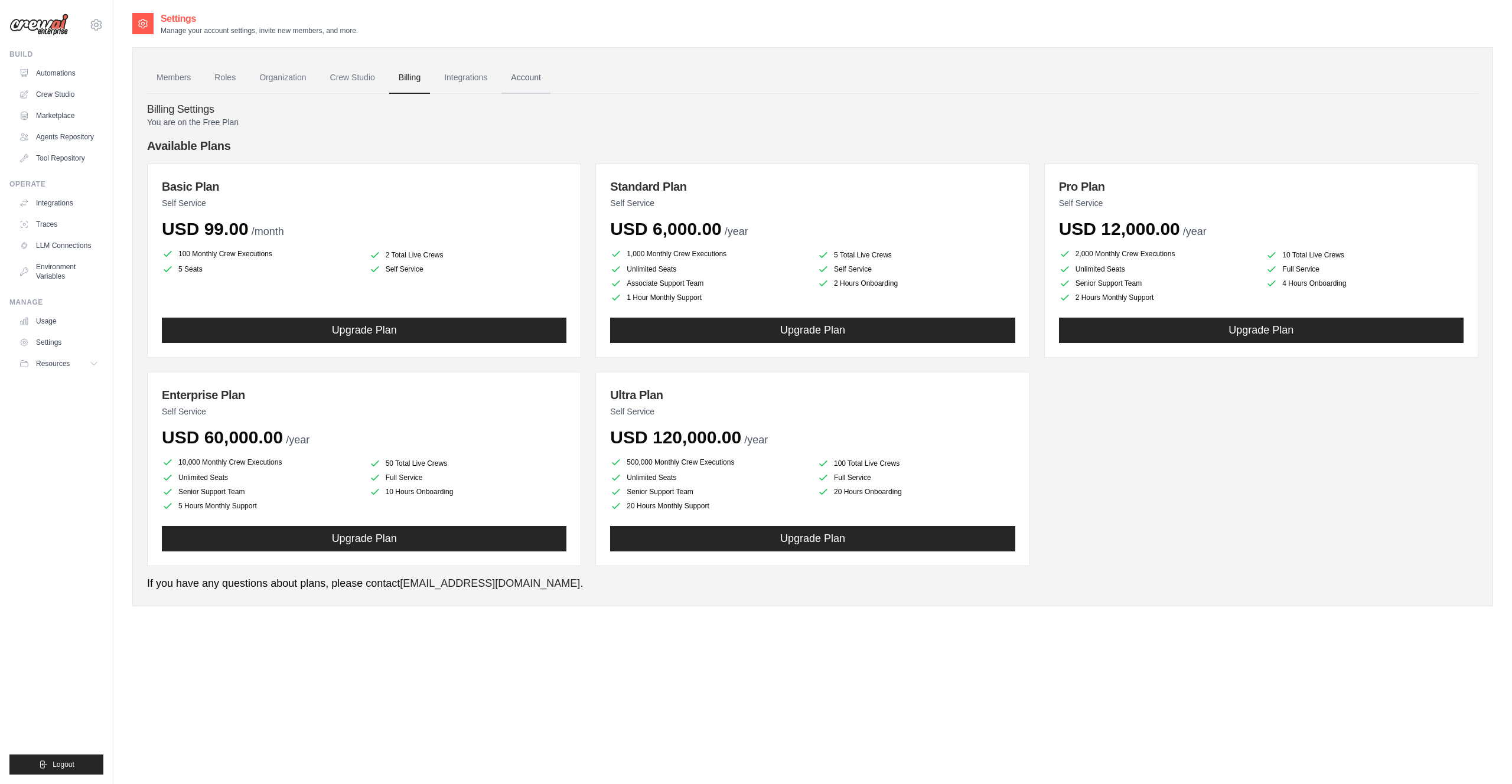
click at [550, 72] on link "Account" at bounding box center [526, 78] width 49 height 32
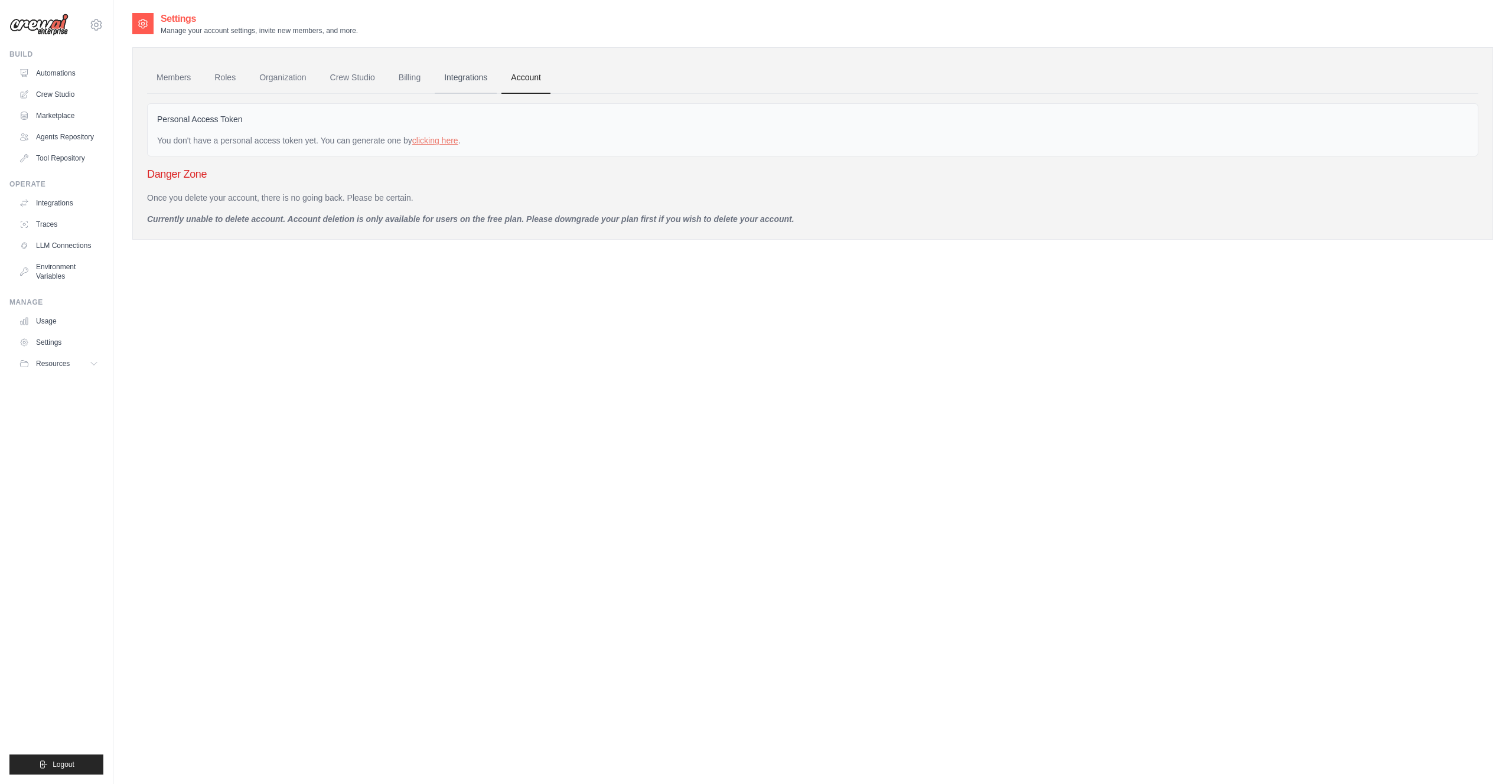
click at [494, 72] on link "Integrations" at bounding box center [466, 78] width 62 height 32
